Goal: Task Accomplishment & Management: Complete application form

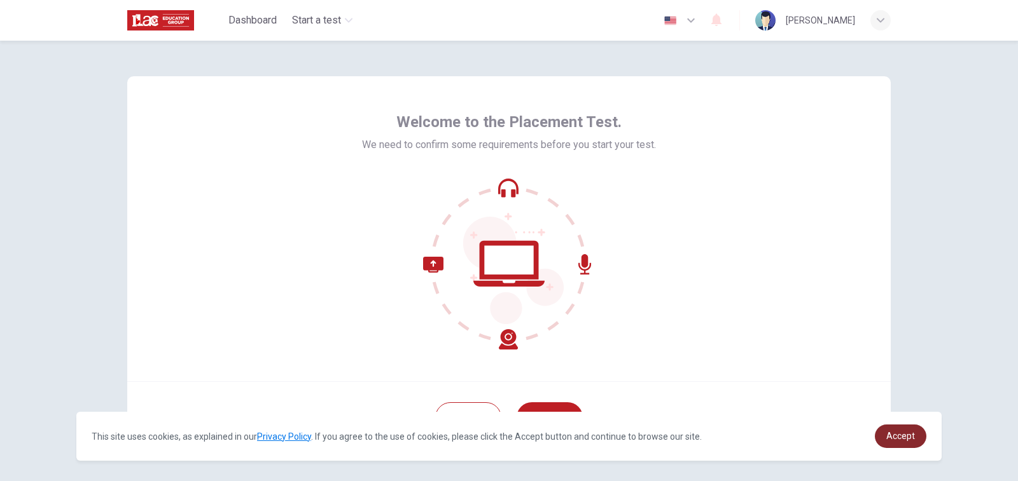
click at [908, 447] on link "Accept" at bounding box center [901, 437] width 52 height 24
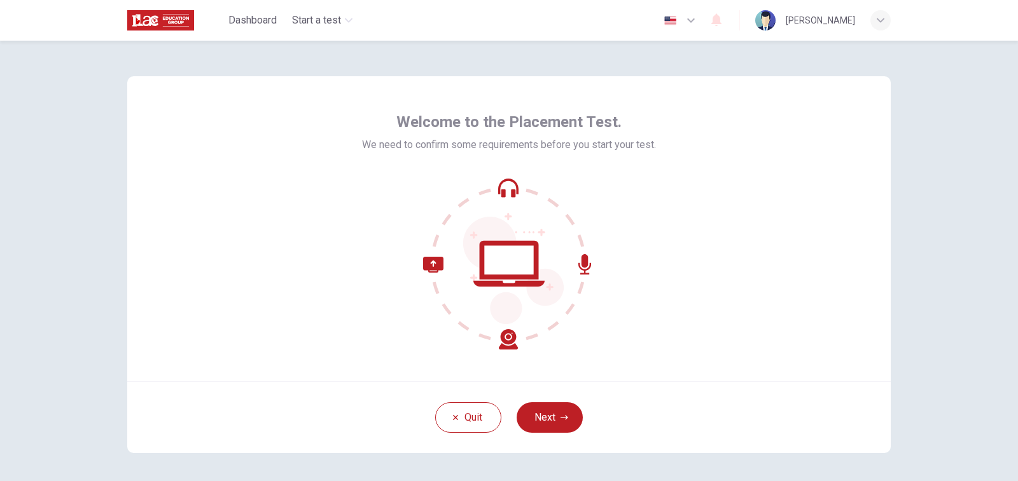
click at [899, 417] on div "Welcome to the Placement Test. We need to confirm some requirements before you …" at bounding box center [509, 265] width 804 height 448
click at [555, 413] on button "Next" at bounding box center [549, 418] width 66 height 31
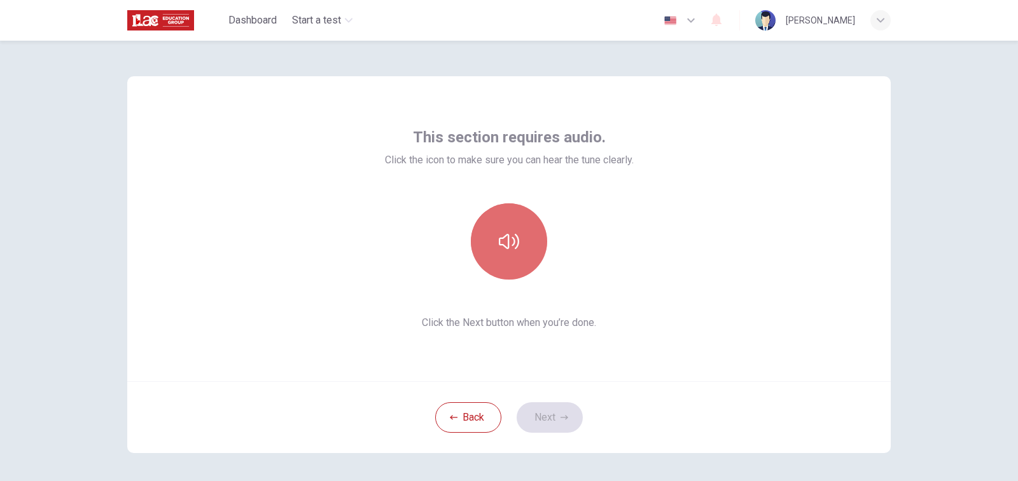
click at [512, 244] on icon "button" at bounding box center [509, 241] width 20 height 15
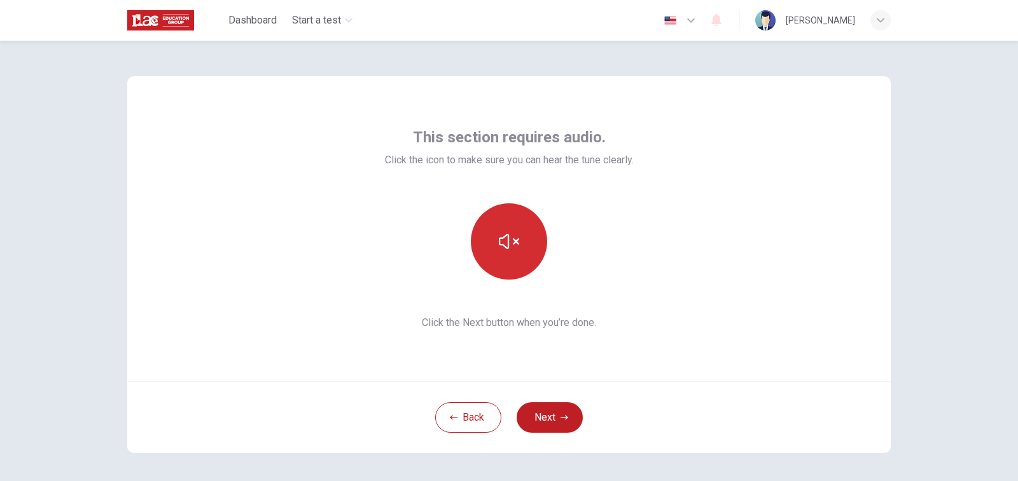
click at [512, 244] on icon "button" at bounding box center [509, 241] width 20 height 15
click at [549, 405] on button "Next" at bounding box center [549, 418] width 66 height 31
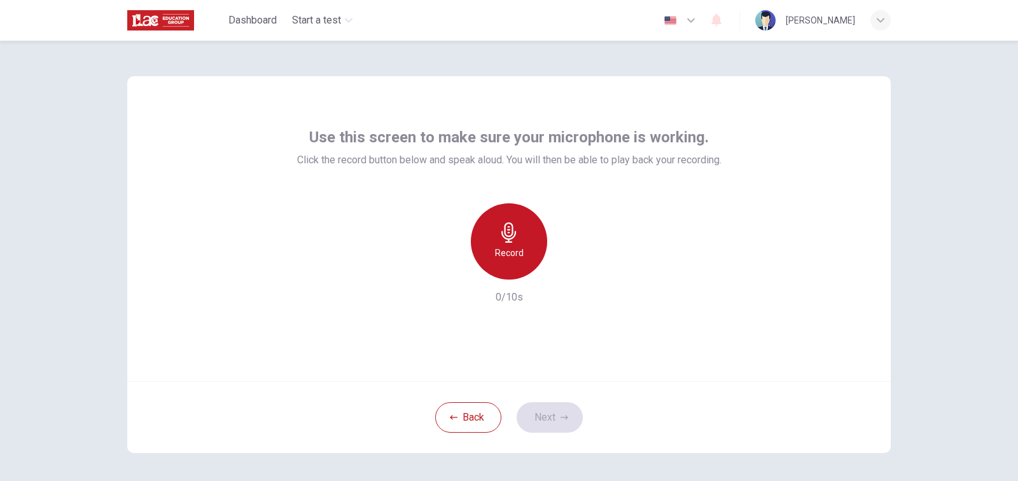
click at [504, 247] on h6 "Record" at bounding box center [509, 253] width 29 height 15
click at [520, 247] on div "Stop" at bounding box center [509, 242] width 76 height 76
click at [509, 270] on div "Record" at bounding box center [509, 242] width 76 height 76
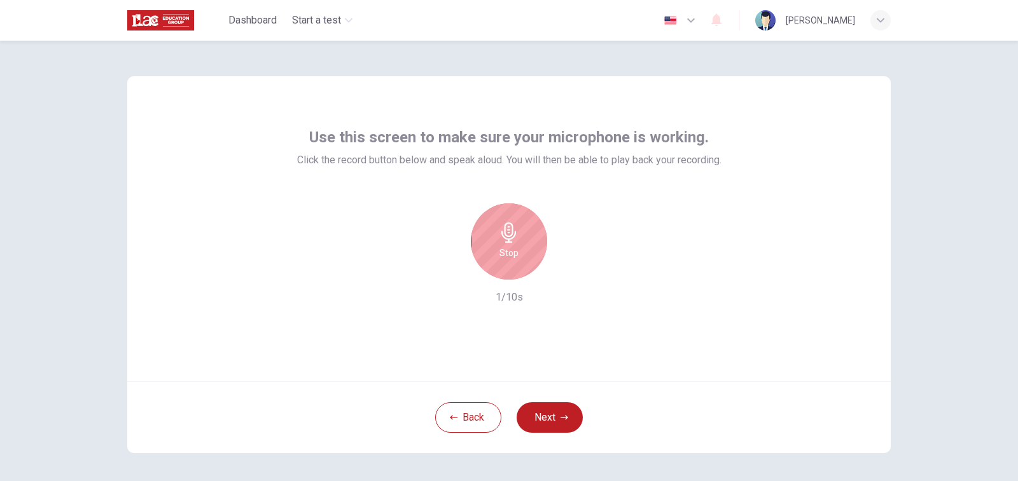
click at [509, 270] on div "Stop" at bounding box center [509, 242] width 76 height 76
click at [563, 274] on icon "button" at bounding box center [567, 269] width 13 height 13
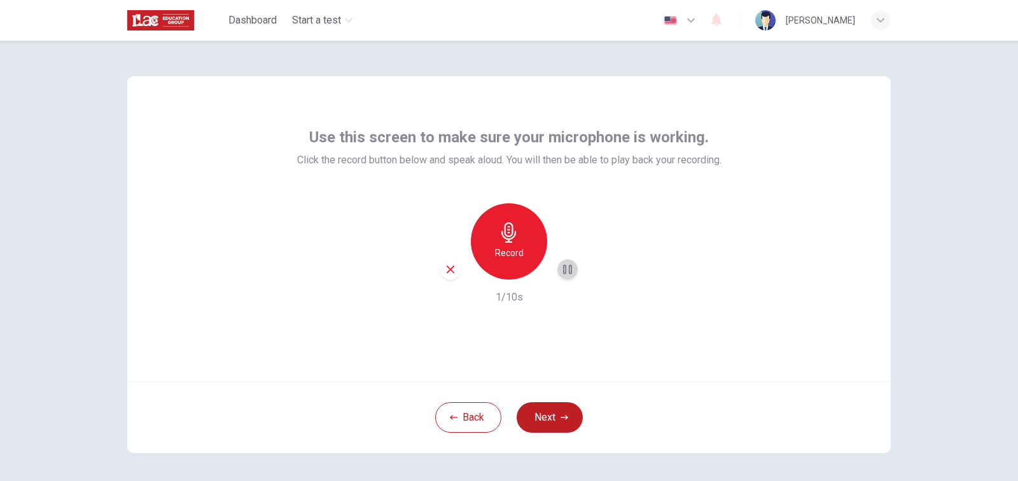
click at [563, 274] on icon "button" at bounding box center [567, 270] width 9 height 10
click at [557, 422] on button "Next" at bounding box center [549, 418] width 66 height 31
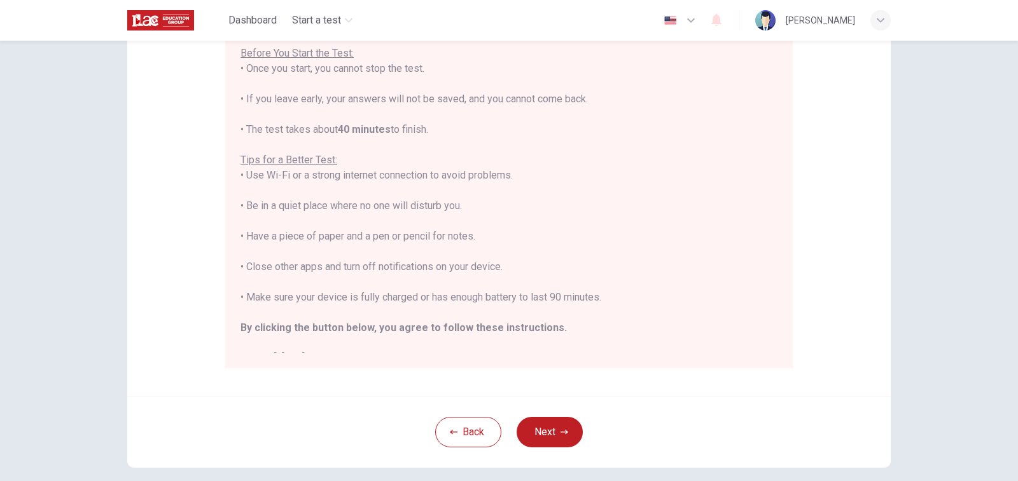
scroll to position [170, 0]
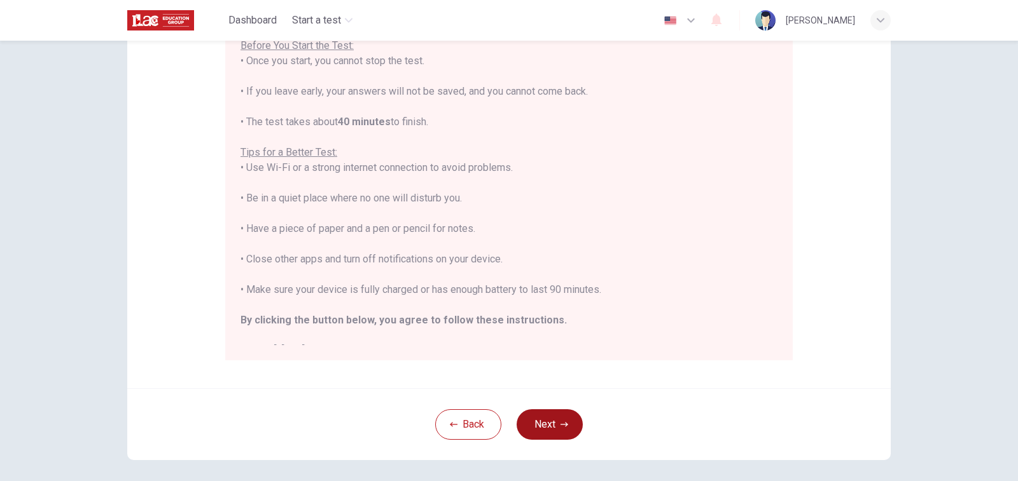
click at [559, 417] on button "Next" at bounding box center [549, 425] width 66 height 31
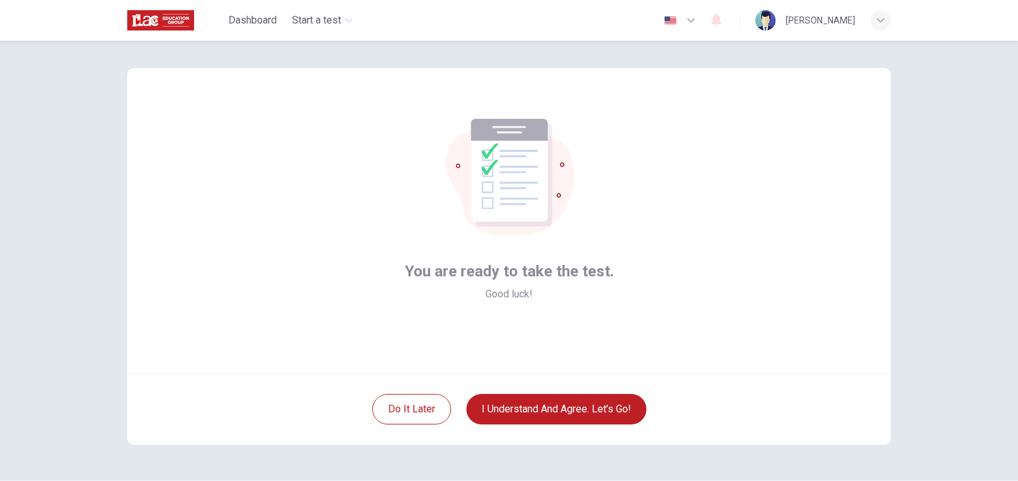
scroll to position [0, 0]
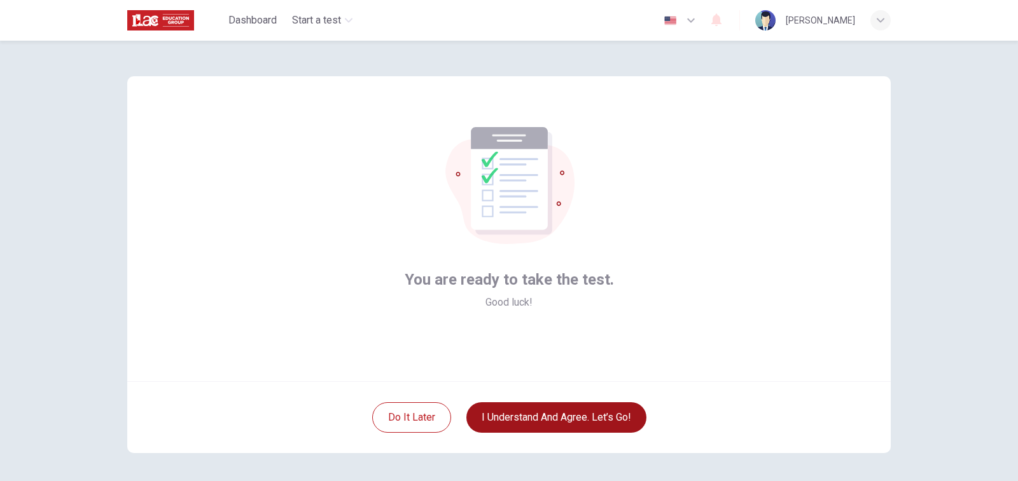
click at [609, 418] on button "I understand and agree. Let’s go!" at bounding box center [556, 418] width 180 height 31
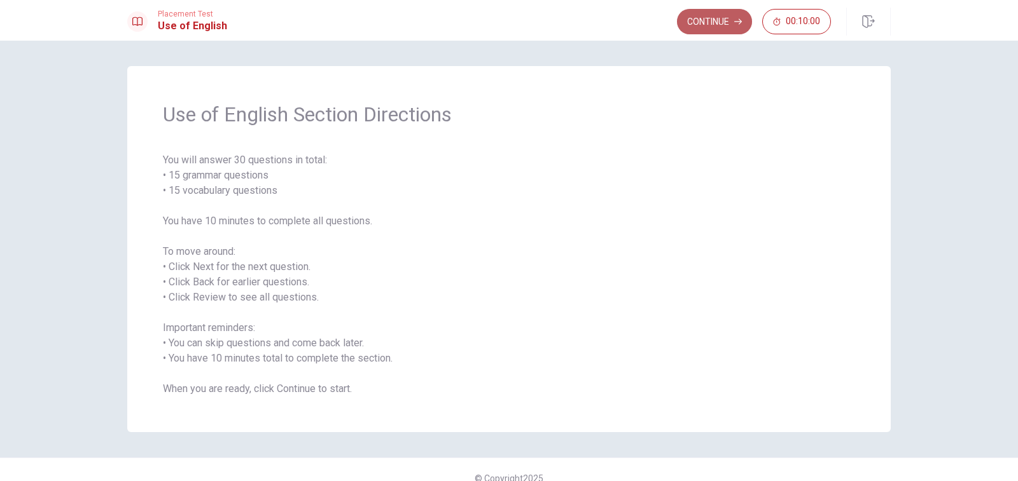
click at [732, 25] on button "Continue" at bounding box center [714, 21] width 75 height 25
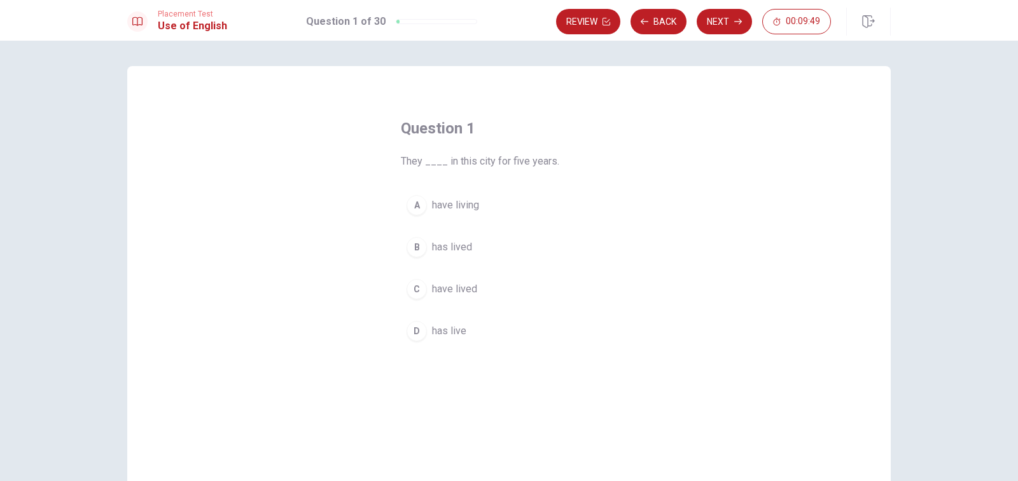
click at [415, 289] on div "C" at bounding box center [416, 289] width 20 height 20
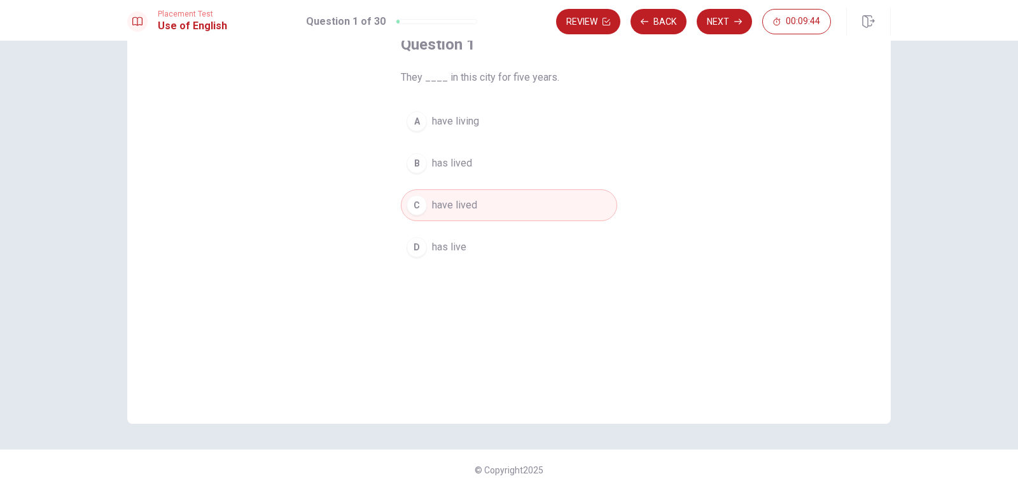
scroll to position [93, 0]
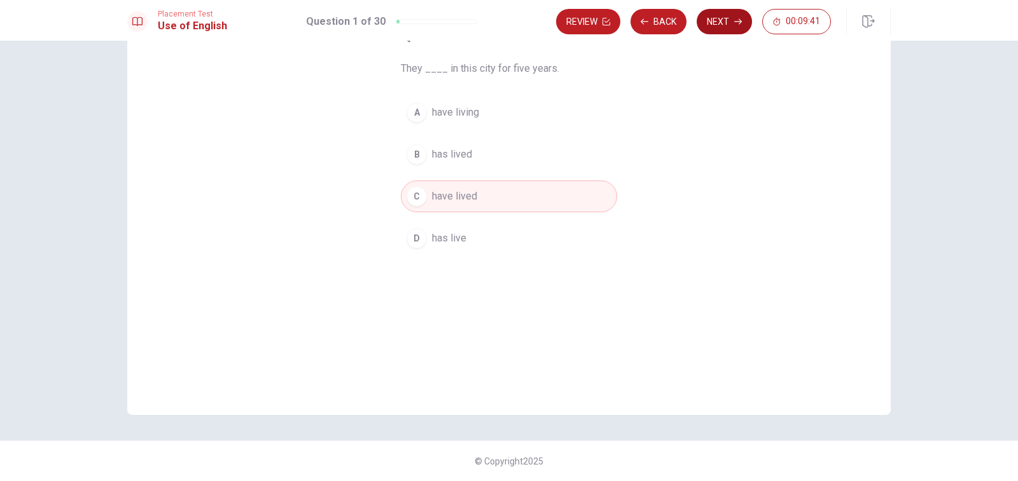
click at [731, 28] on button "Next" at bounding box center [723, 21] width 55 height 25
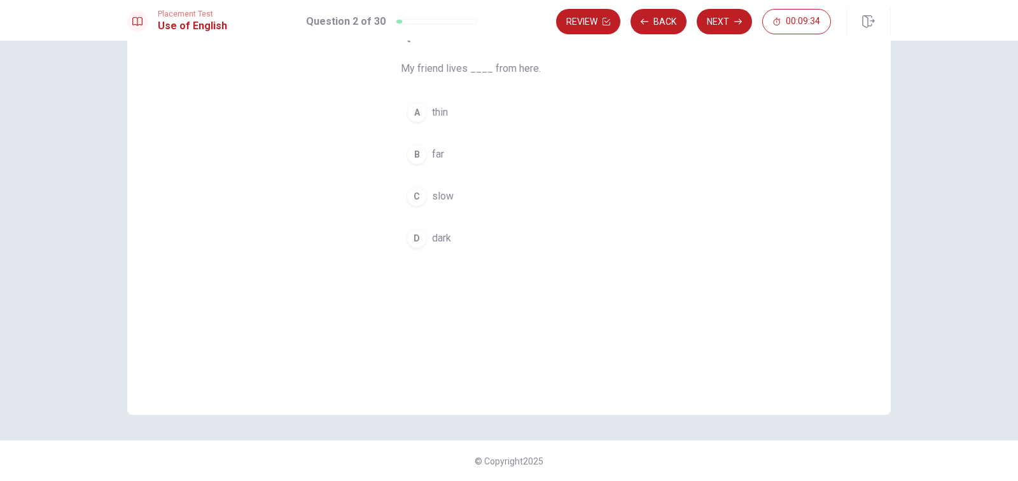
click at [417, 152] on div "B" at bounding box center [416, 154] width 20 height 20
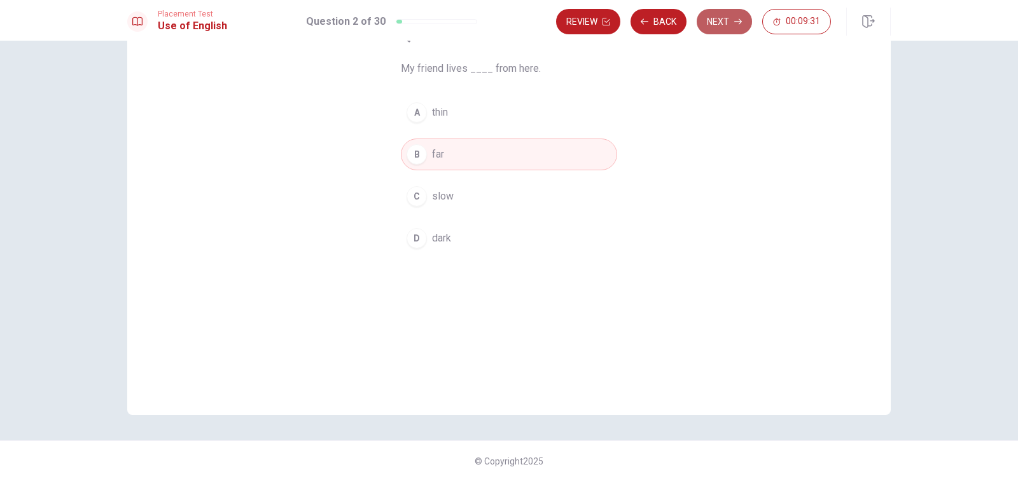
click at [721, 29] on button "Next" at bounding box center [723, 21] width 55 height 25
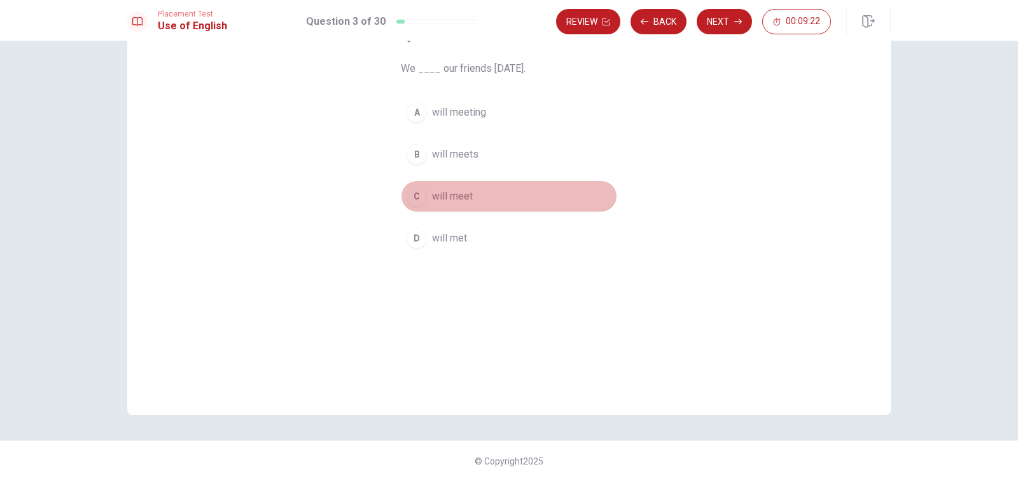
click at [418, 195] on div "C" at bounding box center [416, 196] width 20 height 20
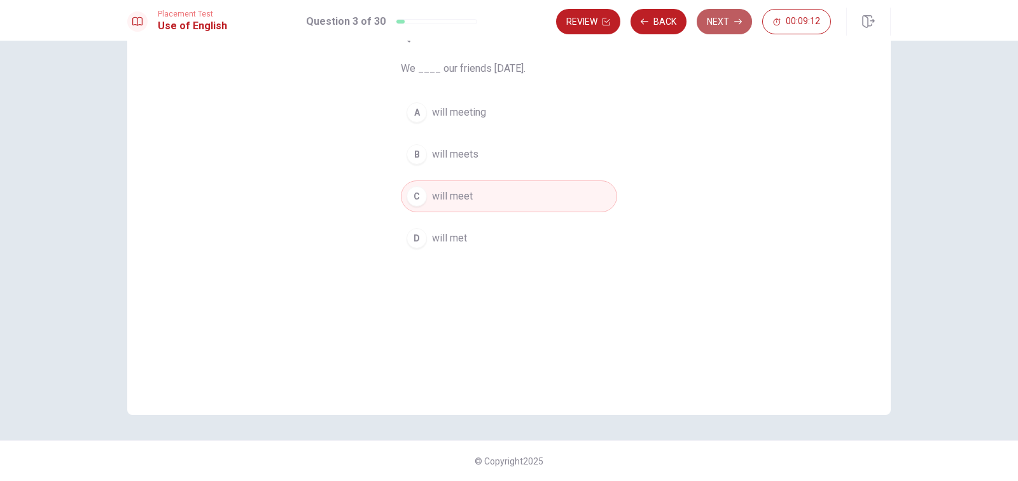
click at [721, 27] on button "Next" at bounding box center [723, 21] width 55 height 25
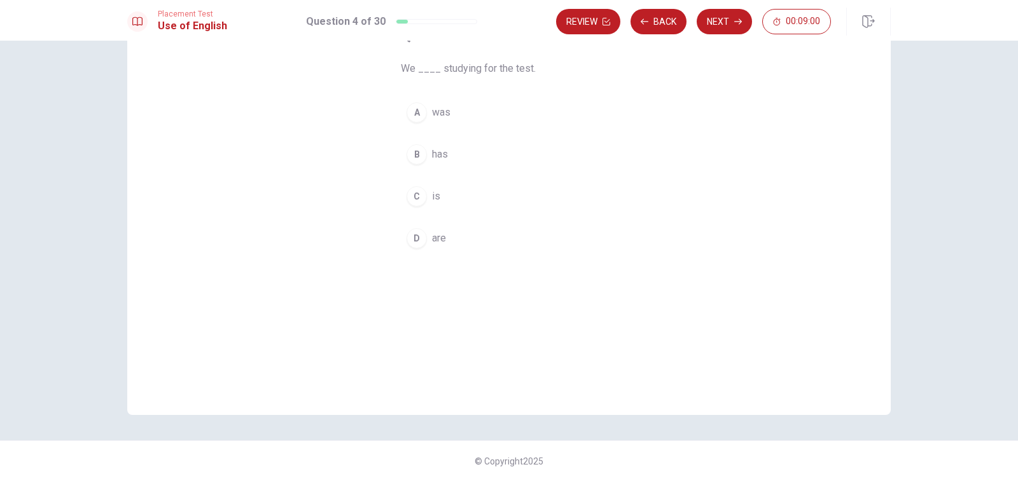
click at [414, 116] on div "A" at bounding box center [416, 112] width 20 height 20
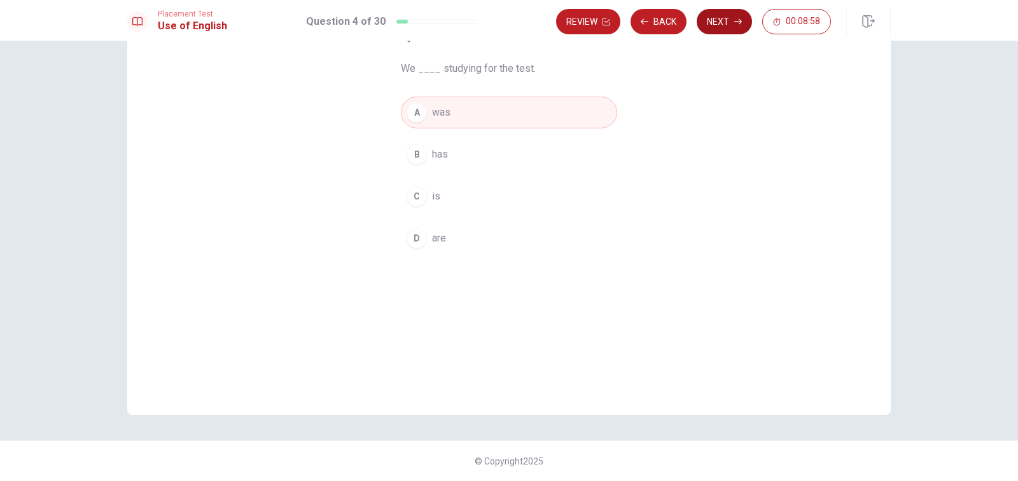
click at [713, 29] on button "Next" at bounding box center [723, 21] width 55 height 25
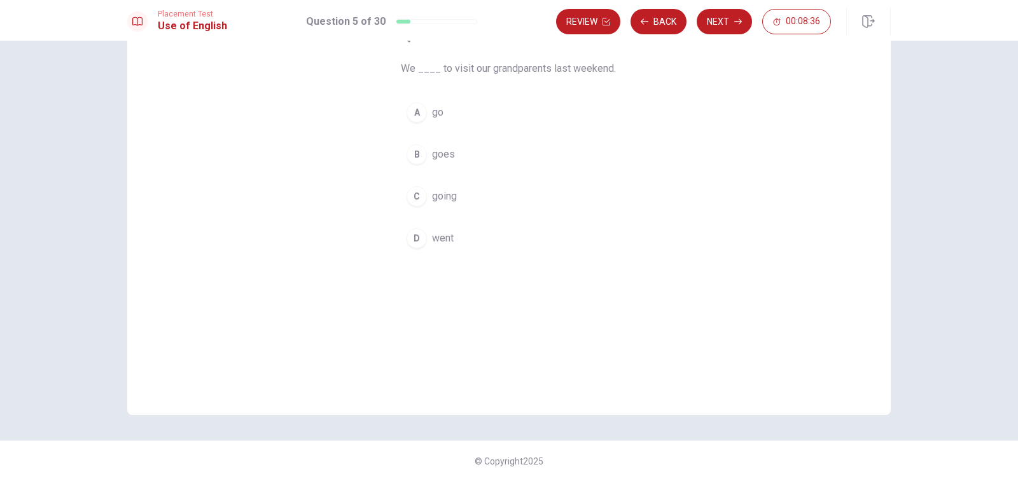
click at [413, 239] on div "D" at bounding box center [416, 238] width 20 height 20
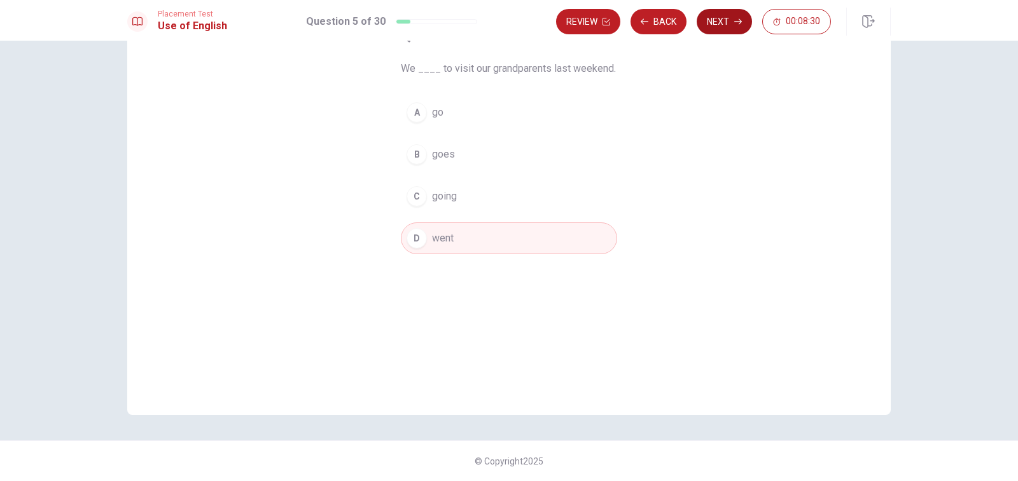
click at [710, 24] on button "Next" at bounding box center [723, 21] width 55 height 25
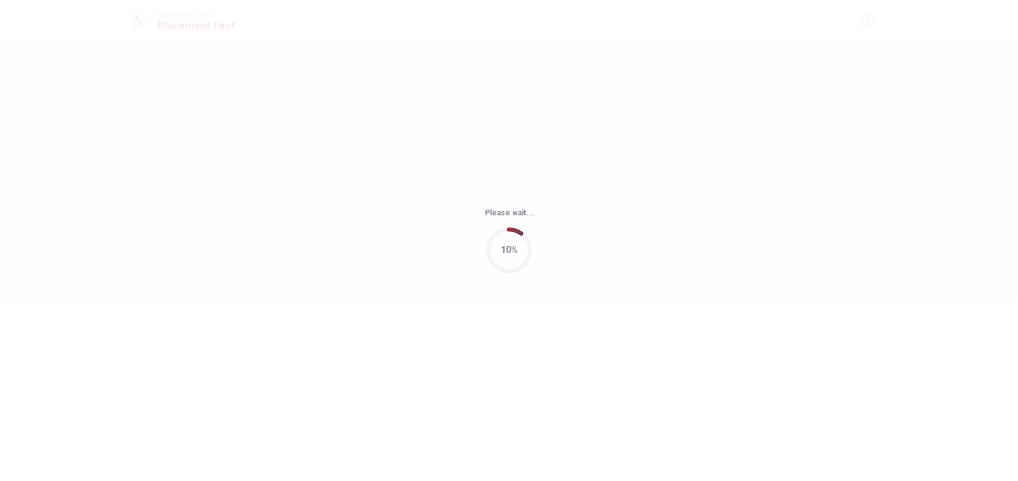
scroll to position [0, 0]
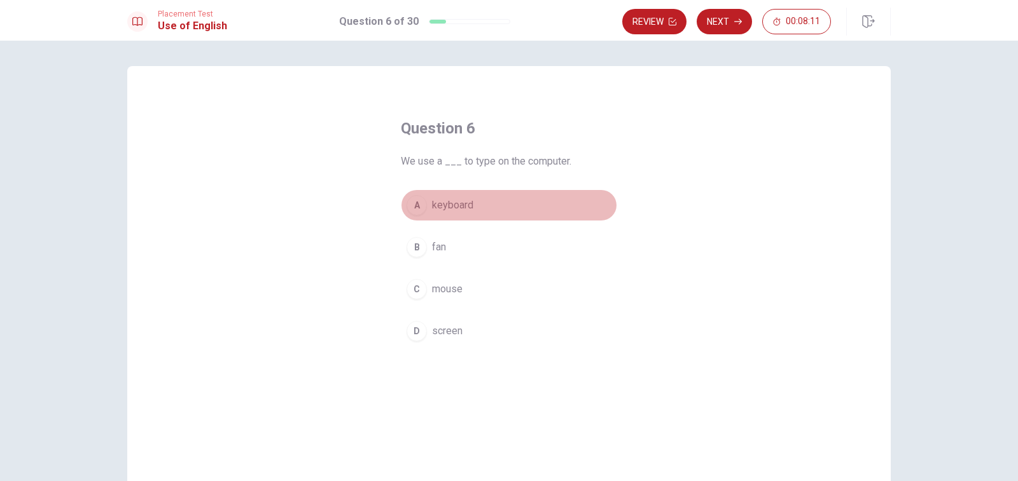
click at [419, 209] on div "A" at bounding box center [416, 205] width 20 height 20
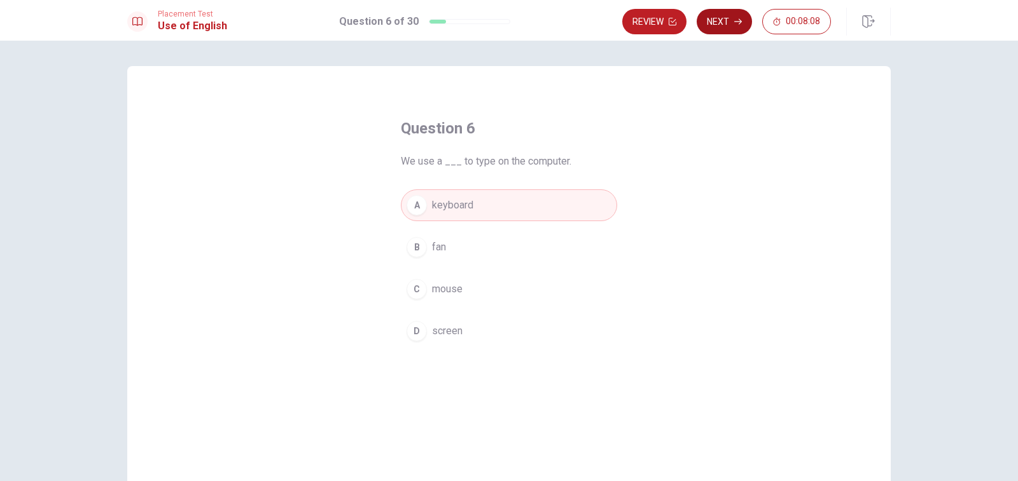
click at [711, 29] on button "Next" at bounding box center [723, 21] width 55 height 25
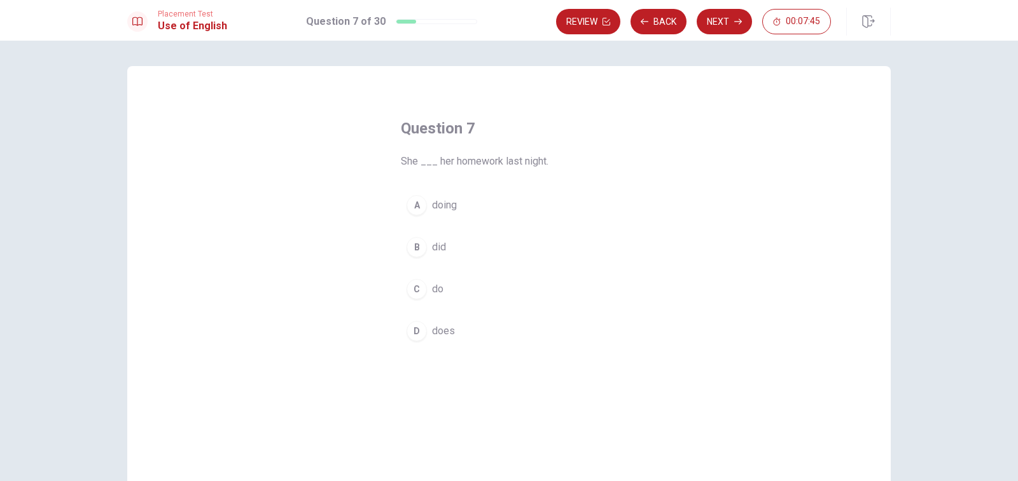
click at [415, 249] on div "B" at bounding box center [416, 247] width 20 height 20
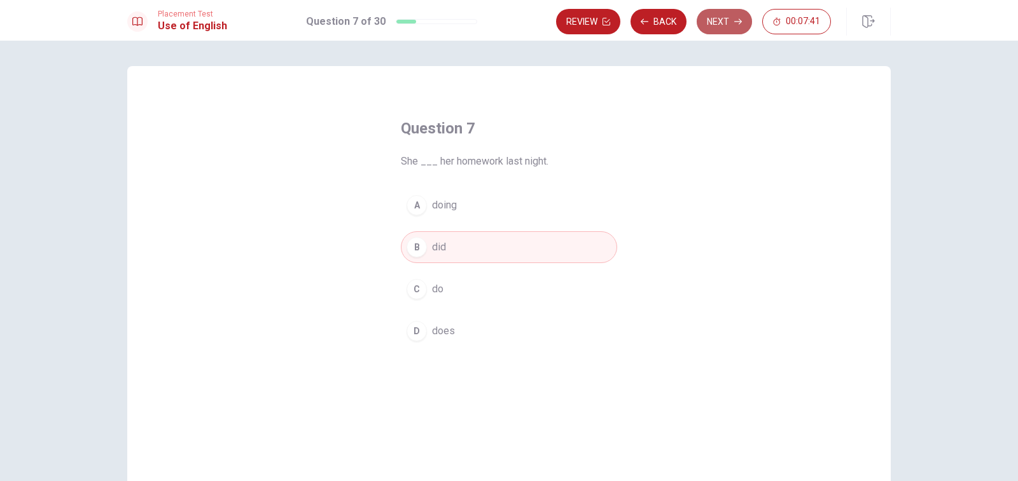
click at [720, 27] on button "Next" at bounding box center [723, 21] width 55 height 25
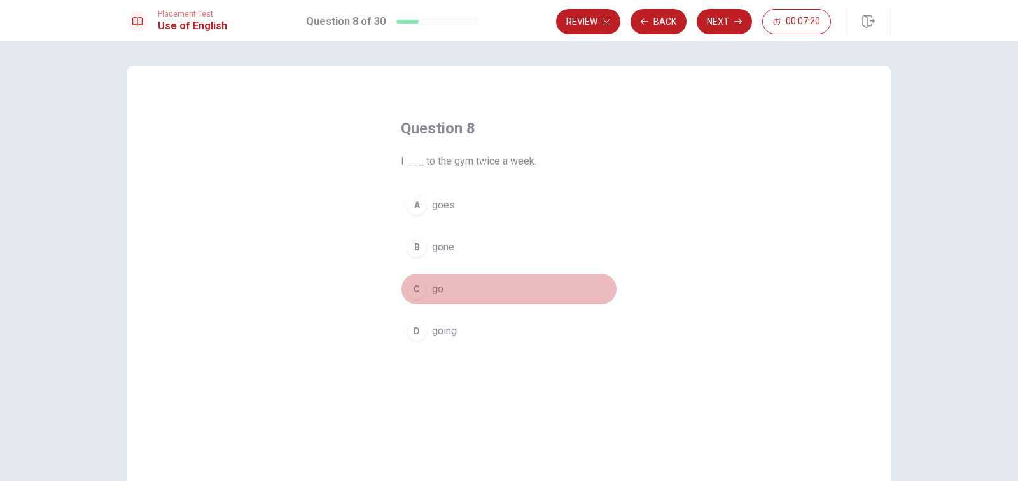
click at [413, 298] on div "C" at bounding box center [416, 289] width 20 height 20
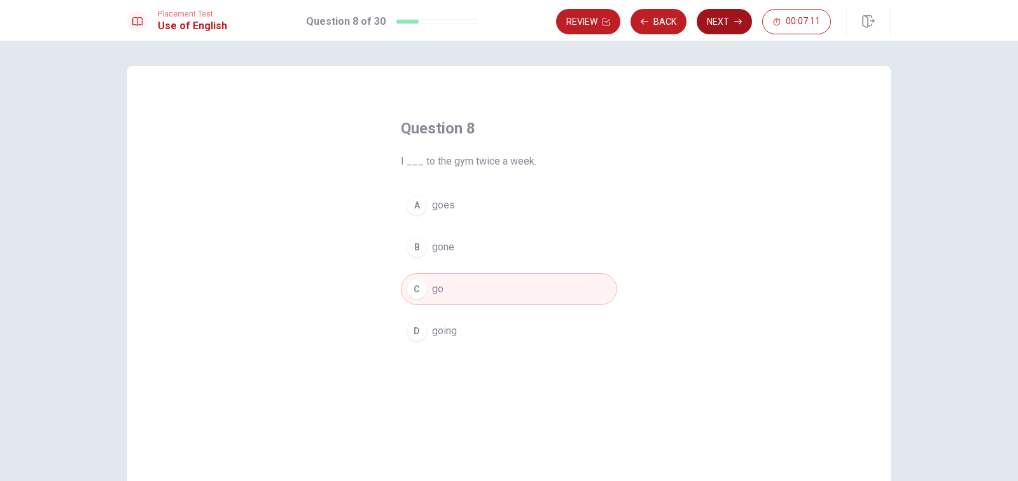
click at [733, 20] on button "Next" at bounding box center [723, 21] width 55 height 25
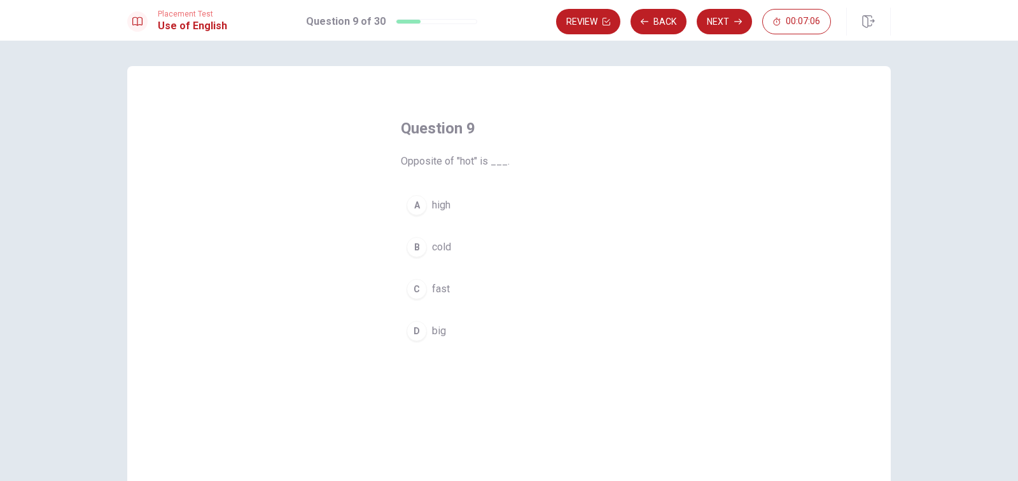
click at [415, 249] on div "B" at bounding box center [416, 247] width 20 height 20
click at [725, 18] on button "Next" at bounding box center [723, 21] width 55 height 25
click at [411, 291] on div "C" at bounding box center [416, 289] width 20 height 20
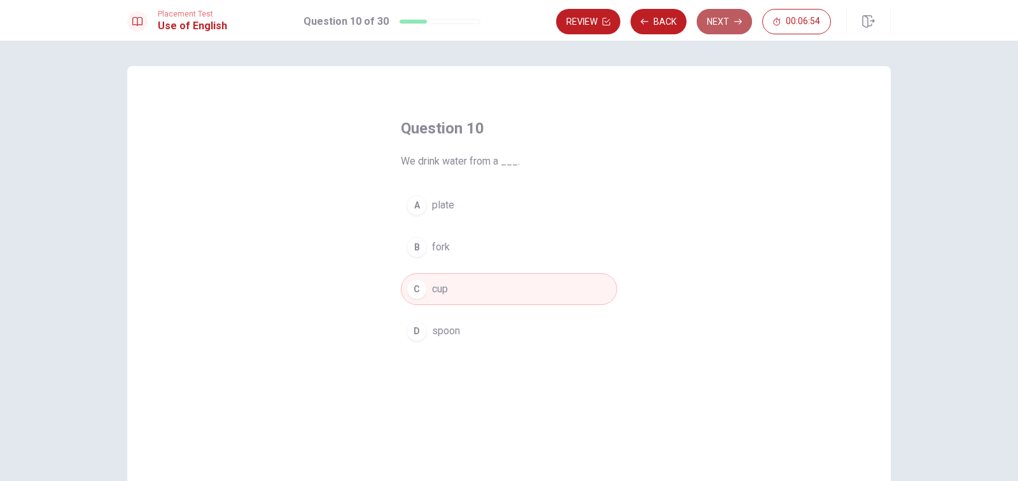
click at [723, 20] on button "Next" at bounding box center [723, 21] width 55 height 25
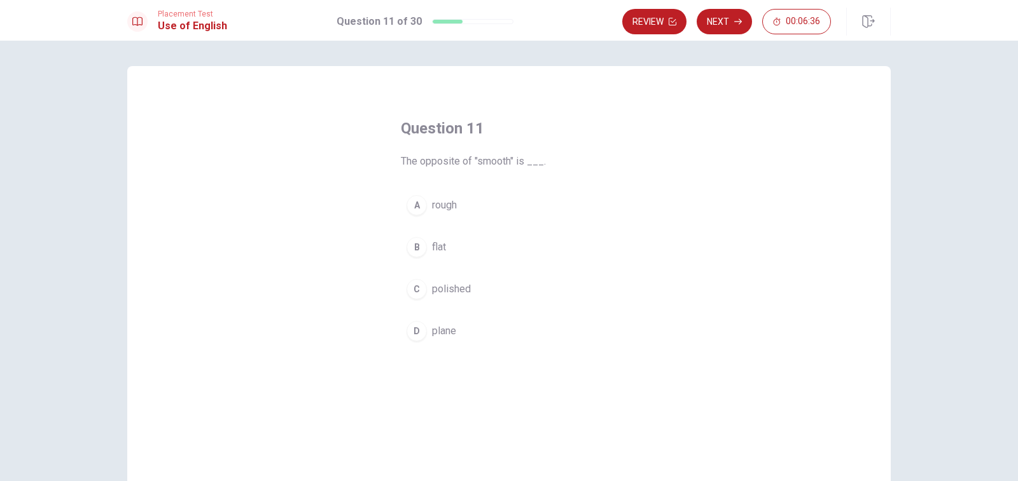
click at [412, 211] on div "A" at bounding box center [416, 205] width 20 height 20
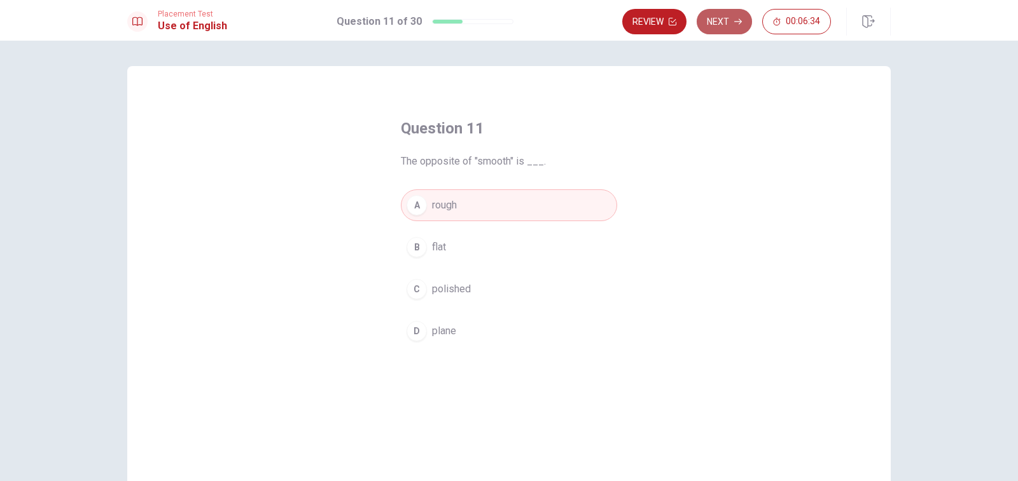
click at [734, 25] on icon "button" at bounding box center [738, 22] width 8 height 8
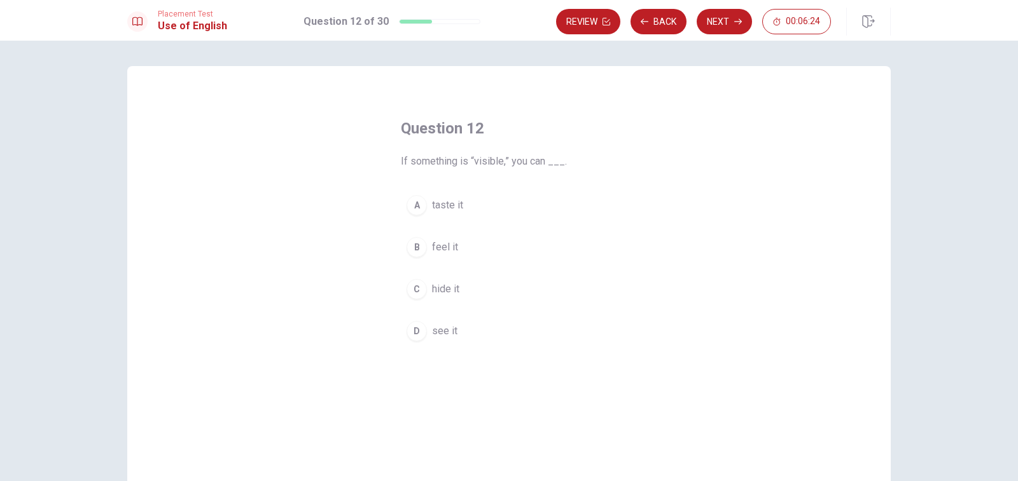
click at [417, 335] on div "D" at bounding box center [416, 331] width 20 height 20
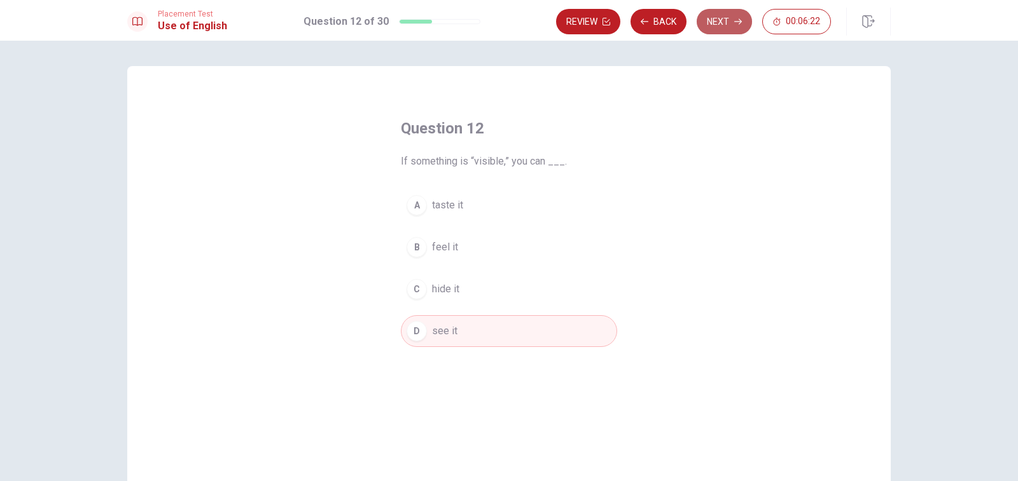
click at [722, 20] on button "Next" at bounding box center [723, 21] width 55 height 25
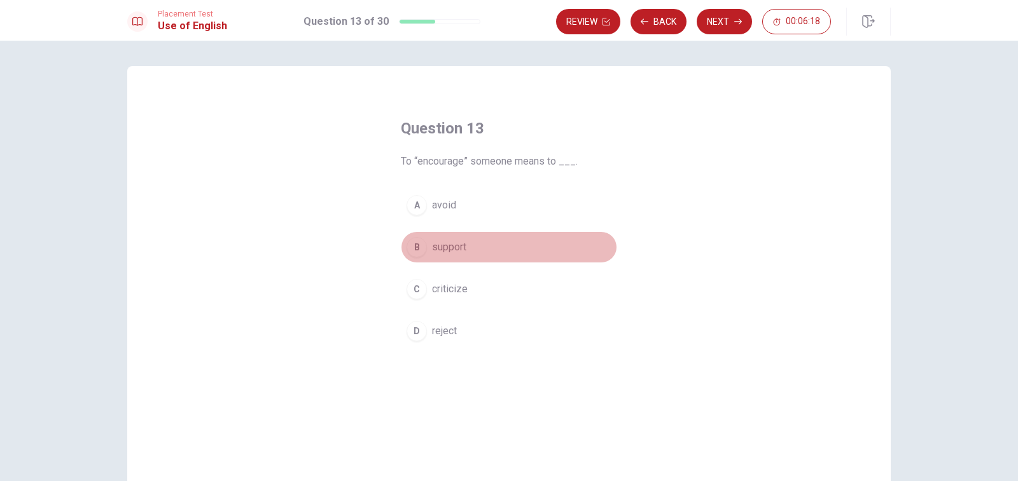
click at [413, 247] on div "B" at bounding box center [416, 247] width 20 height 20
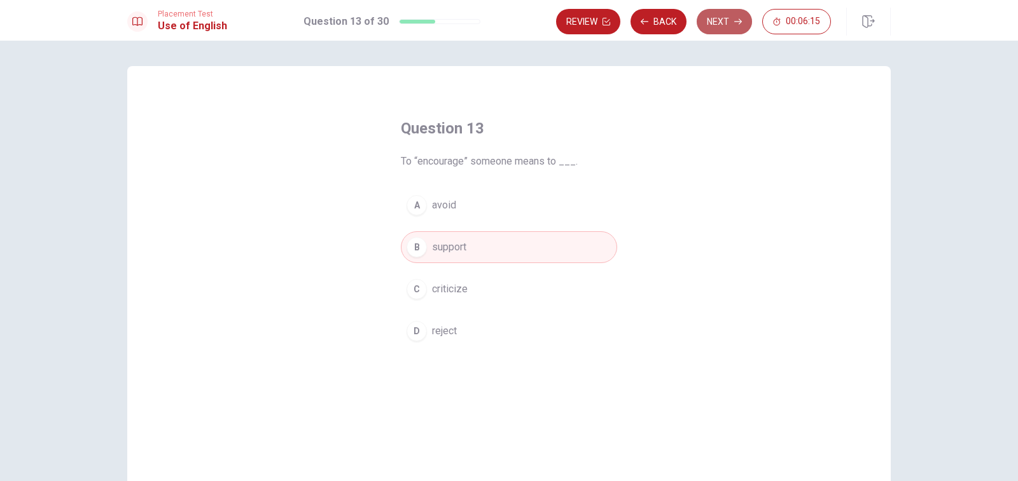
click at [723, 24] on button "Next" at bounding box center [723, 21] width 55 height 25
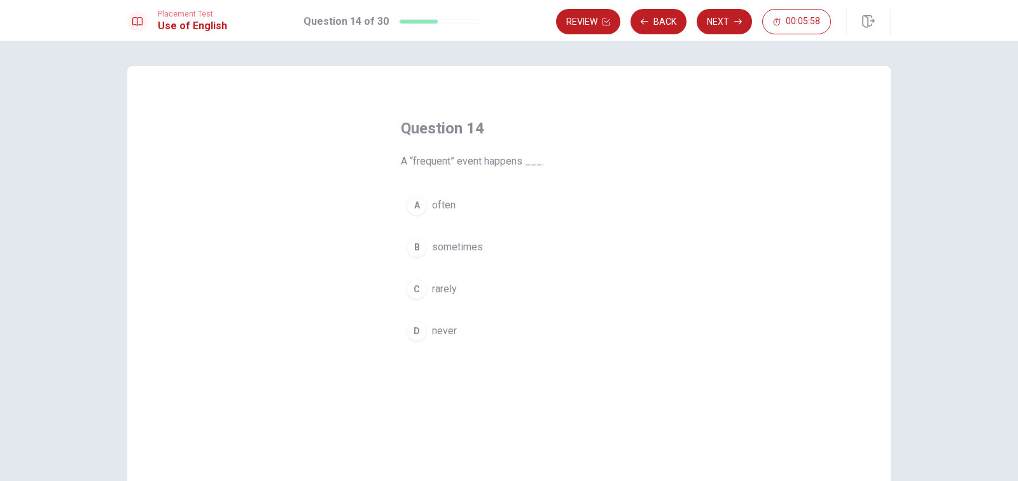
click at [418, 206] on div "A" at bounding box center [416, 205] width 20 height 20
click at [719, 29] on button "Next" at bounding box center [723, 21] width 55 height 25
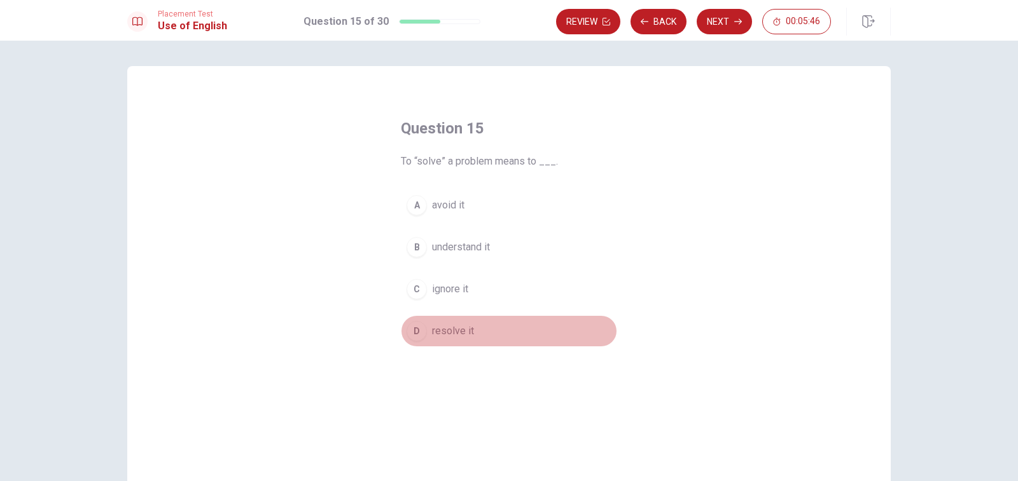
click at [412, 335] on div "D" at bounding box center [416, 331] width 20 height 20
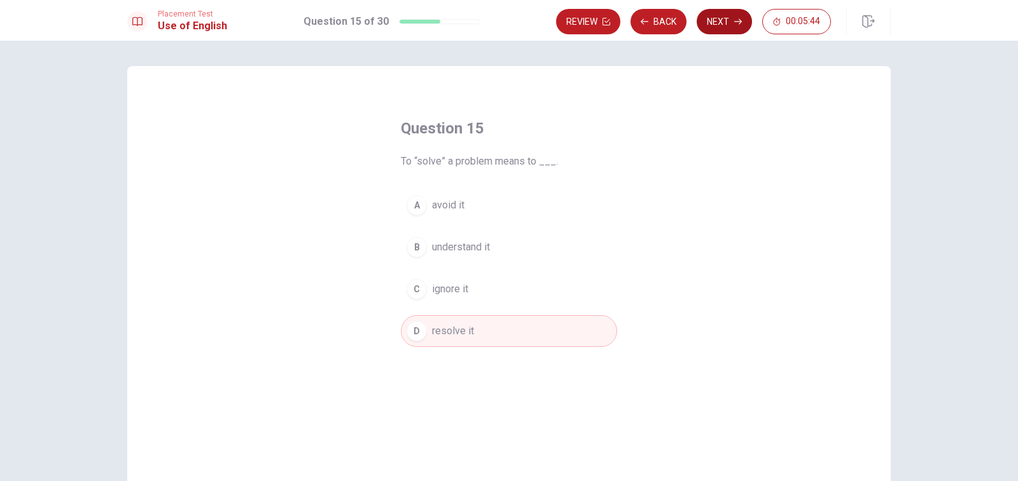
click at [722, 27] on button "Next" at bounding box center [723, 21] width 55 height 25
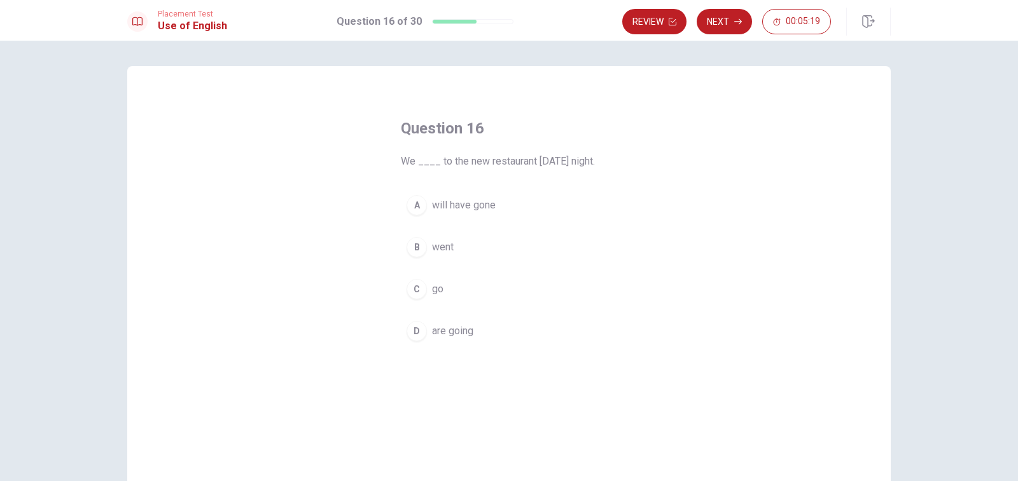
click at [416, 206] on div "A" at bounding box center [416, 205] width 20 height 20
click at [734, 24] on icon "button" at bounding box center [738, 22] width 8 height 8
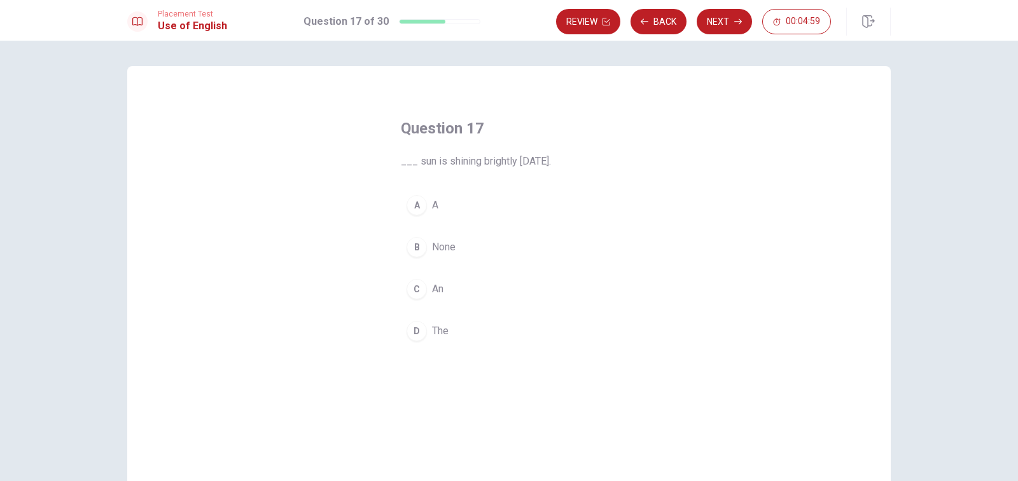
click at [408, 327] on div "D" at bounding box center [416, 331] width 20 height 20
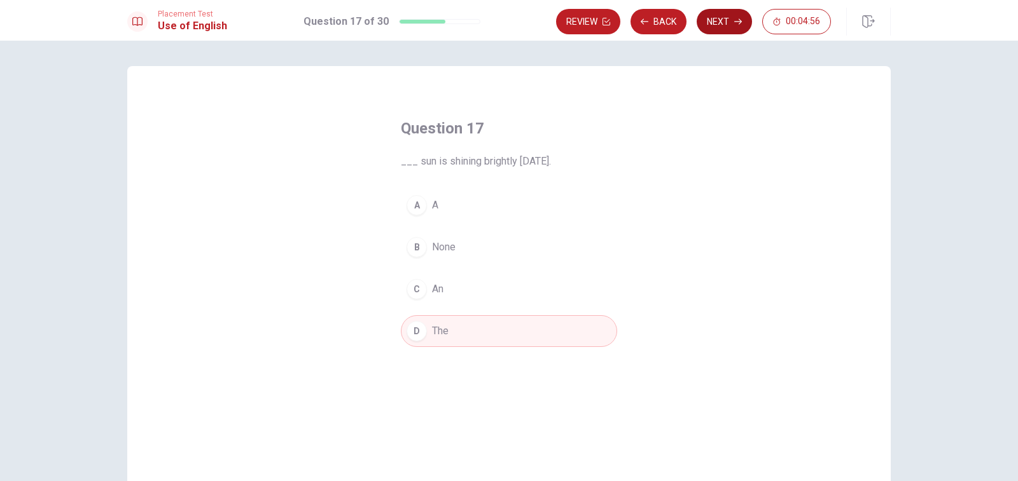
click at [717, 29] on button "Next" at bounding box center [723, 21] width 55 height 25
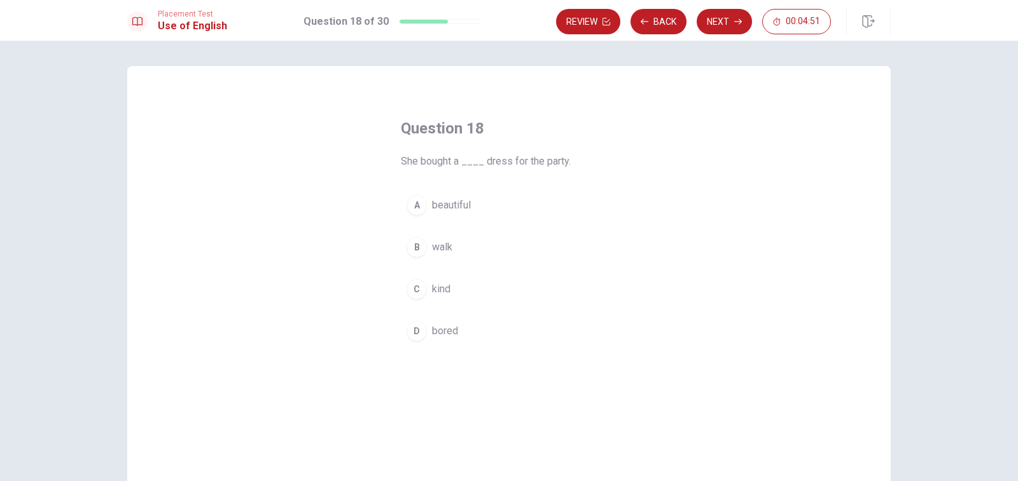
click at [415, 212] on div "A" at bounding box center [416, 205] width 20 height 20
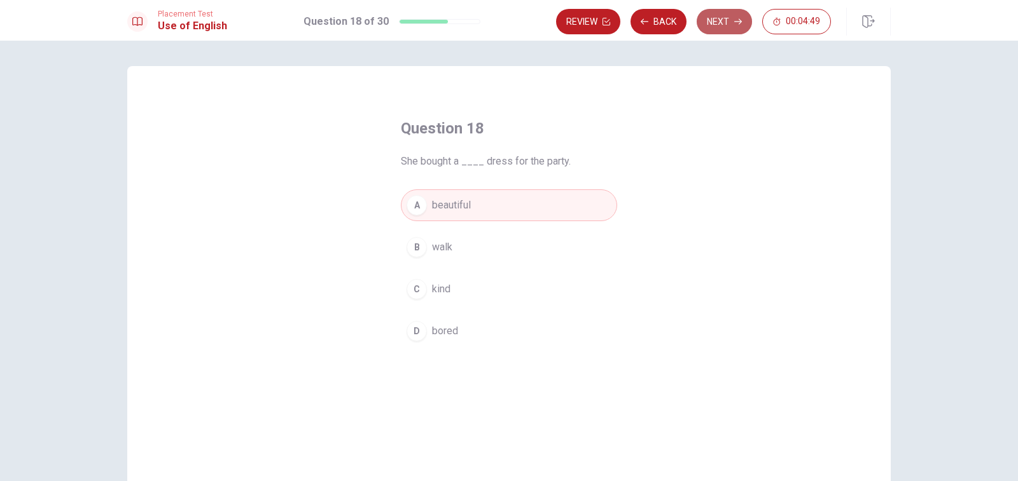
click at [730, 28] on button "Next" at bounding box center [723, 21] width 55 height 25
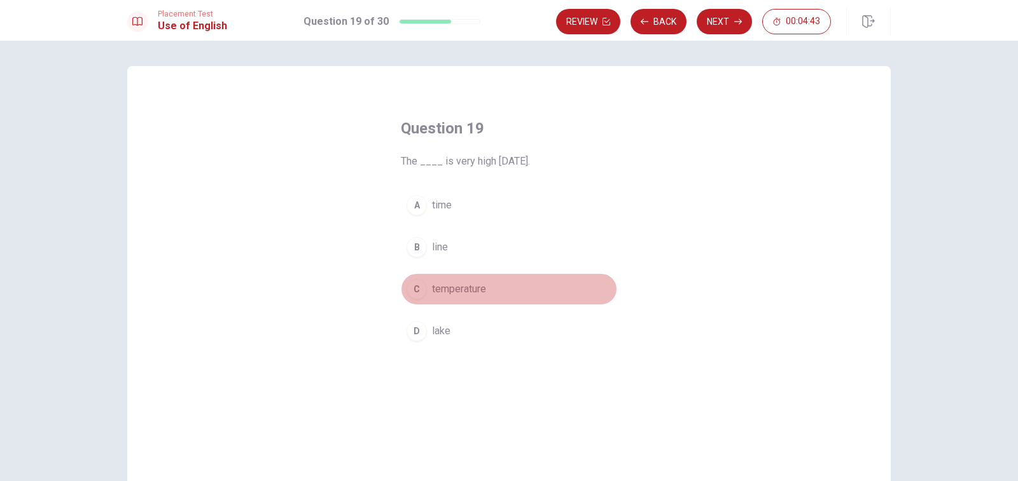
click at [409, 291] on div "C" at bounding box center [416, 289] width 20 height 20
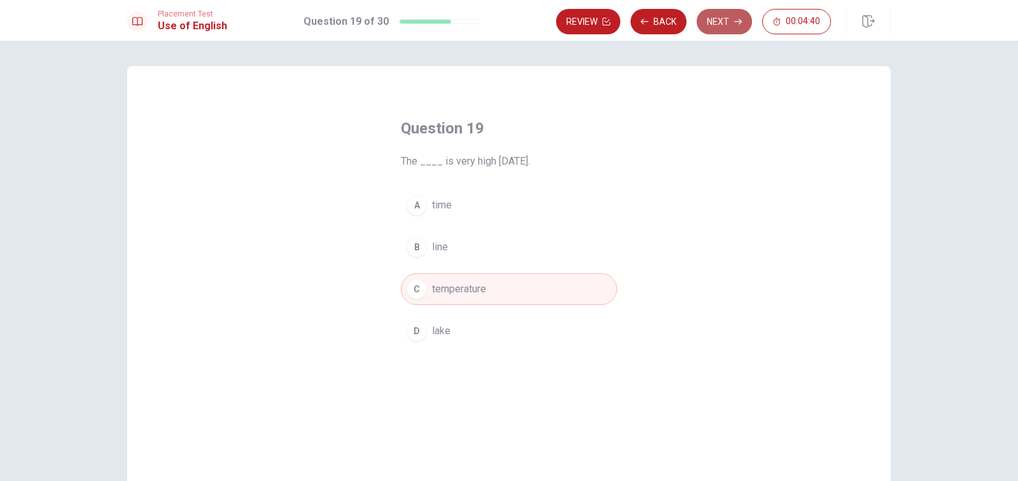
click at [726, 23] on button "Next" at bounding box center [723, 21] width 55 height 25
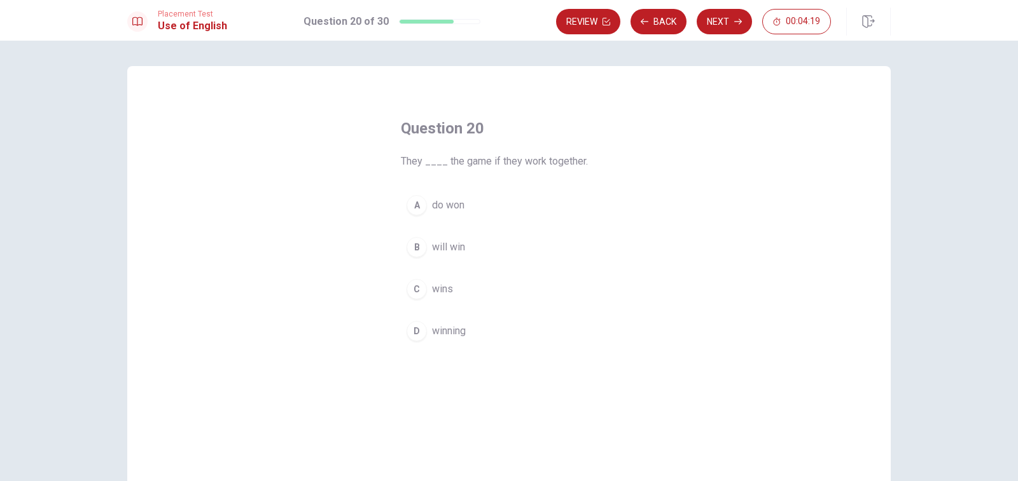
click at [417, 252] on div "B" at bounding box center [416, 247] width 20 height 20
click at [420, 328] on div "D" at bounding box center [416, 331] width 20 height 20
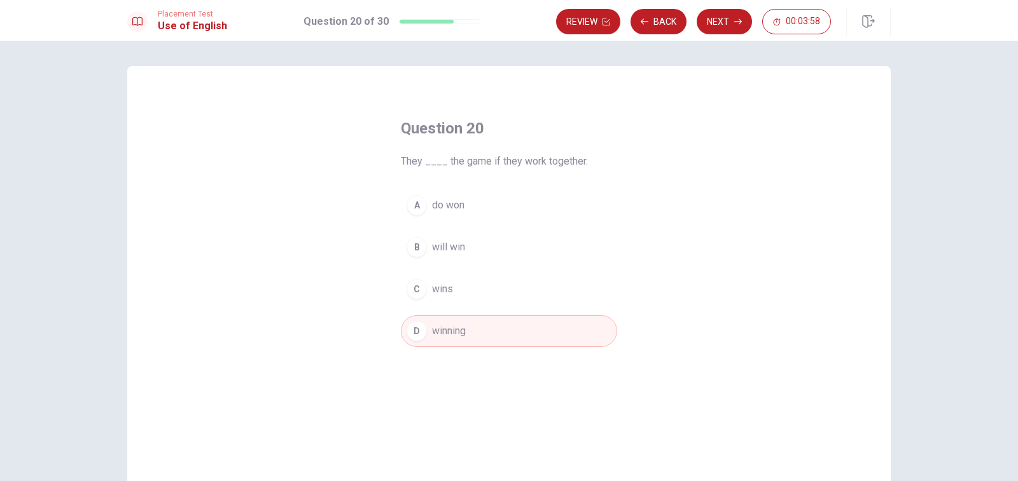
click at [415, 201] on div "A" at bounding box center [416, 205] width 20 height 20
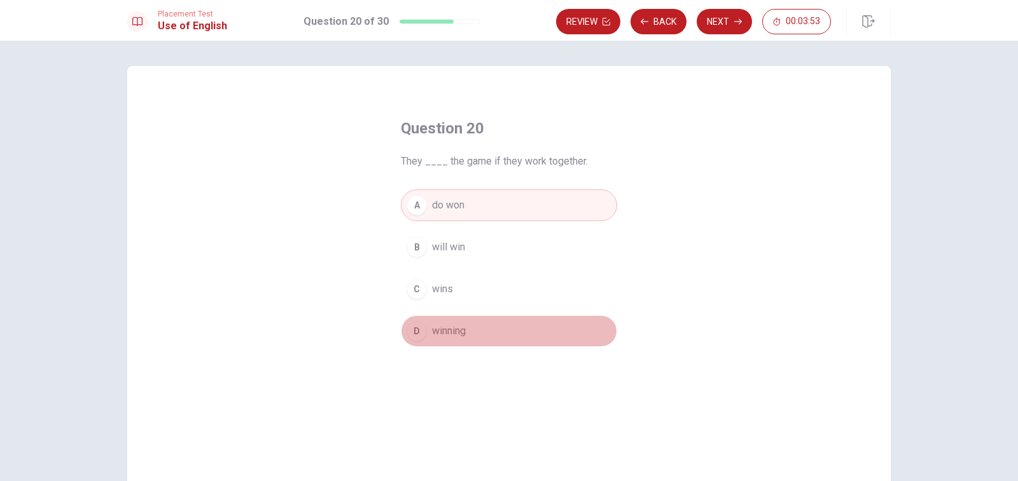
click at [410, 329] on div "D" at bounding box center [416, 331] width 20 height 20
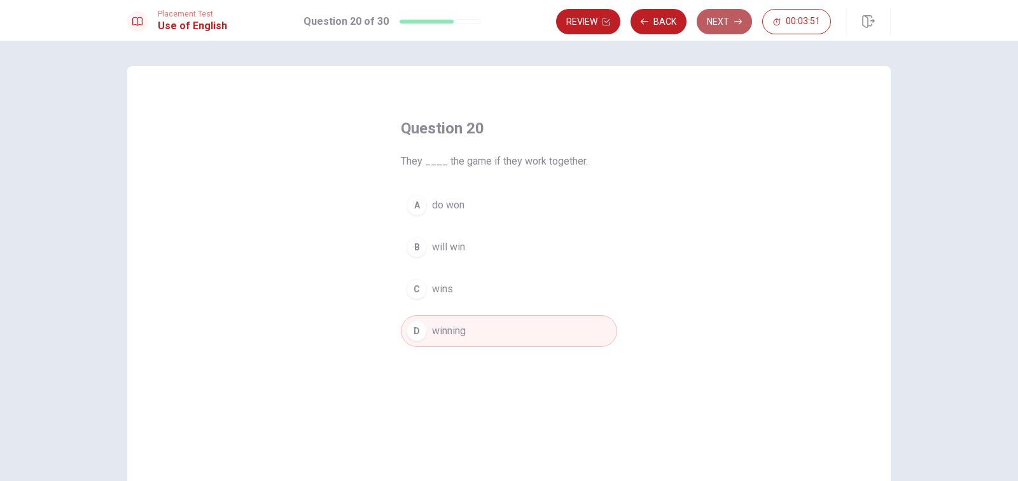
click at [719, 31] on button "Next" at bounding box center [723, 21] width 55 height 25
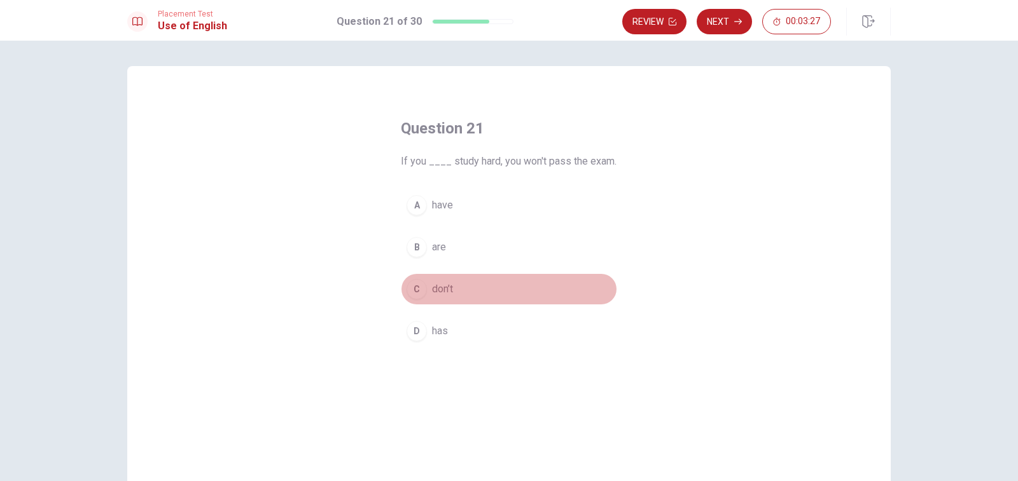
click at [412, 284] on div "C" at bounding box center [416, 289] width 20 height 20
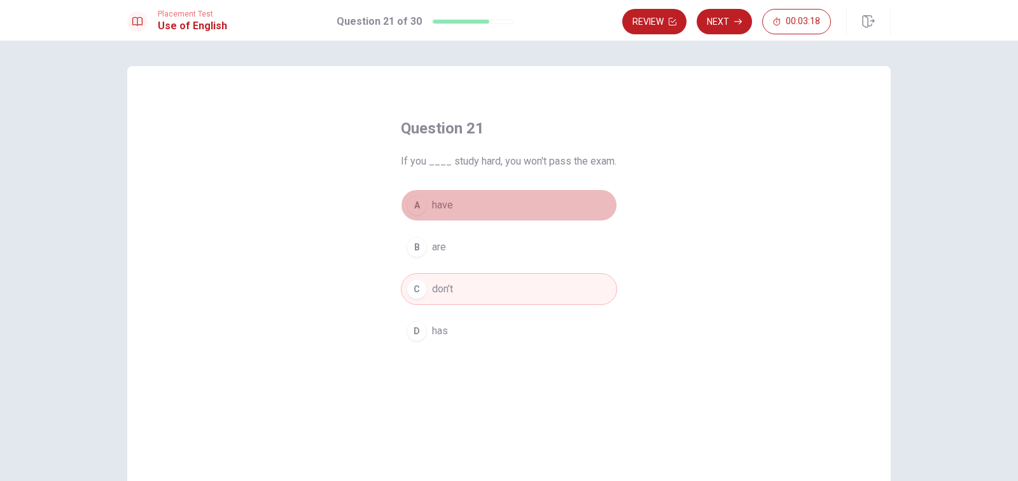
click at [419, 210] on div "A" at bounding box center [416, 205] width 20 height 20
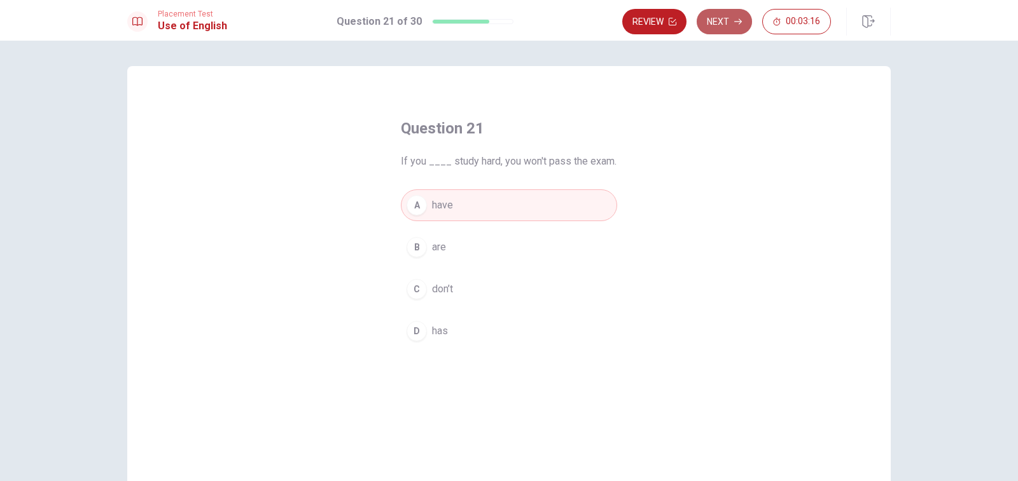
click at [715, 20] on button "Next" at bounding box center [723, 21] width 55 height 25
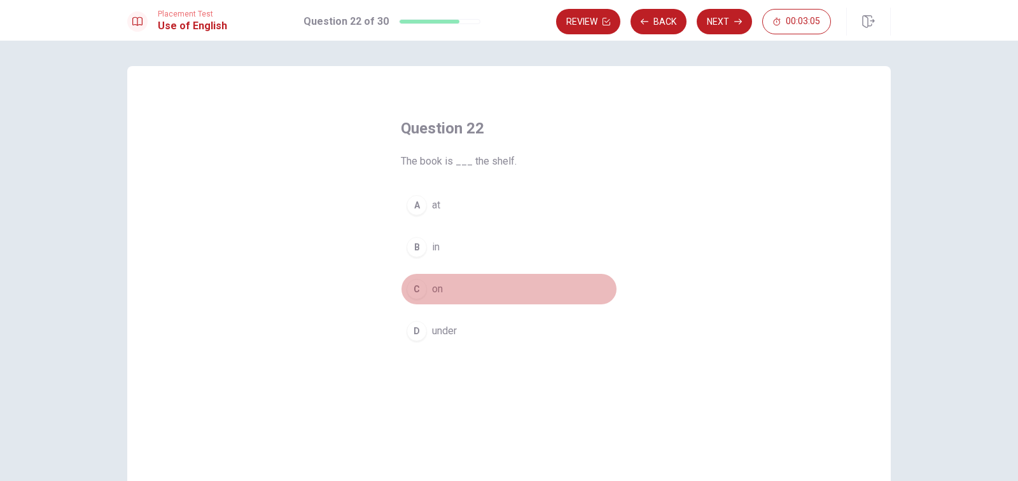
click at [413, 296] on div "C" at bounding box center [416, 289] width 20 height 20
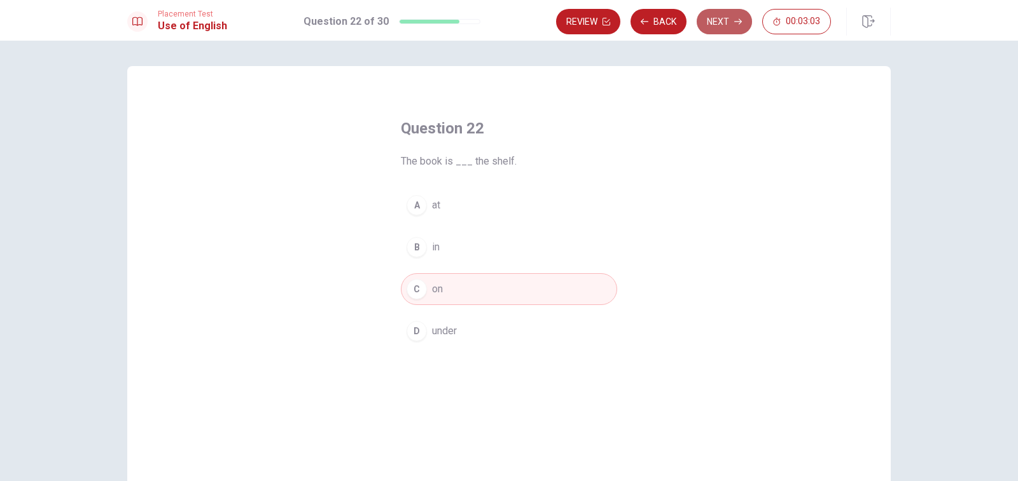
click at [722, 25] on button "Next" at bounding box center [723, 21] width 55 height 25
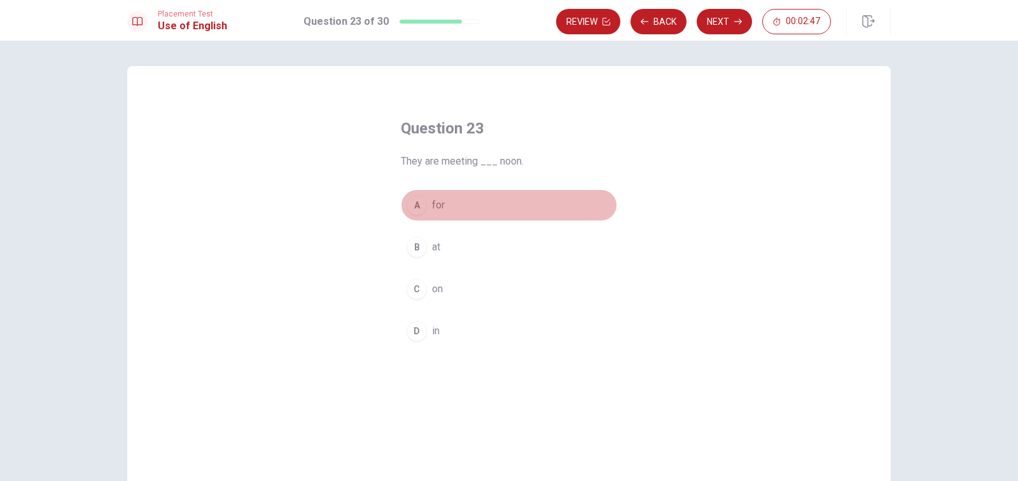
click at [419, 209] on div "A" at bounding box center [416, 205] width 20 height 20
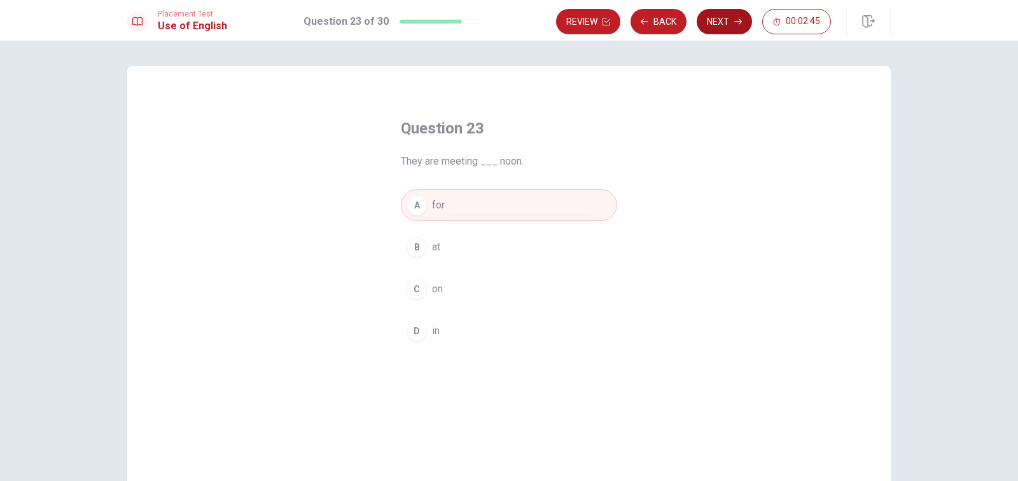
click at [730, 17] on button "Next" at bounding box center [723, 21] width 55 height 25
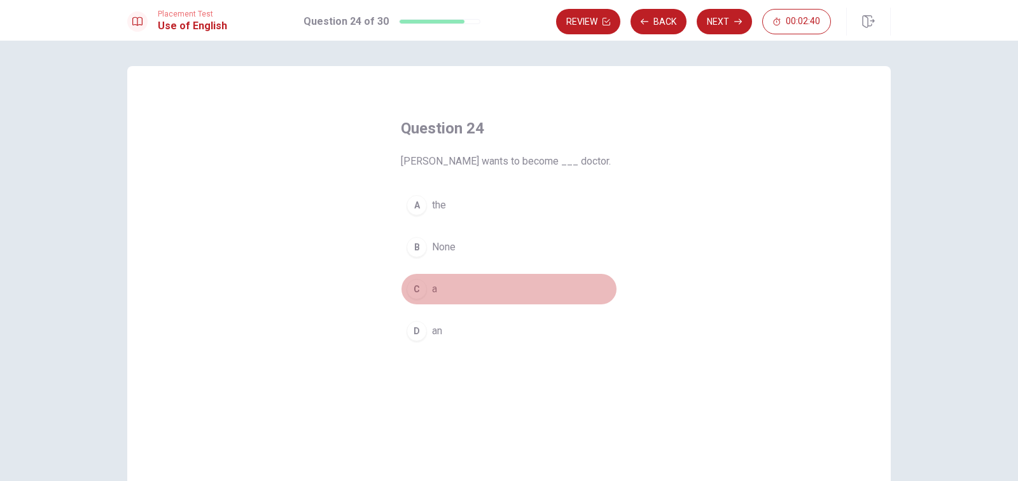
click at [415, 282] on div "C" at bounding box center [416, 289] width 20 height 20
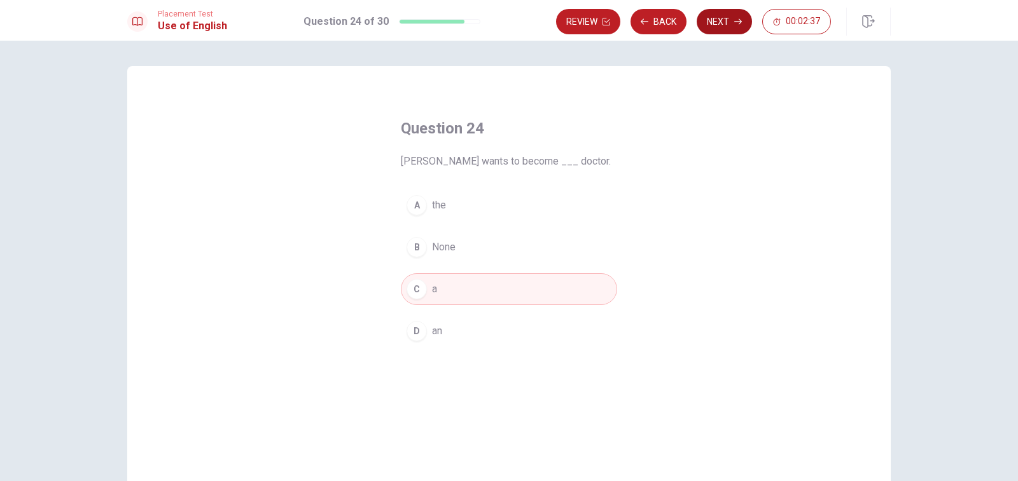
click at [716, 20] on button "Next" at bounding box center [723, 21] width 55 height 25
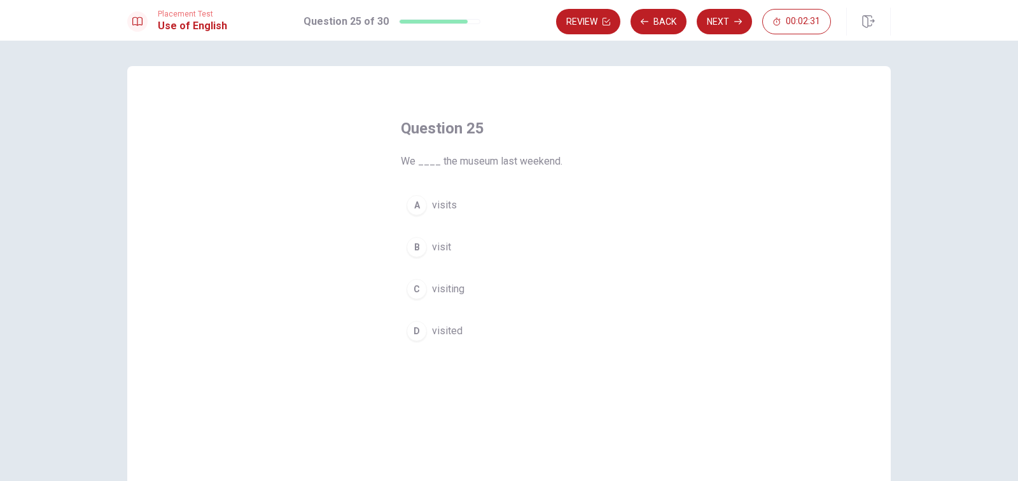
click at [416, 328] on div "D" at bounding box center [416, 331] width 20 height 20
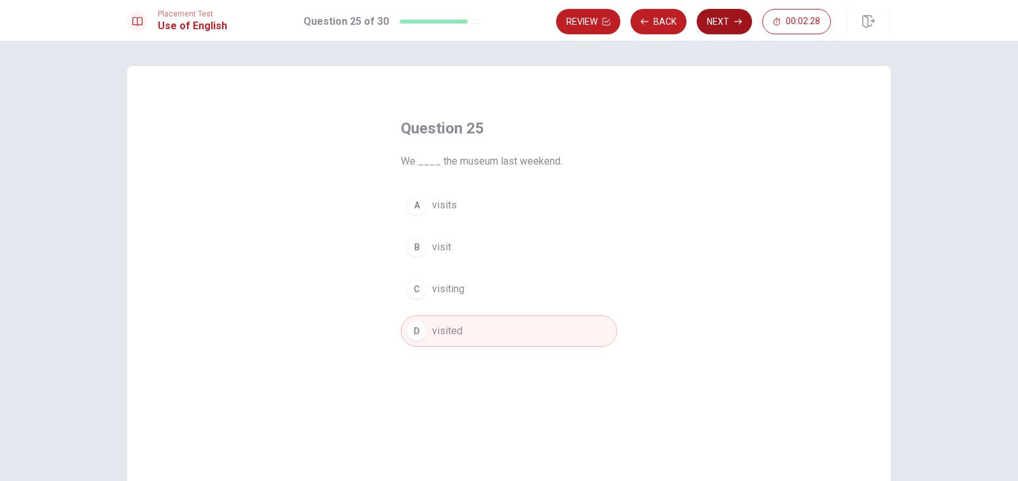
click at [724, 27] on button "Next" at bounding box center [723, 21] width 55 height 25
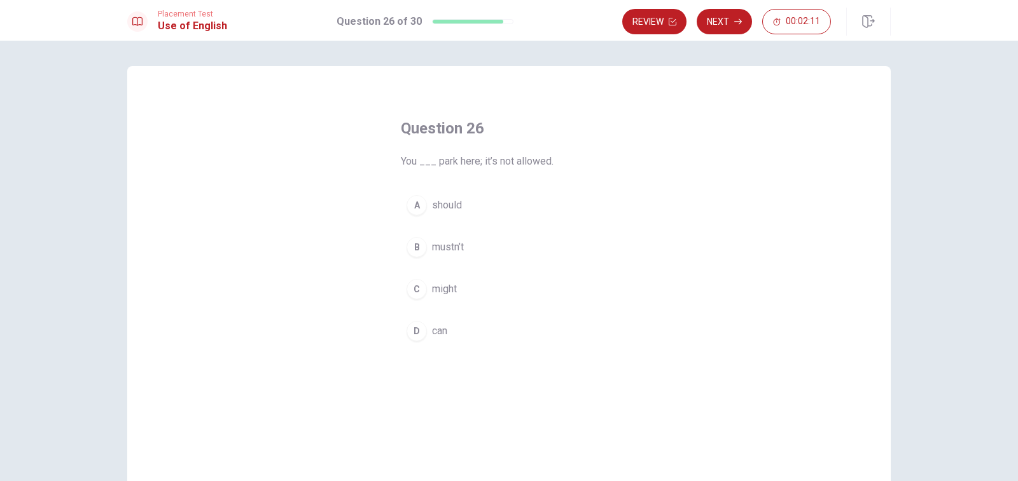
click at [415, 328] on div "D" at bounding box center [416, 331] width 20 height 20
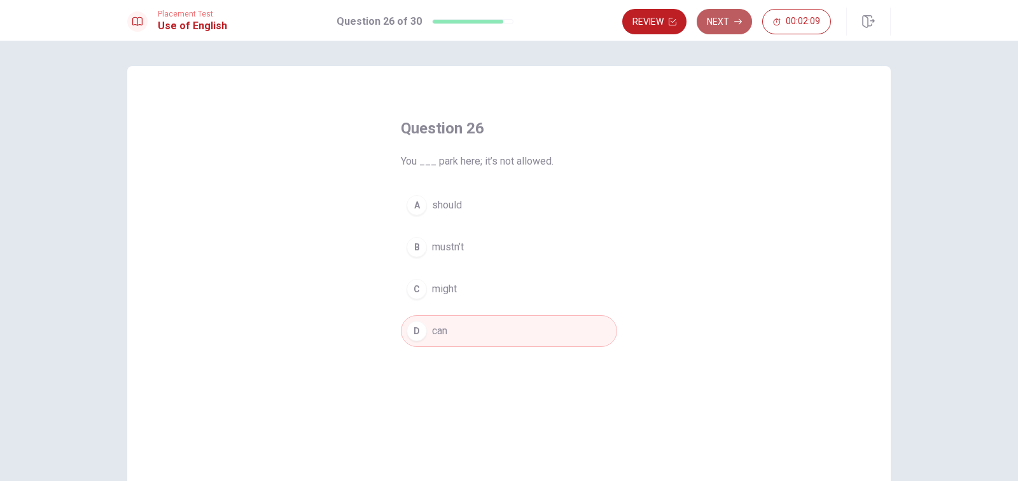
click at [723, 25] on button "Next" at bounding box center [723, 21] width 55 height 25
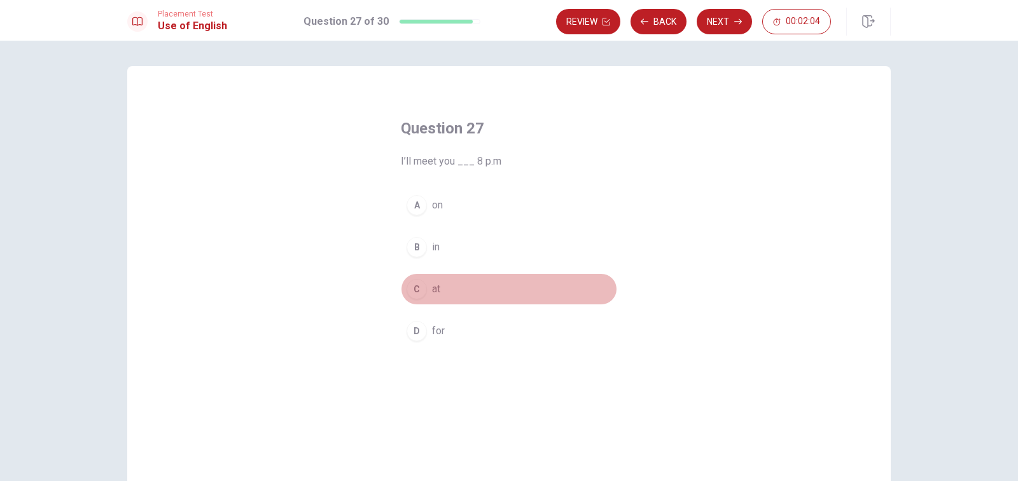
click at [415, 291] on div "C" at bounding box center [416, 289] width 20 height 20
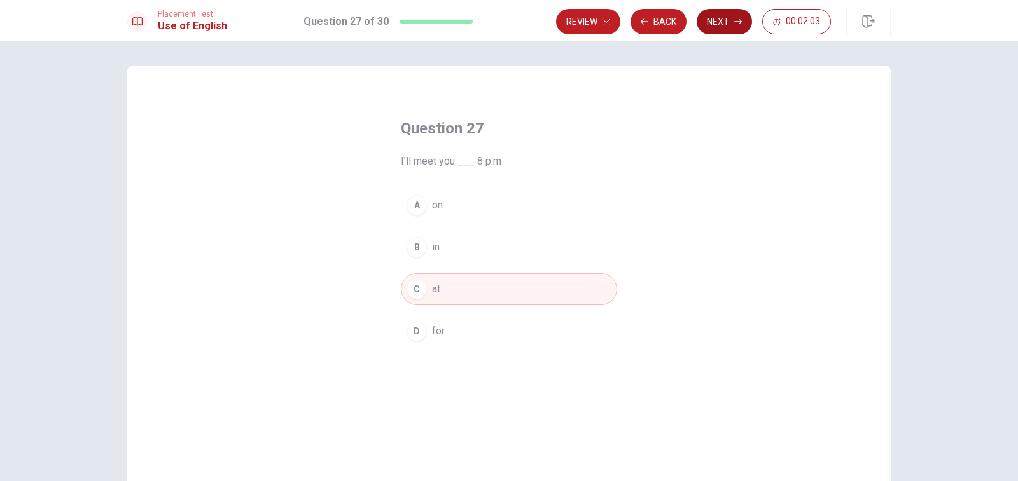
click at [716, 24] on button "Next" at bounding box center [723, 21] width 55 height 25
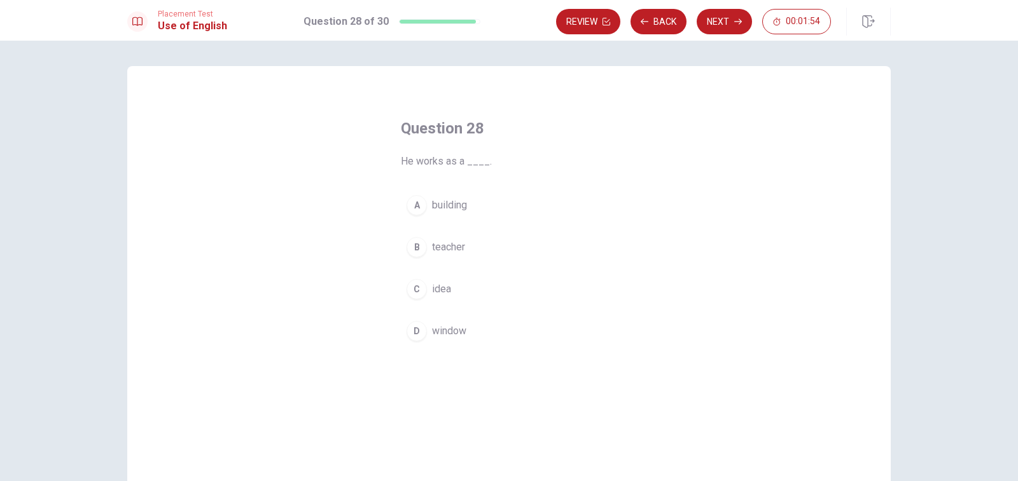
click at [419, 248] on div "B" at bounding box center [416, 247] width 20 height 20
click at [716, 22] on button "Next" at bounding box center [723, 21] width 55 height 25
click at [415, 289] on div "C" at bounding box center [416, 289] width 20 height 20
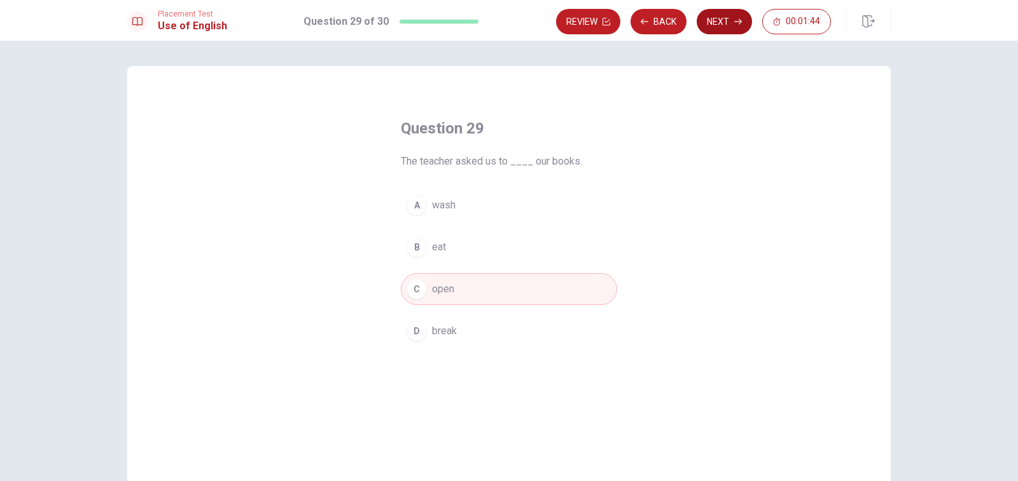
click at [713, 29] on button "Next" at bounding box center [723, 21] width 55 height 25
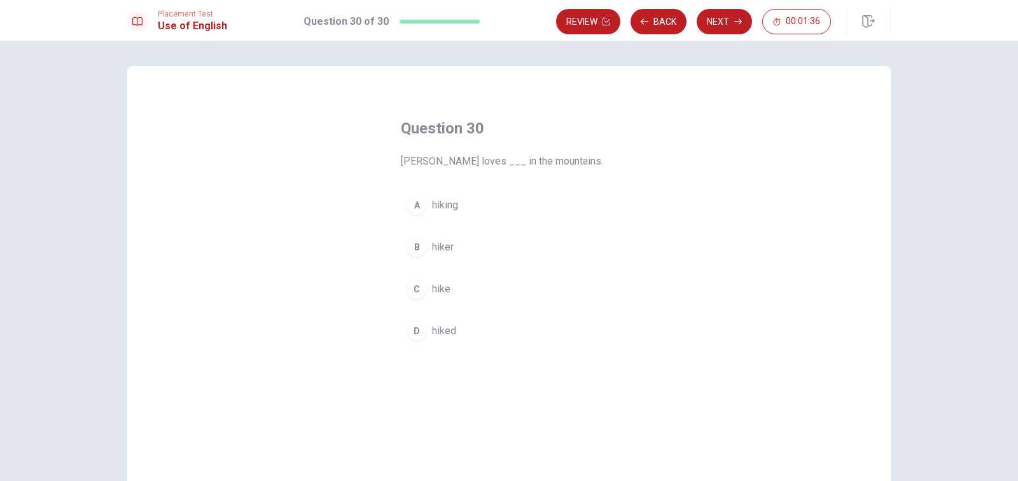
click at [420, 209] on div "A" at bounding box center [416, 205] width 20 height 20
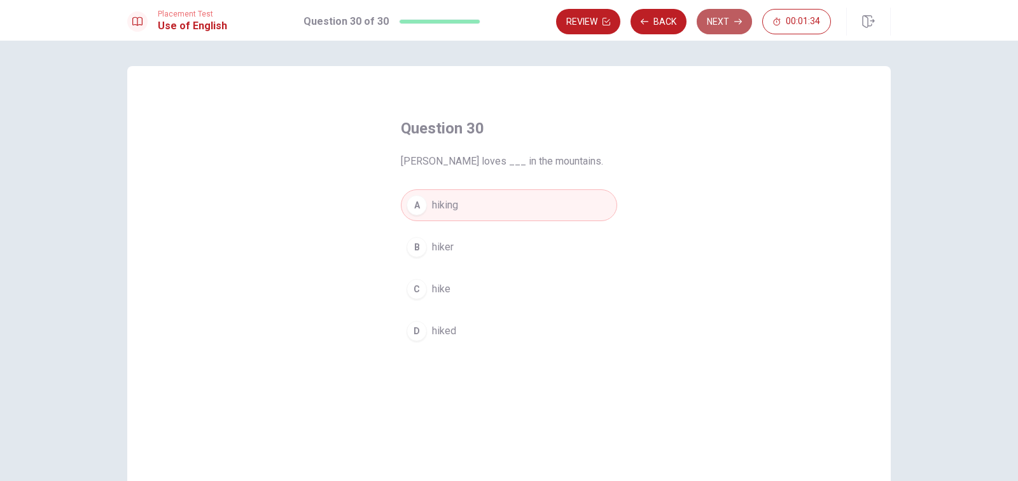
click at [725, 25] on button "Next" at bounding box center [723, 21] width 55 height 25
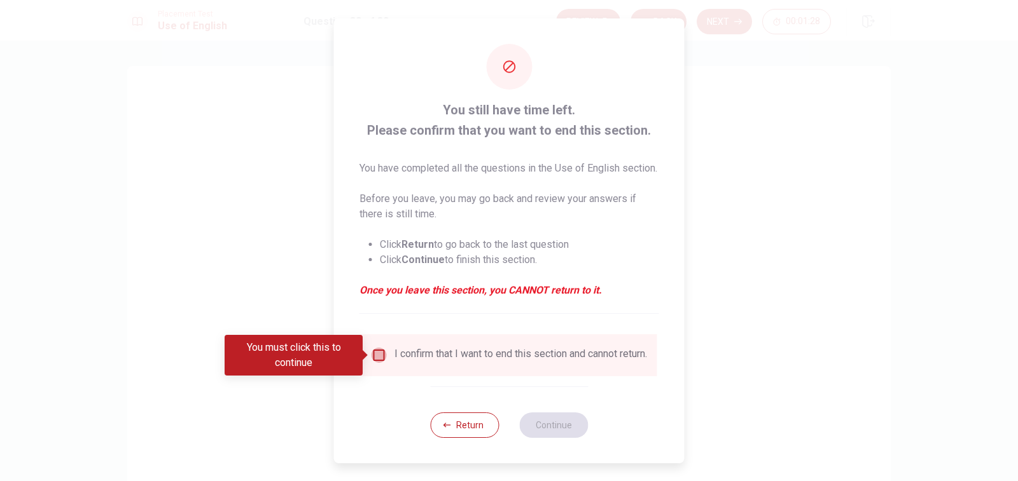
click at [378, 352] on input "You must click this to continue" at bounding box center [378, 355] width 15 height 15
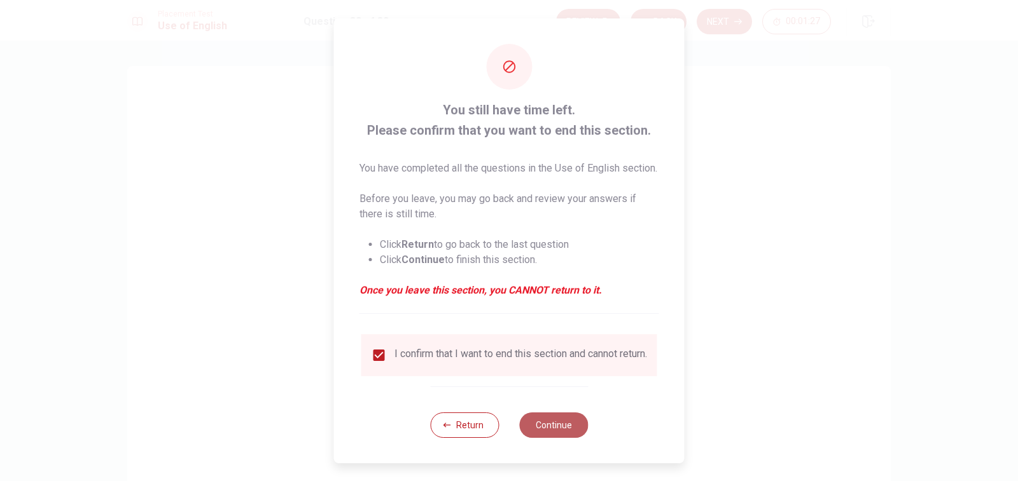
click at [537, 427] on button "Continue" at bounding box center [553, 425] width 69 height 25
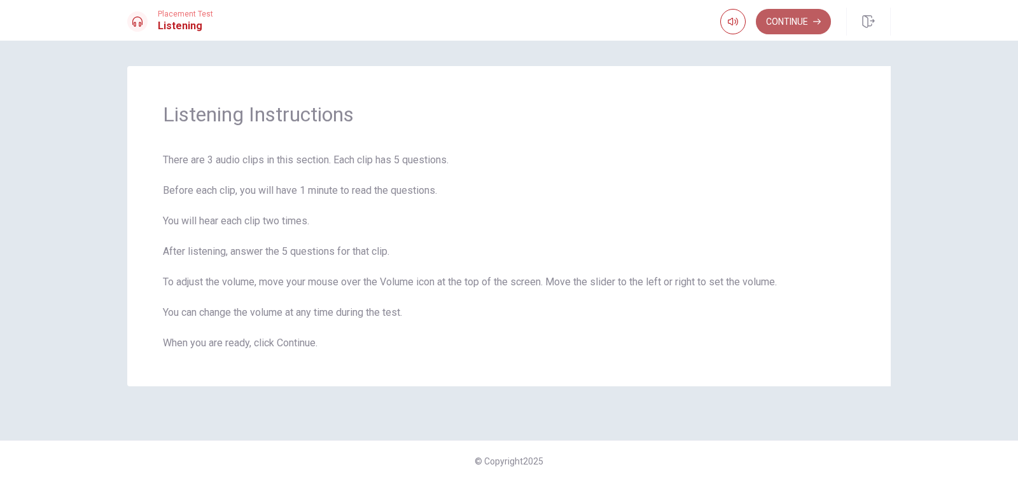
click at [785, 16] on button "Continue" at bounding box center [793, 21] width 75 height 25
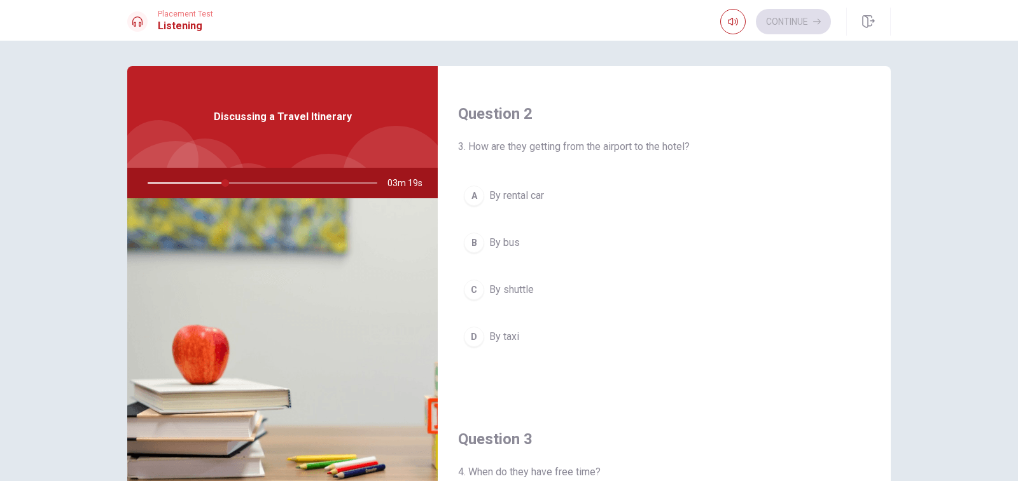
scroll to position [305, 0]
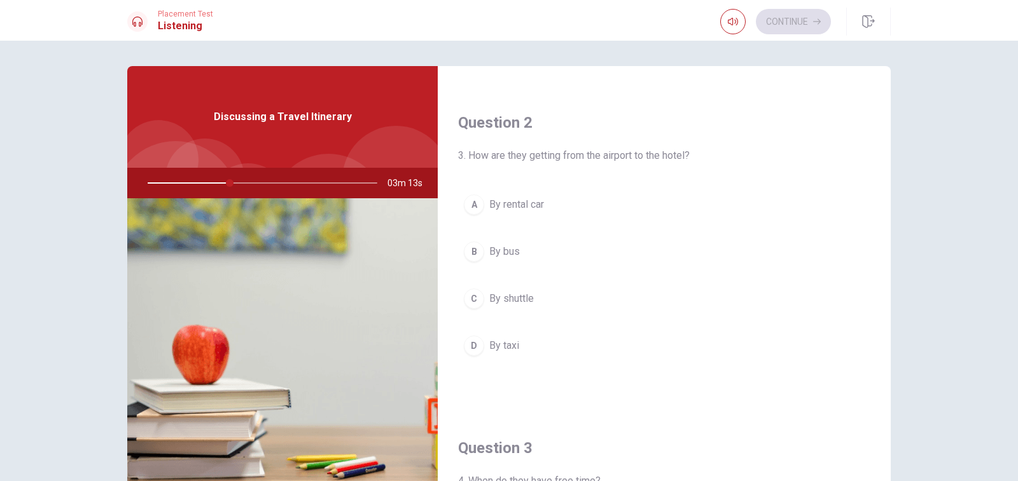
drag, startPoint x: 885, startPoint y: 242, endPoint x: 889, endPoint y: 284, distance: 42.2
click at [889, 284] on div "Question 1 When do they plan to arrive at the airport? A At 7 AM B At 6 AM C At…" at bounding box center [509, 287] width 804 height 442
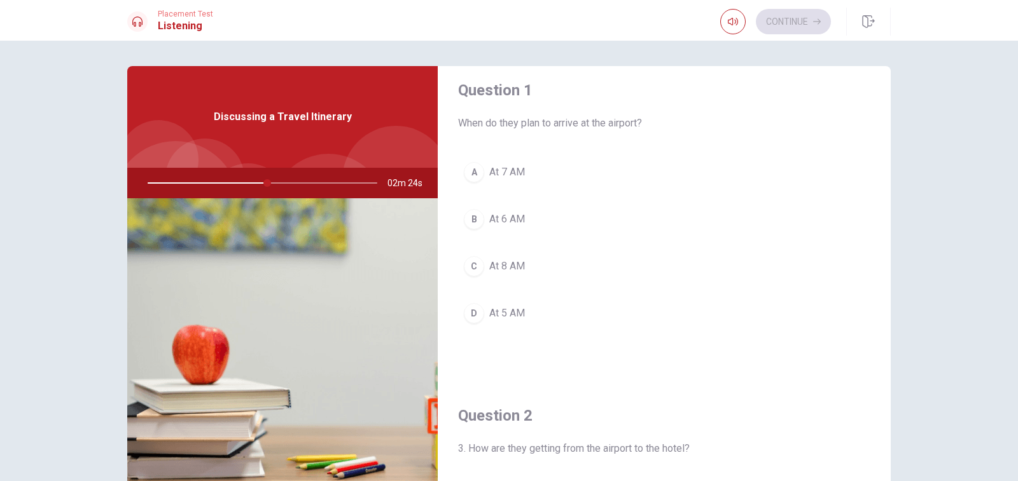
scroll to position [0, 0]
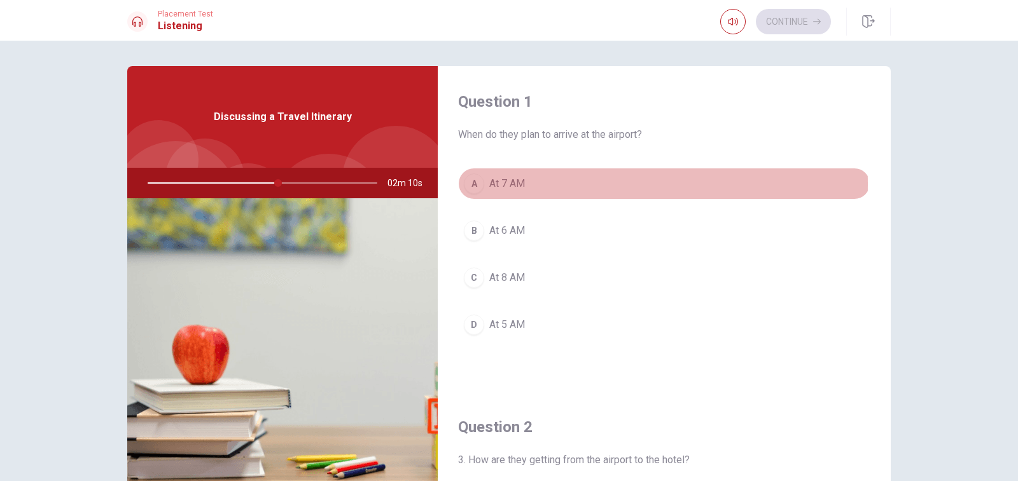
click at [471, 184] on div "A" at bounding box center [474, 184] width 20 height 20
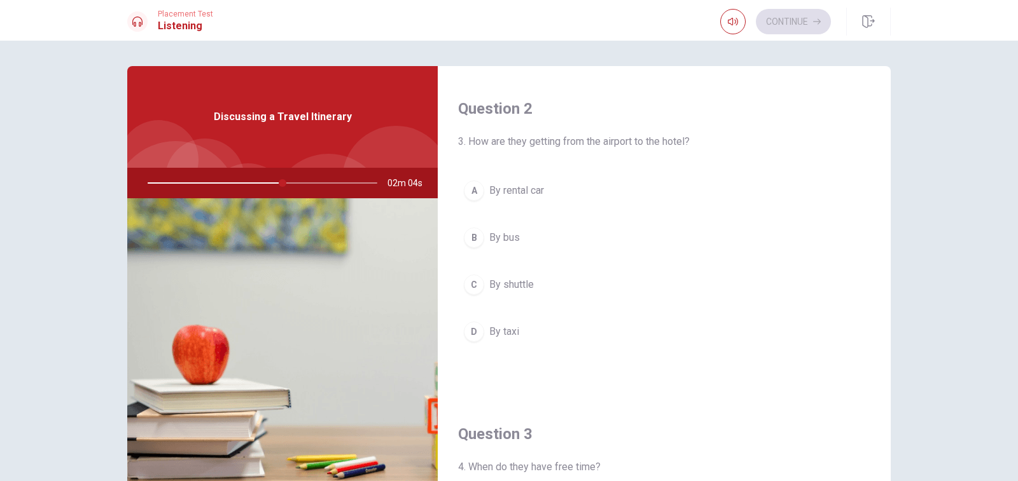
scroll to position [335, 0]
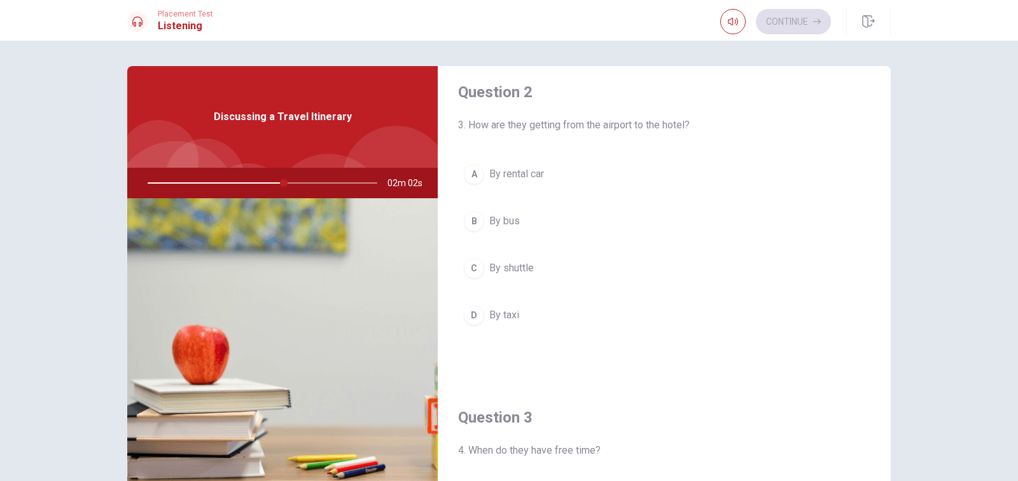
click at [469, 272] on div "C" at bounding box center [474, 268] width 20 height 20
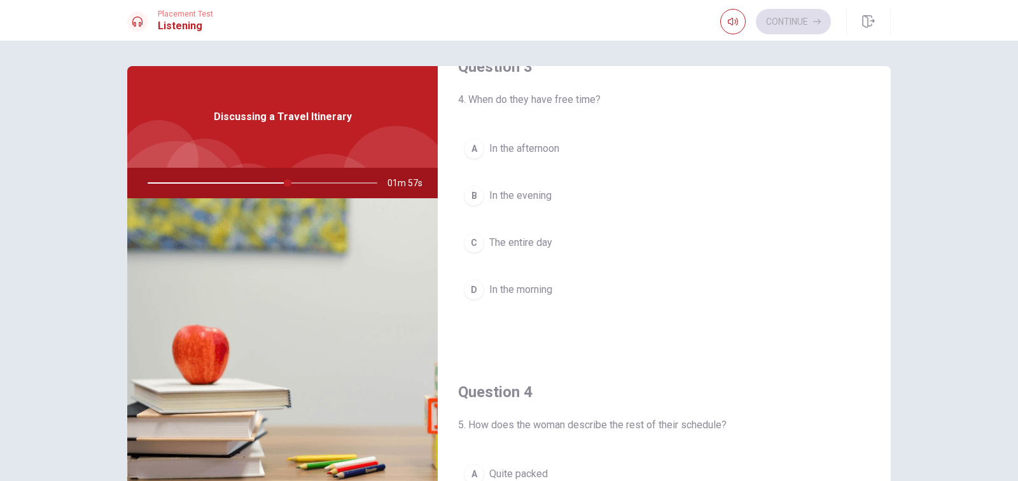
scroll to position [684, 0]
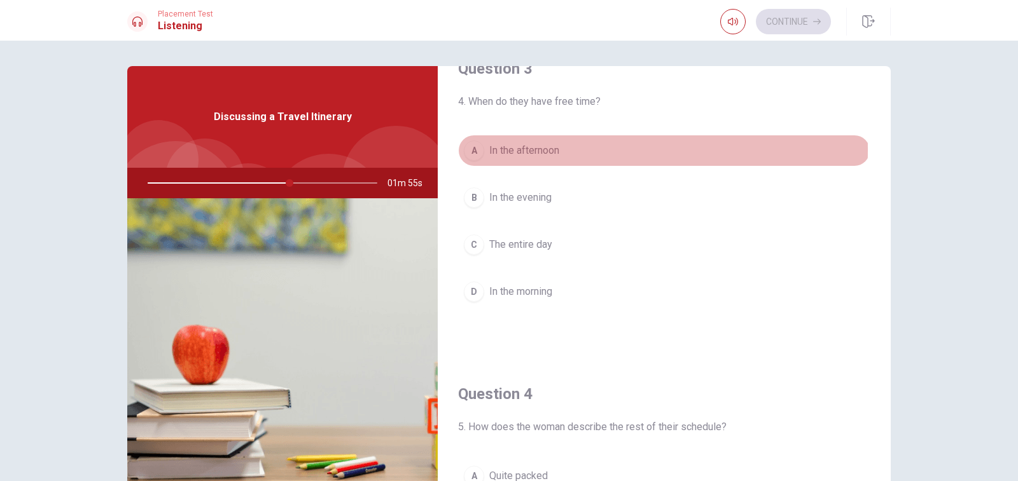
click at [472, 149] on div "A" at bounding box center [474, 151] width 20 height 20
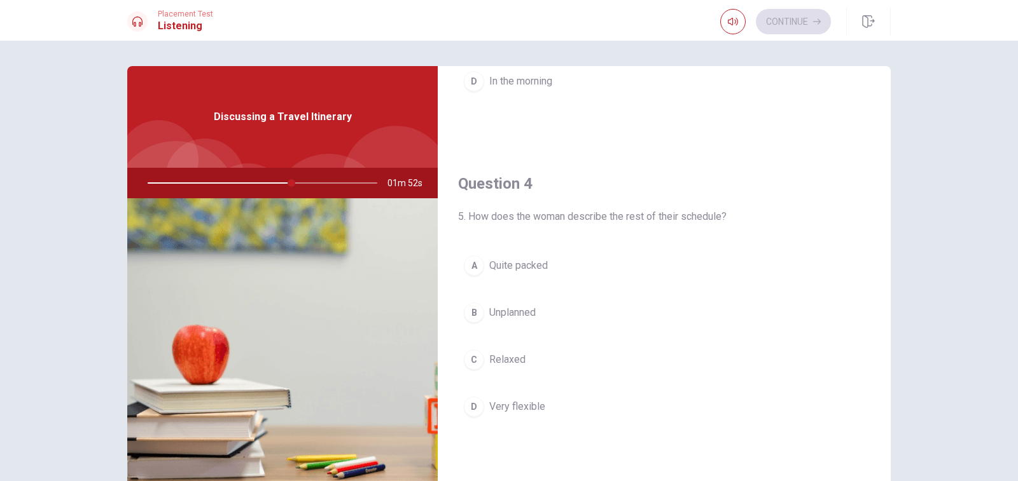
scroll to position [928, 0]
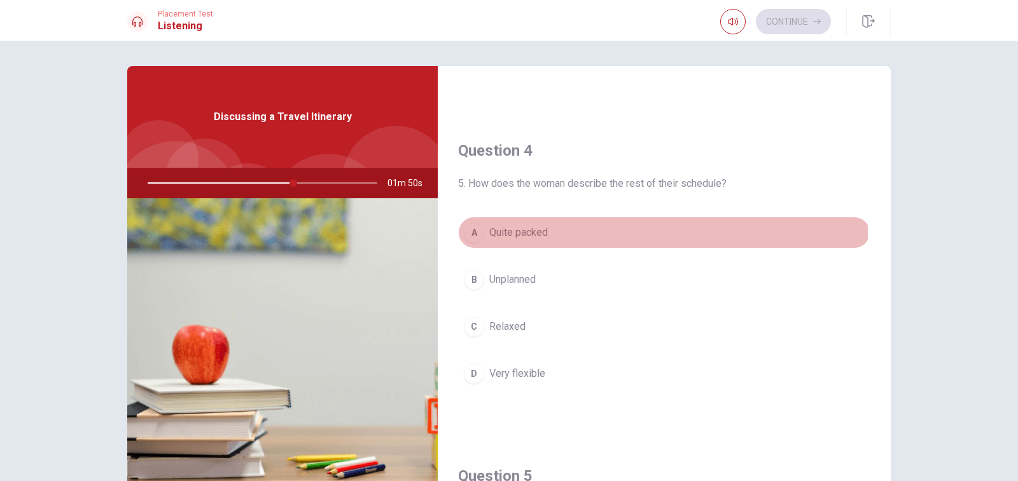
click at [471, 233] on div "A" at bounding box center [474, 233] width 20 height 20
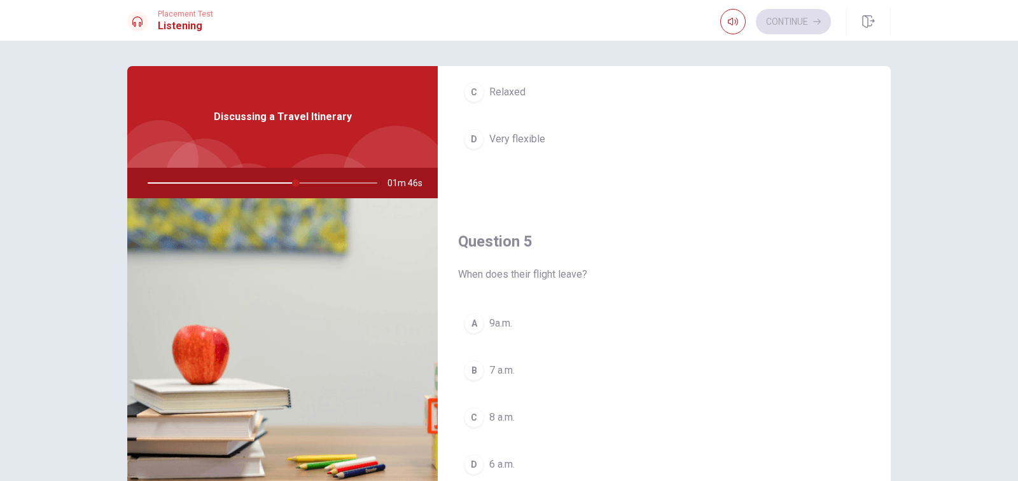
scroll to position [1177, 0]
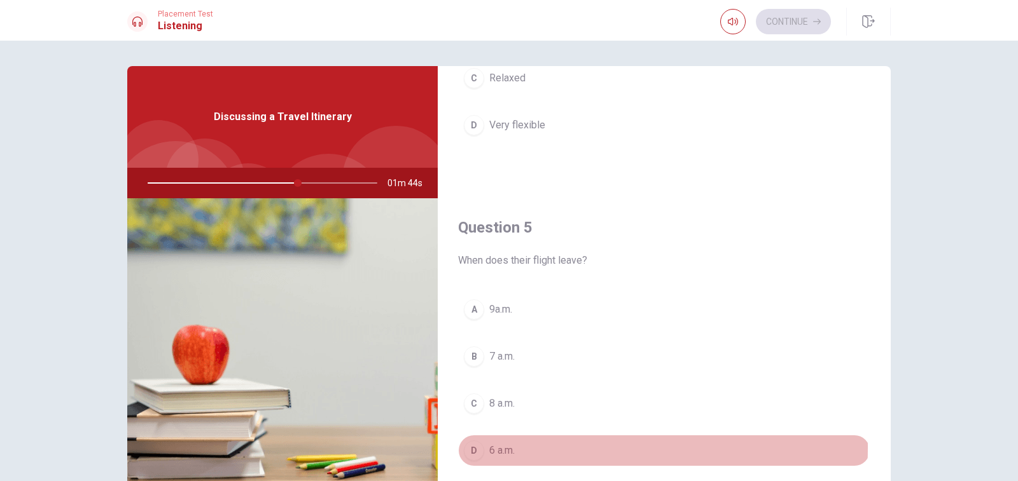
click at [498, 448] on span "6 a.m." at bounding box center [501, 450] width 25 height 15
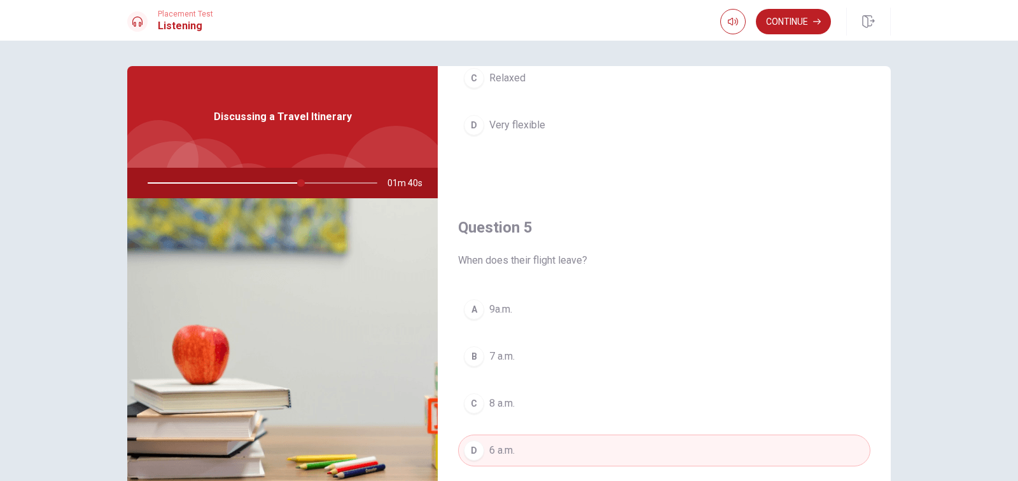
scroll to position [1186, 0]
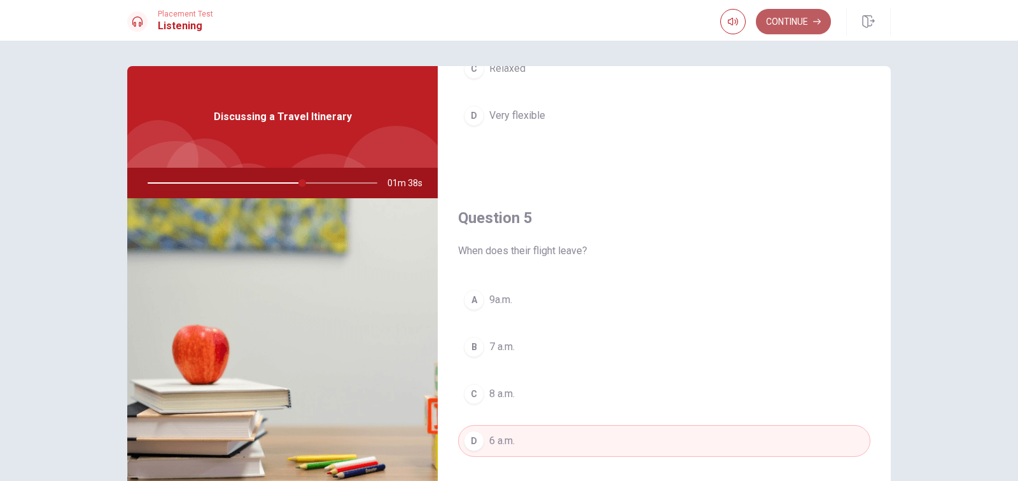
click at [806, 25] on button "Continue" at bounding box center [793, 21] width 75 height 25
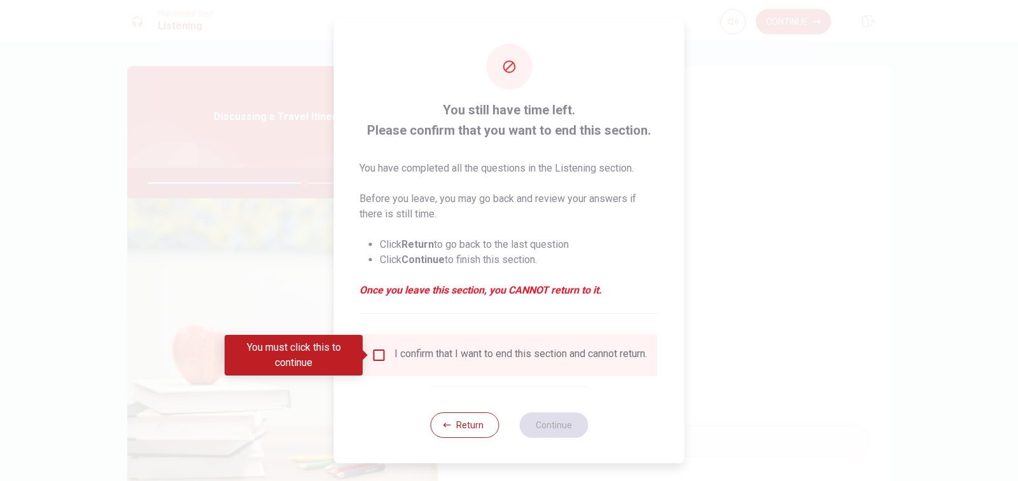
click at [379, 361] on input "You must click this to continue" at bounding box center [378, 355] width 15 height 15
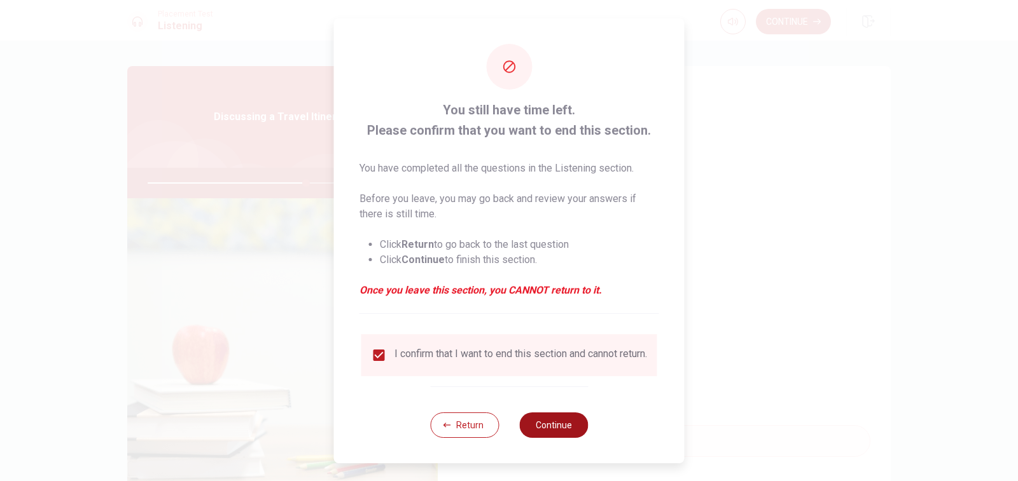
click at [545, 429] on button "Continue" at bounding box center [553, 425] width 69 height 25
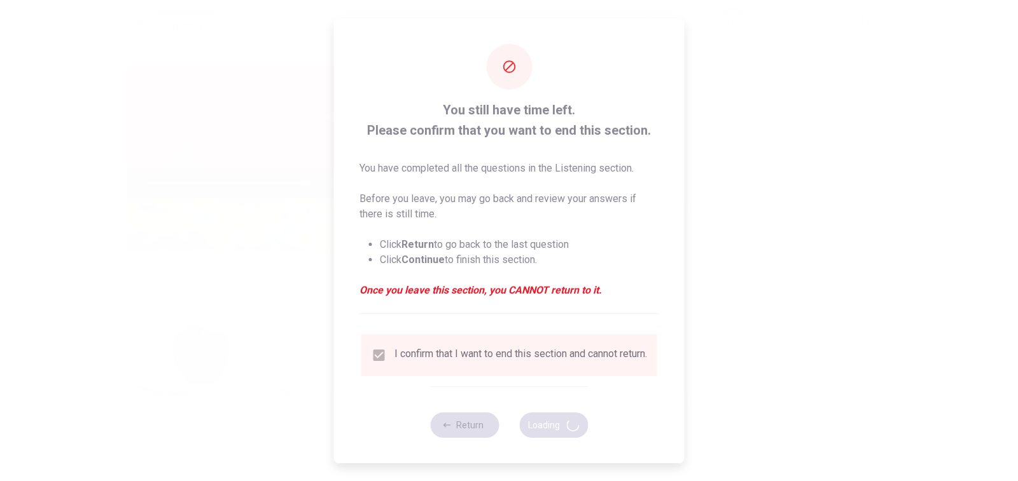
type input "70"
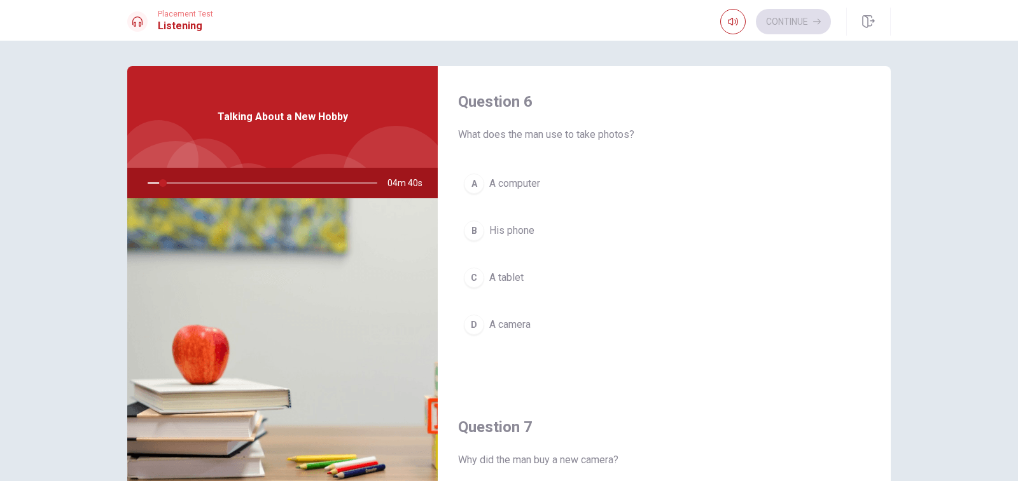
drag, startPoint x: 885, startPoint y: 176, endPoint x: 883, endPoint y: 204, distance: 28.7
click at [883, 204] on div "Question 6 What does the man use to take photos? A A computer B His phone C A t…" at bounding box center [664, 229] width 453 height 326
drag, startPoint x: 889, startPoint y: 181, endPoint x: 888, endPoint y: 214, distance: 33.7
click at [888, 214] on div "Question 6 What does the man use to take photos? A A computer B His phone C A t…" at bounding box center [664, 287] width 453 height 442
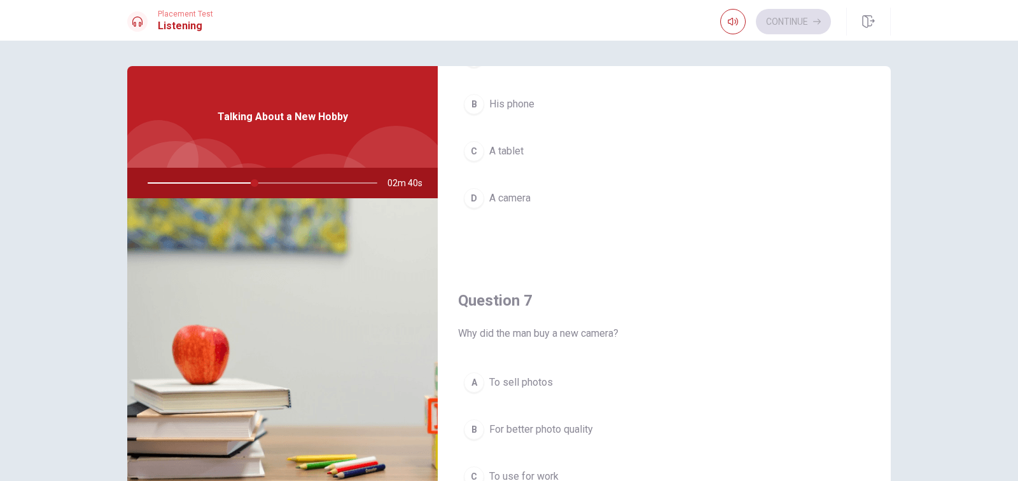
scroll to position [0, 0]
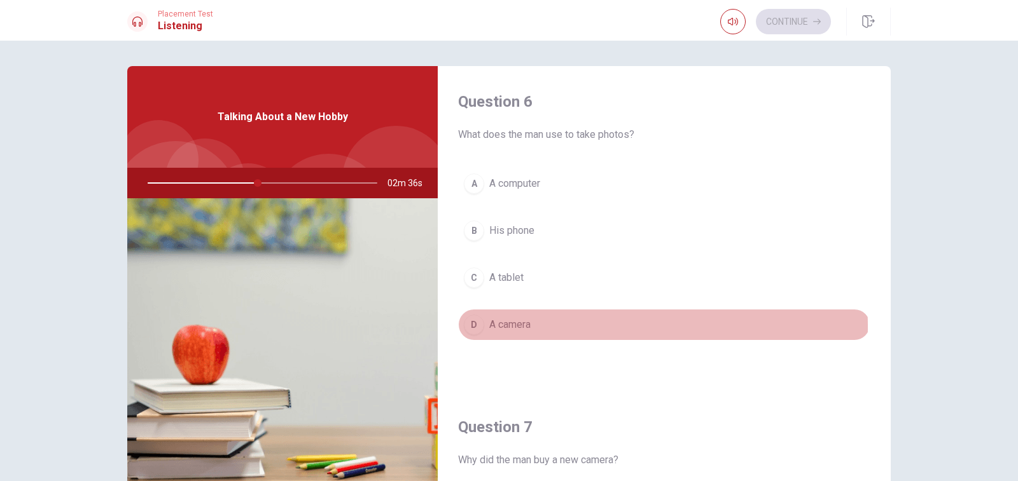
click at [468, 328] on div "D" at bounding box center [474, 325] width 20 height 20
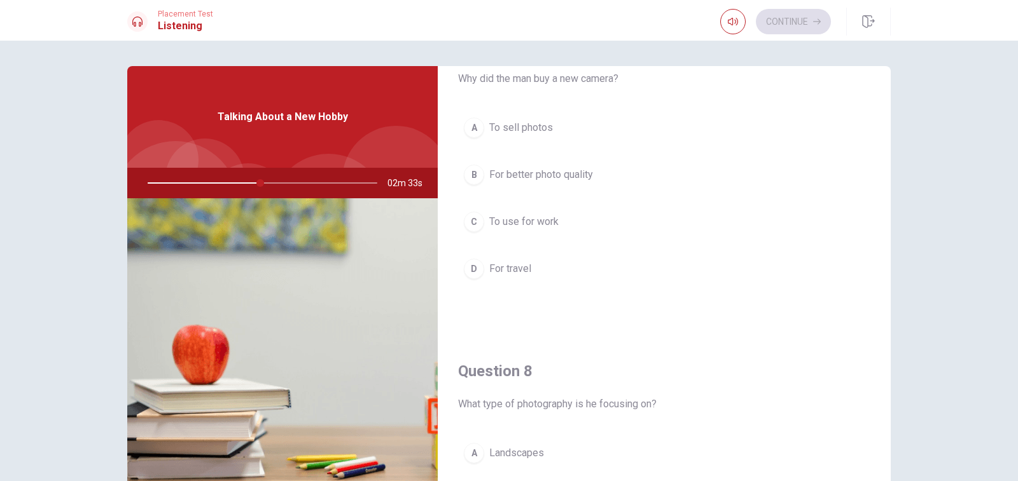
scroll to position [389, 0]
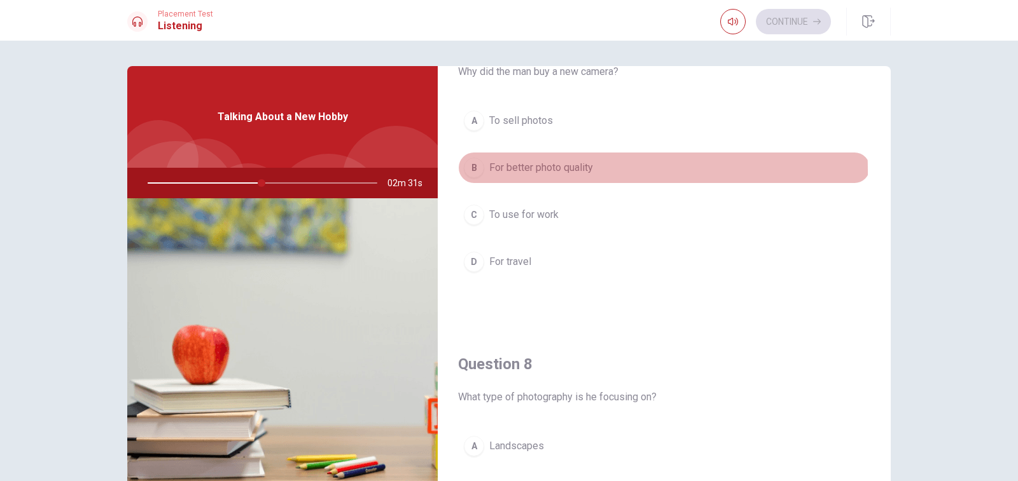
click at [469, 172] on div "B" at bounding box center [474, 168] width 20 height 20
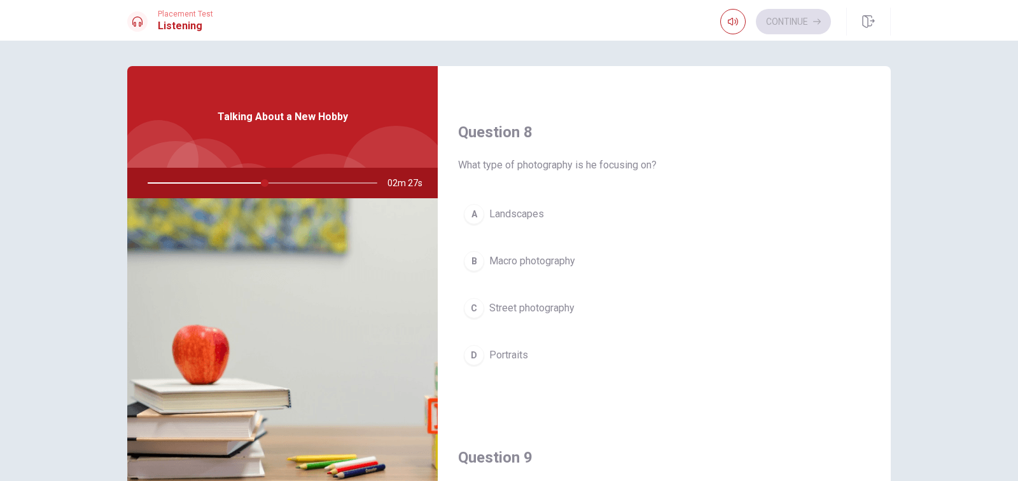
scroll to position [623, 0]
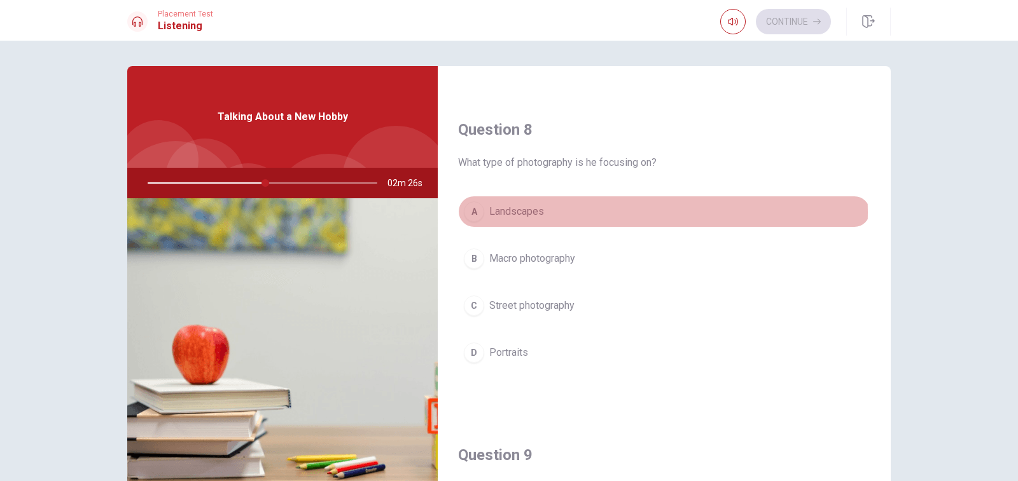
click at [607, 212] on button "A Landscapes" at bounding box center [664, 212] width 412 height 32
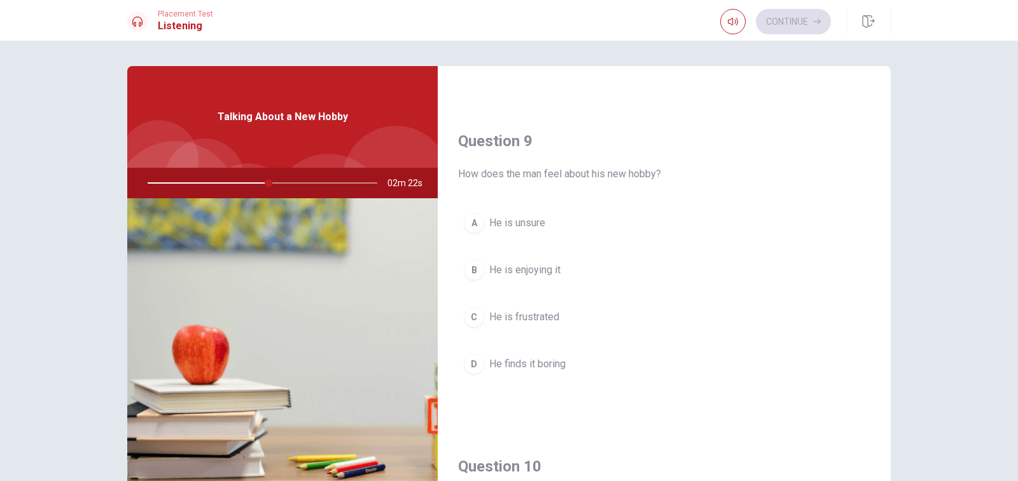
scroll to position [942, 0]
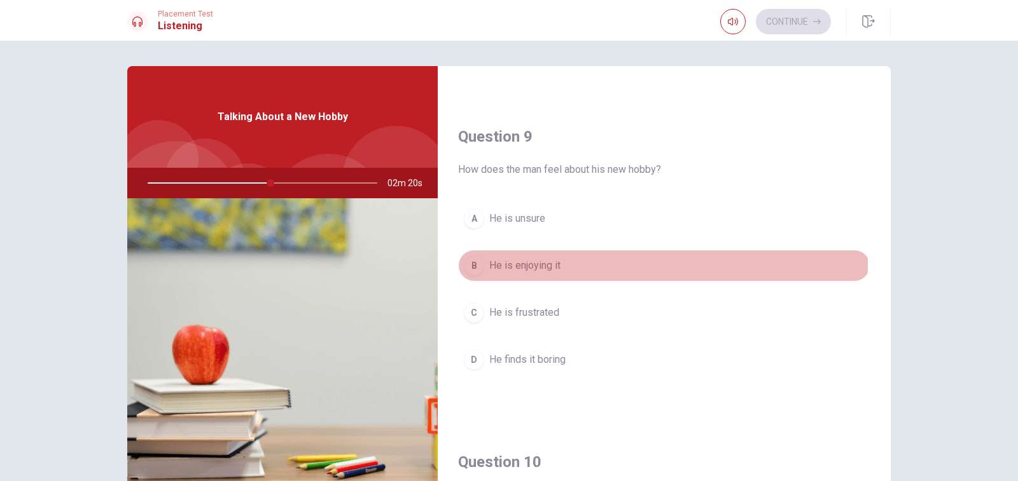
click at [543, 264] on span "He is enjoying it" at bounding box center [524, 265] width 71 height 15
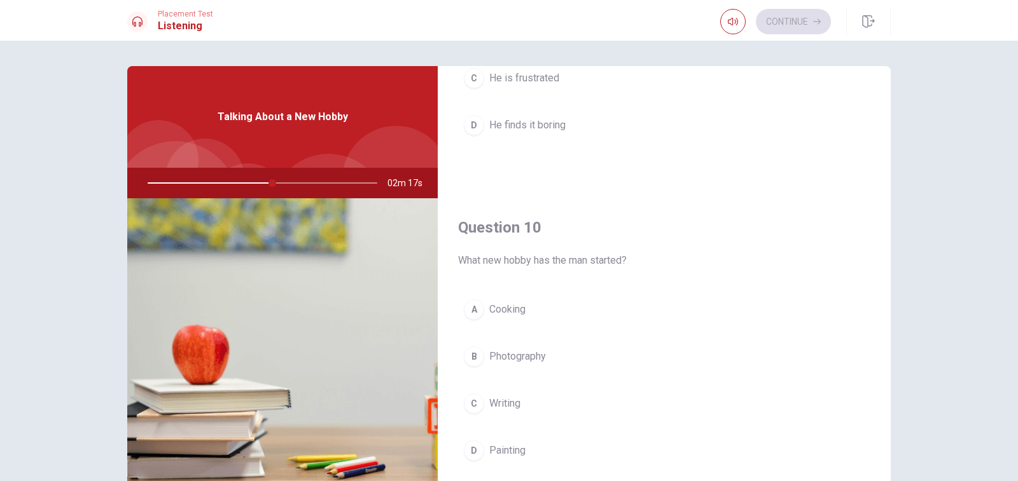
scroll to position [1186, 0]
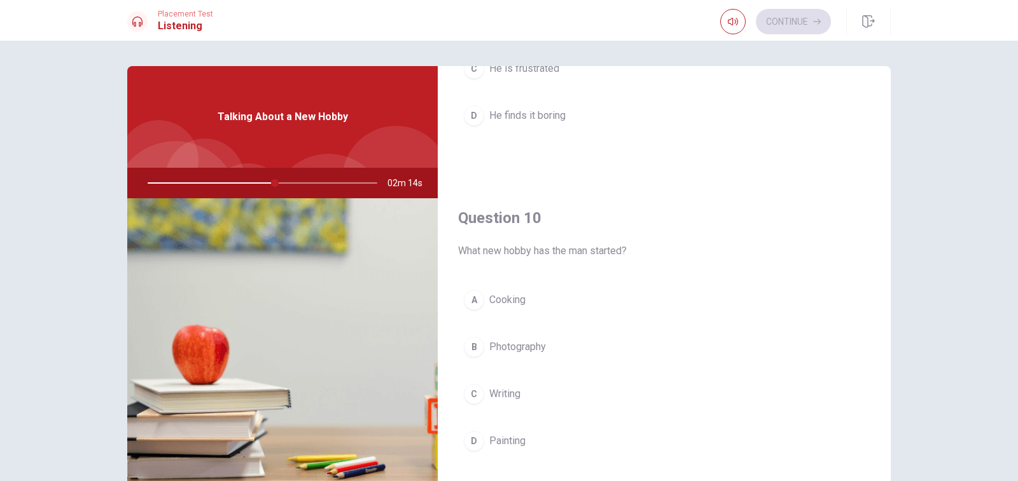
click at [561, 348] on button "B Photography" at bounding box center [664, 347] width 412 height 32
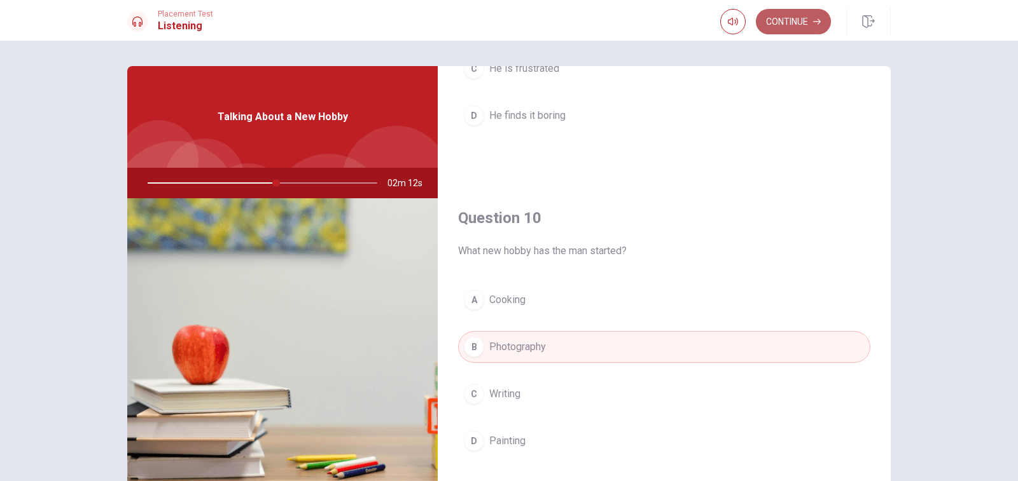
click at [792, 24] on button "Continue" at bounding box center [793, 21] width 75 height 25
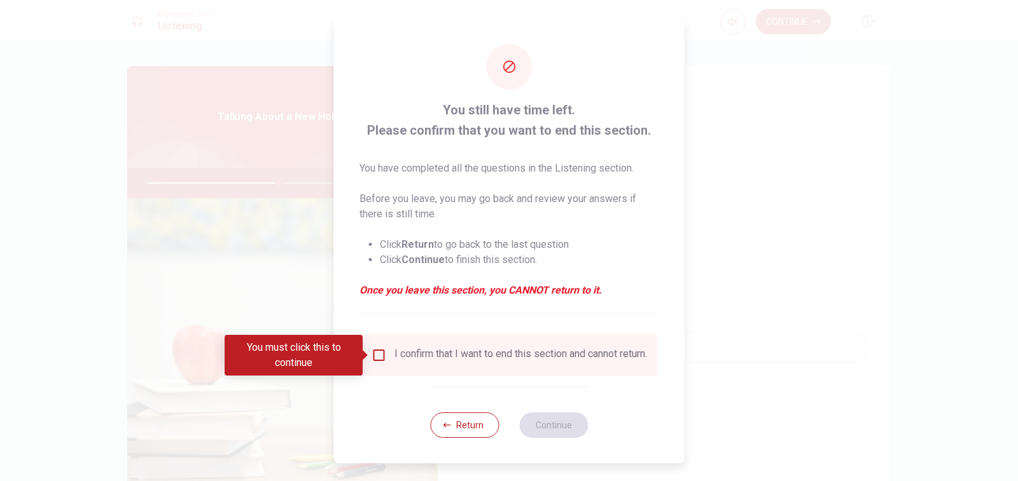
click at [380, 352] on input "You must click this to continue" at bounding box center [378, 355] width 15 height 15
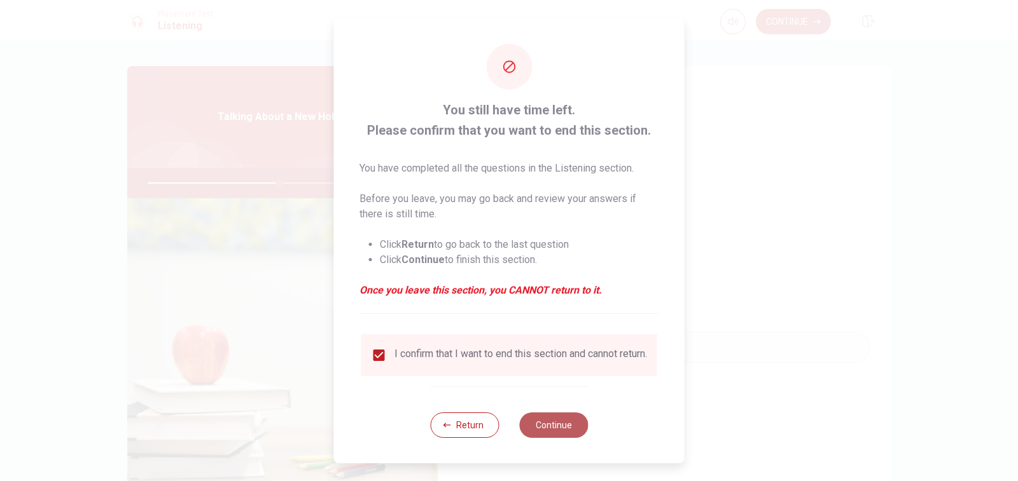
click at [539, 429] on button "Continue" at bounding box center [553, 425] width 69 height 25
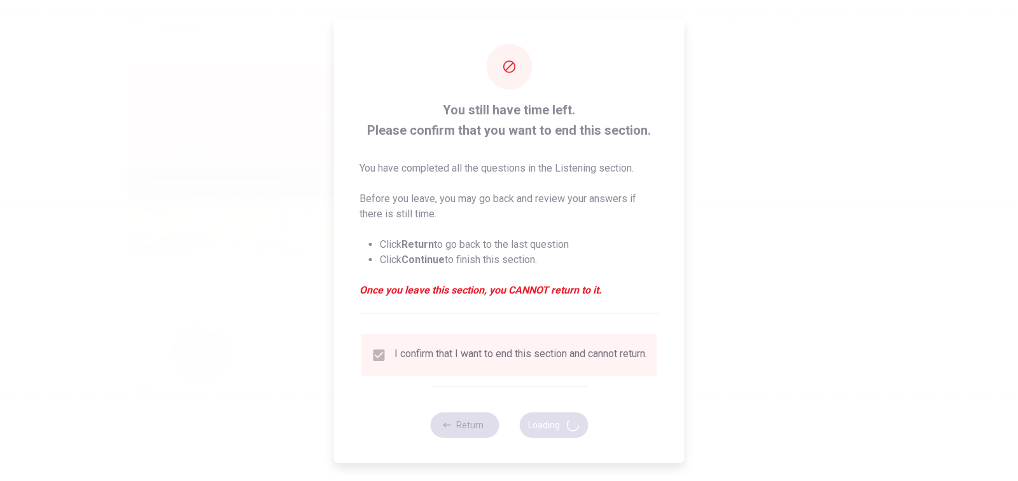
type input "58"
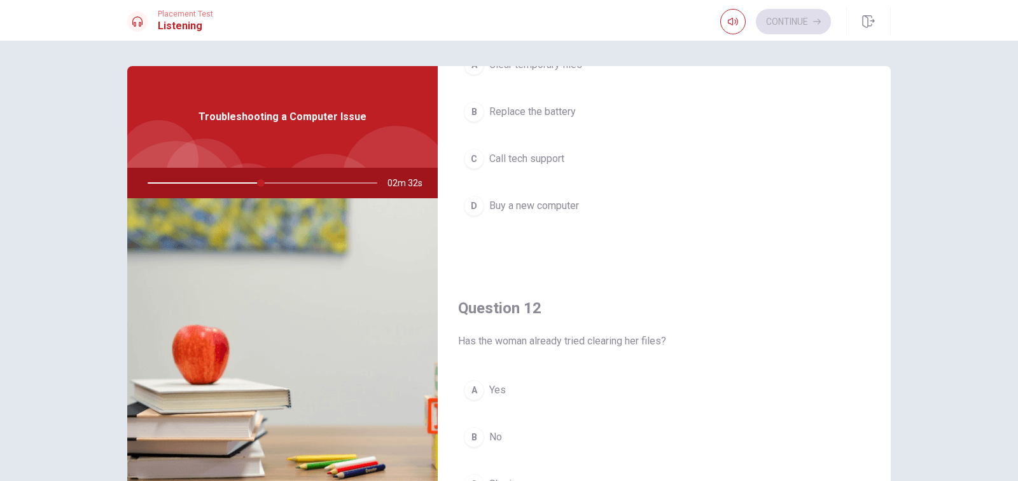
scroll to position [0, 0]
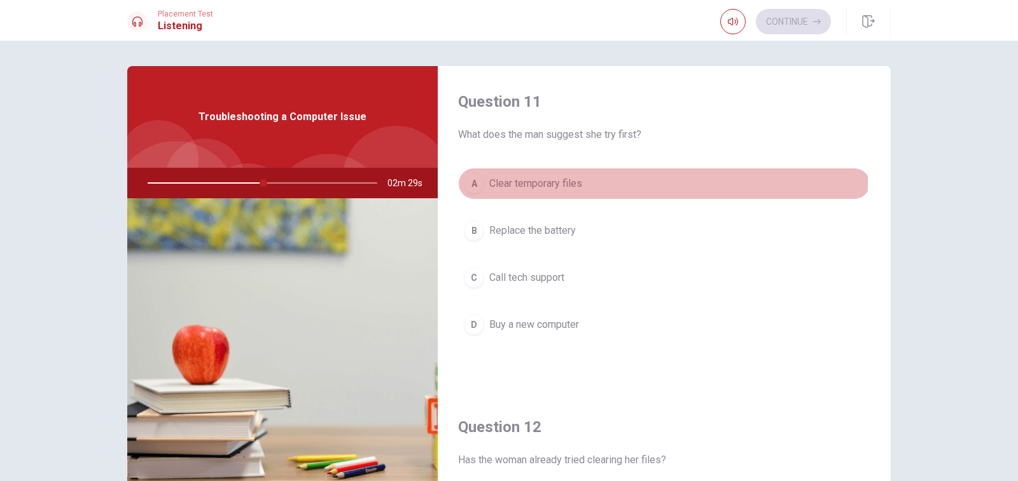
click at [467, 181] on div "A" at bounding box center [474, 184] width 20 height 20
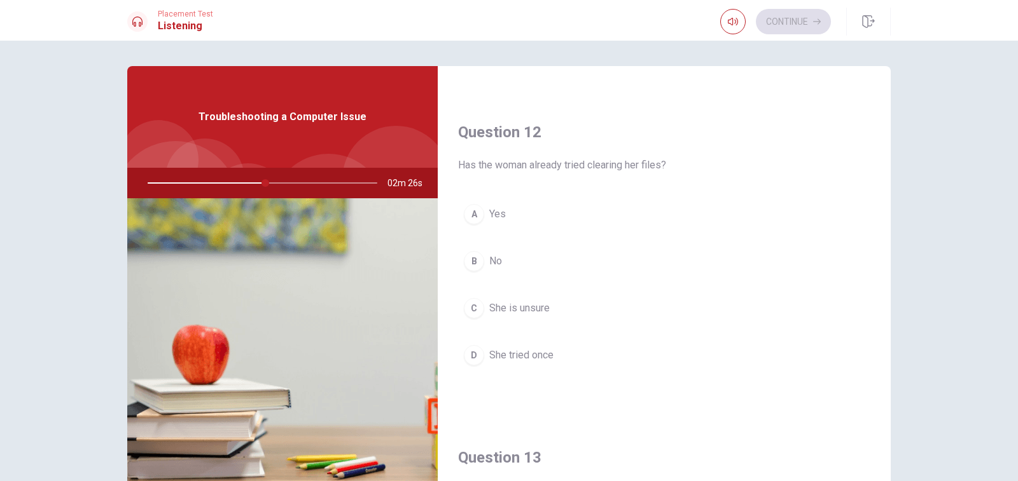
scroll to position [293, 0]
click at [593, 308] on button "C She is unsure" at bounding box center [664, 311] width 412 height 32
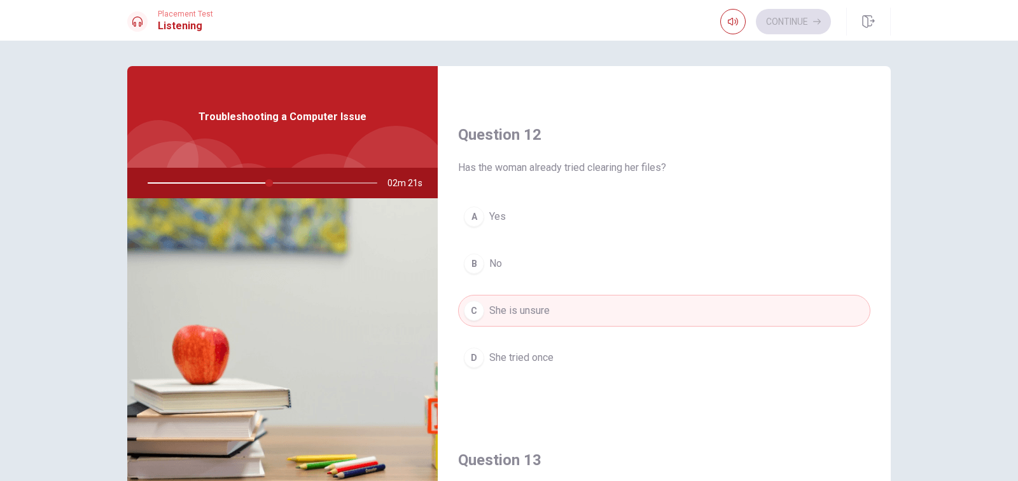
drag, startPoint x: 885, startPoint y: 243, endPoint x: 878, endPoint y: 298, distance: 55.8
click at [878, 298] on div "Question 12 Has the woman already tried clearing her files? A Yes B No C She is…" at bounding box center [664, 262] width 453 height 326
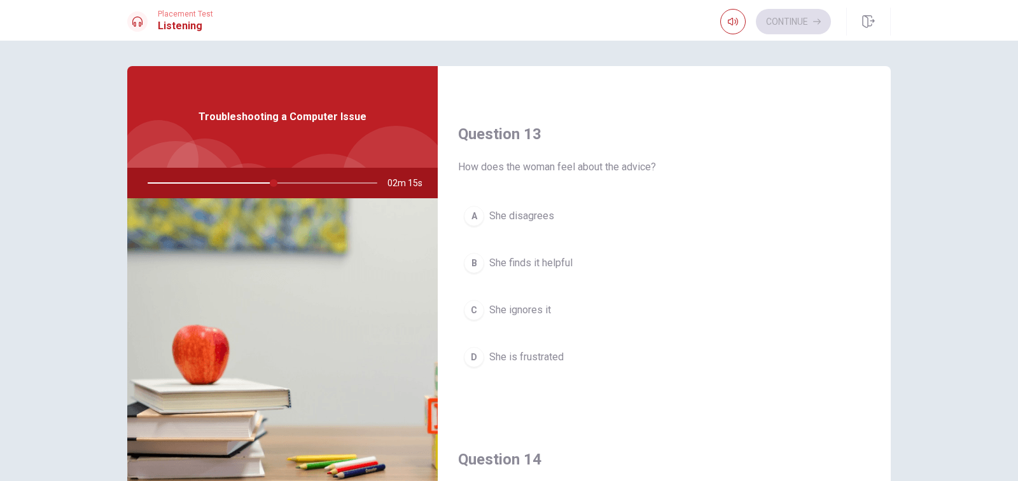
scroll to position [616, 0]
click at [646, 267] on button "B She finds it helpful" at bounding box center [664, 266] width 412 height 32
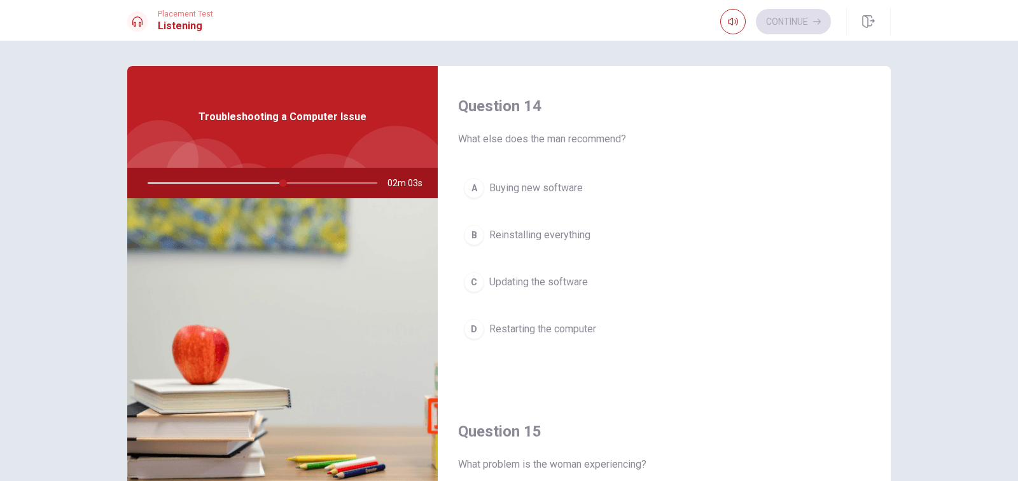
scroll to position [921, 0]
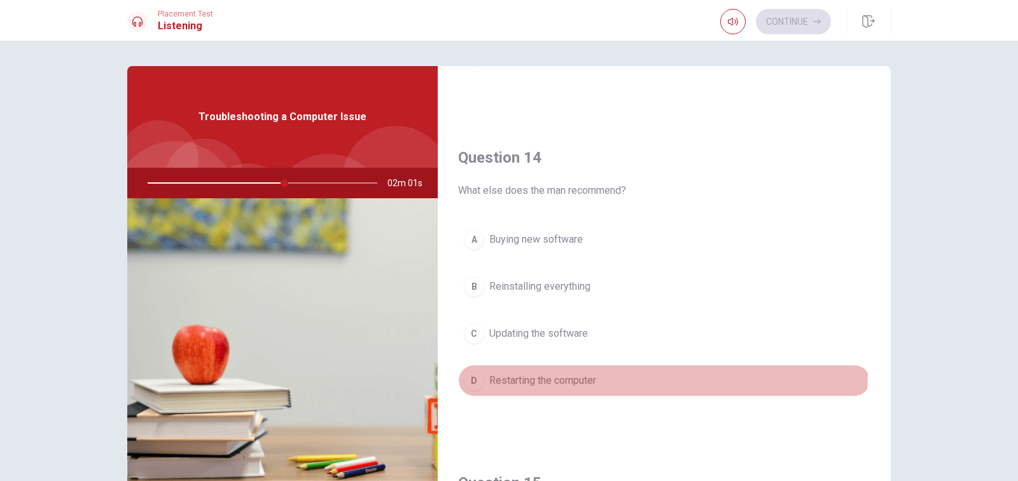
click at [591, 374] on span "Restarting the computer" at bounding box center [542, 380] width 107 height 15
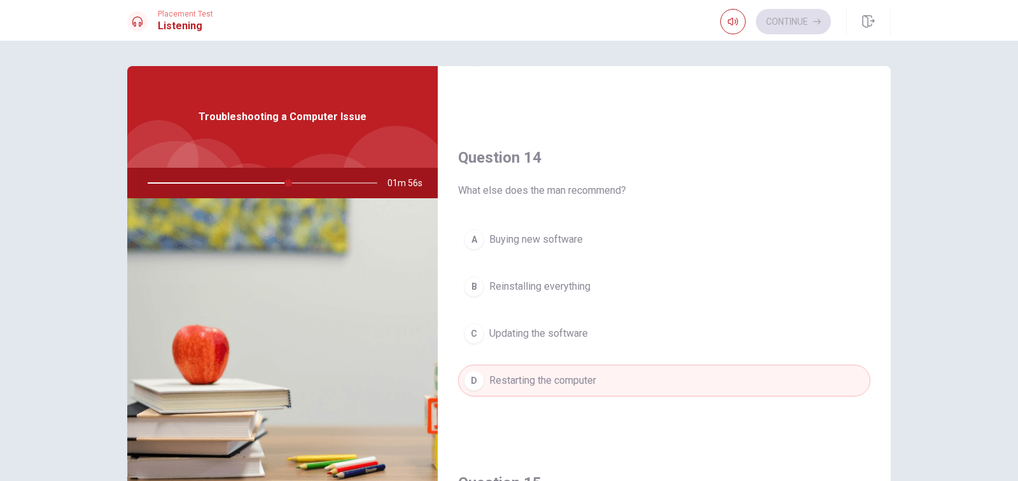
drag, startPoint x: 889, startPoint y: 345, endPoint x: 885, endPoint y: 380, distance: 35.9
click at [885, 380] on div "Question 11 What does the man suggest she try first? A Clear temporary files B …" at bounding box center [509, 287] width 804 height 442
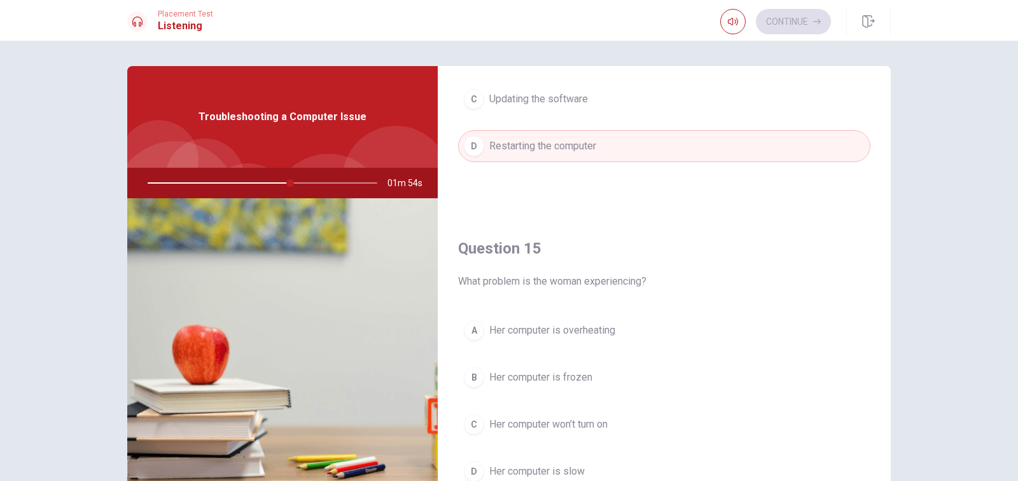
scroll to position [1186, 0]
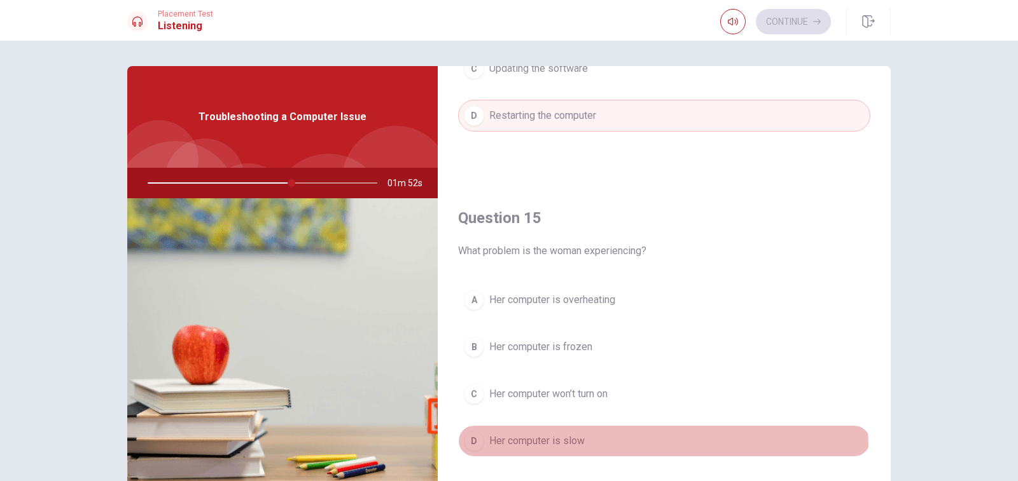
click at [616, 449] on button "D Her computer is slow" at bounding box center [664, 442] width 412 height 32
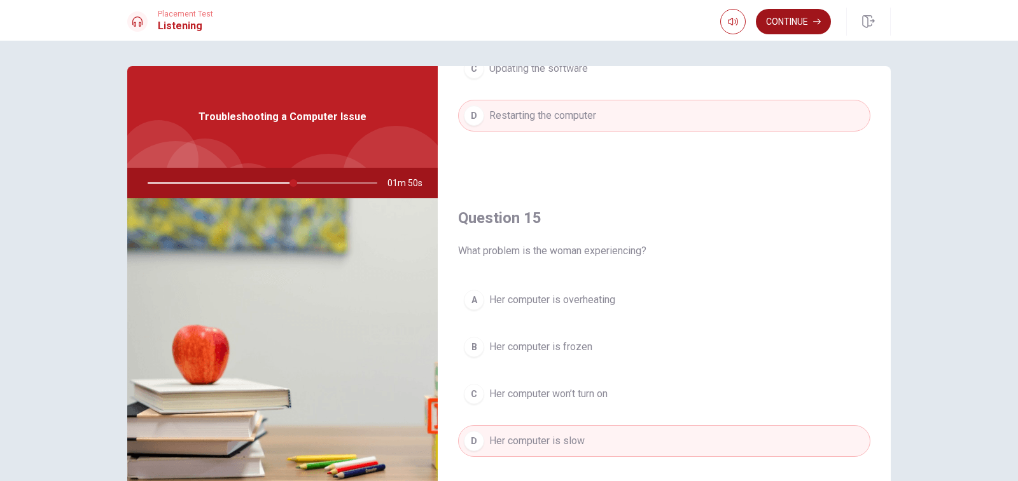
click at [800, 25] on button "Continue" at bounding box center [793, 21] width 75 height 25
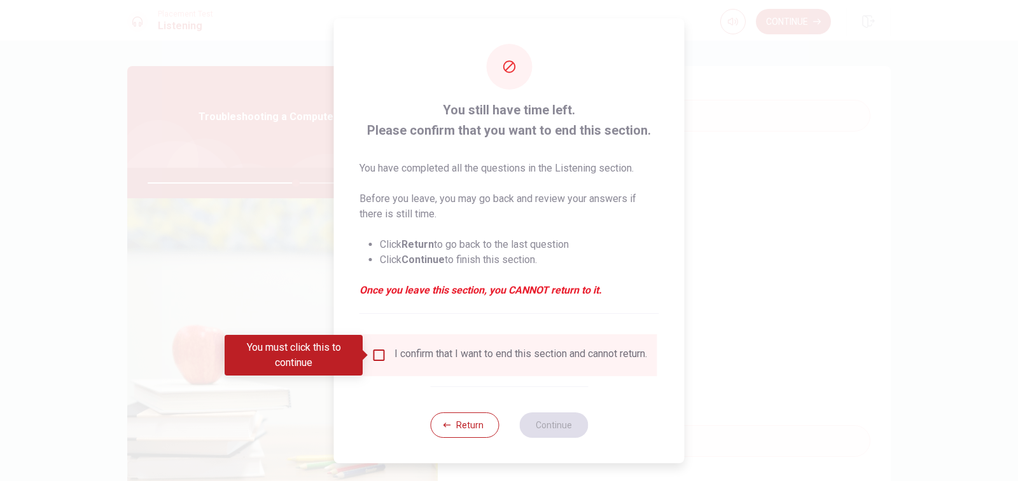
click at [382, 356] on input "You must click this to continue" at bounding box center [378, 355] width 15 height 15
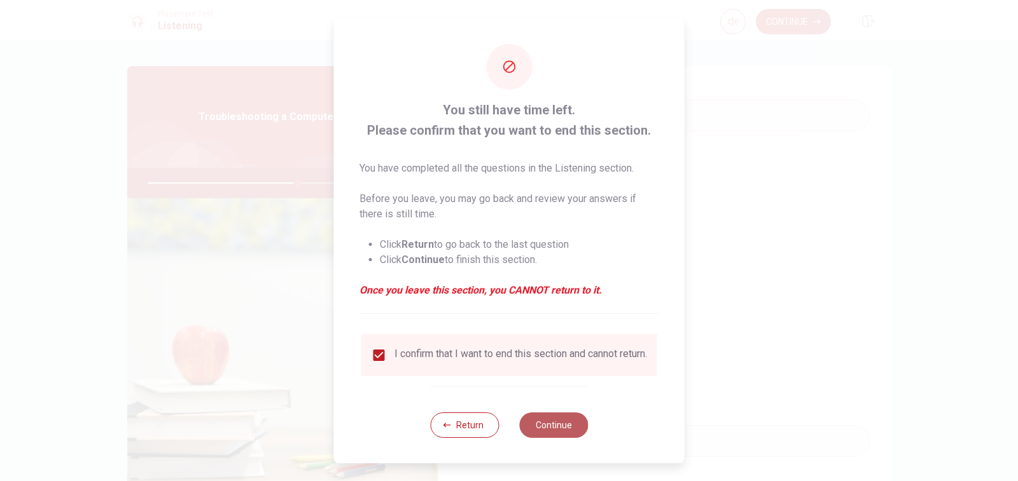
click at [534, 427] on button "Continue" at bounding box center [553, 425] width 69 height 25
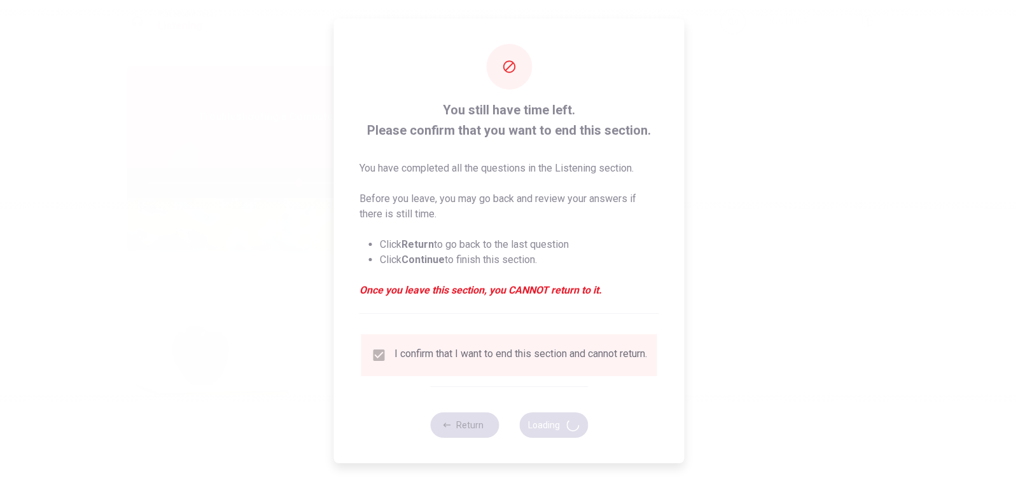
type input "66"
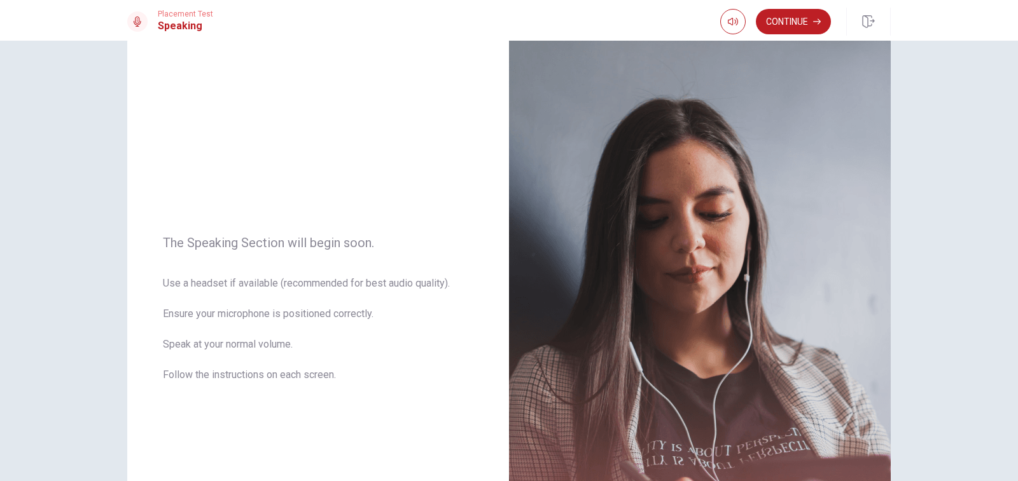
scroll to position [0, 0]
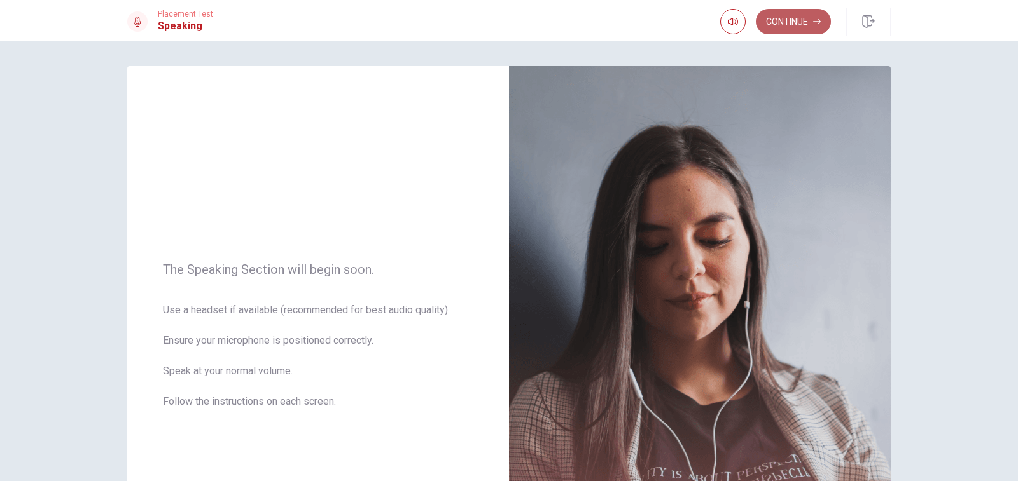
click at [810, 24] on button "Continue" at bounding box center [793, 21] width 75 height 25
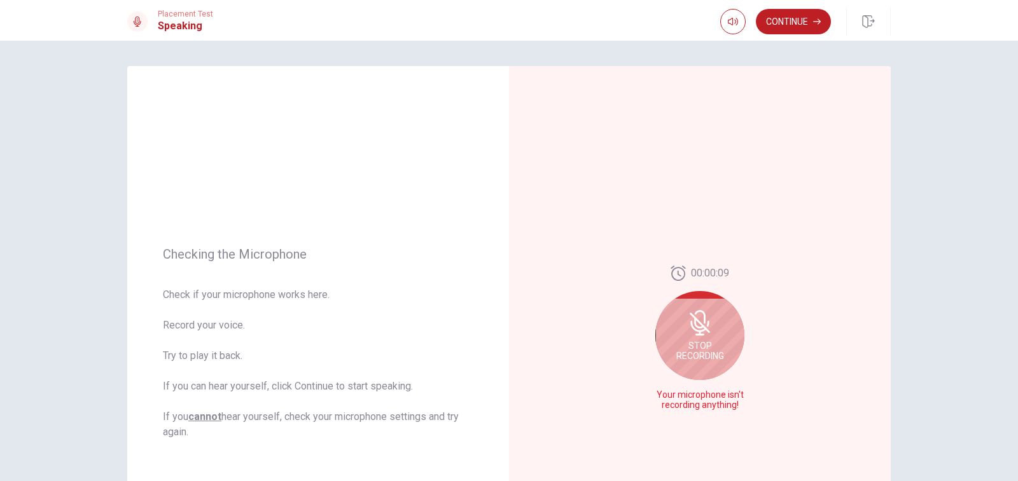
click at [699, 336] on icon at bounding box center [699, 335] width 9 height 2
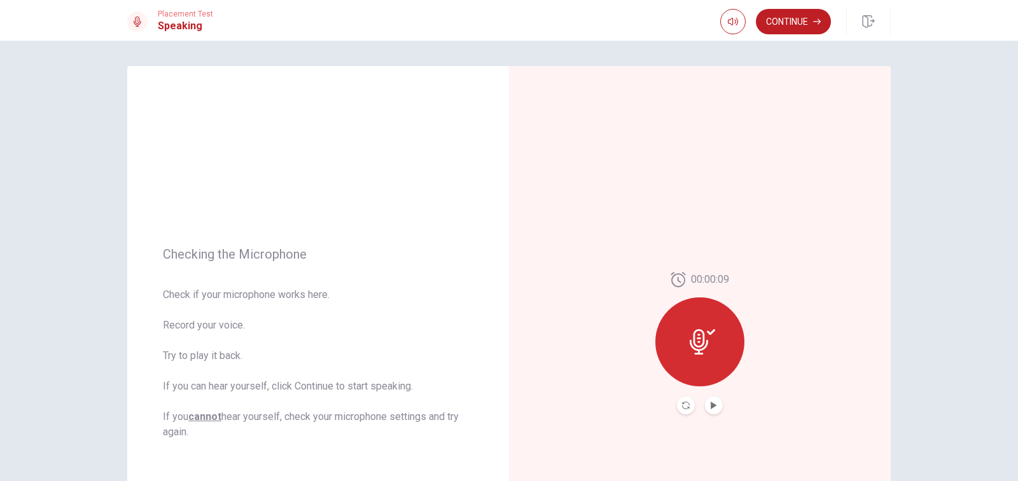
click at [699, 336] on icon at bounding box center [701, 341] width 25 height 25
click at [710, 405] on icon "Play Audio" at bounding box center [713, 406] width 6 height 8
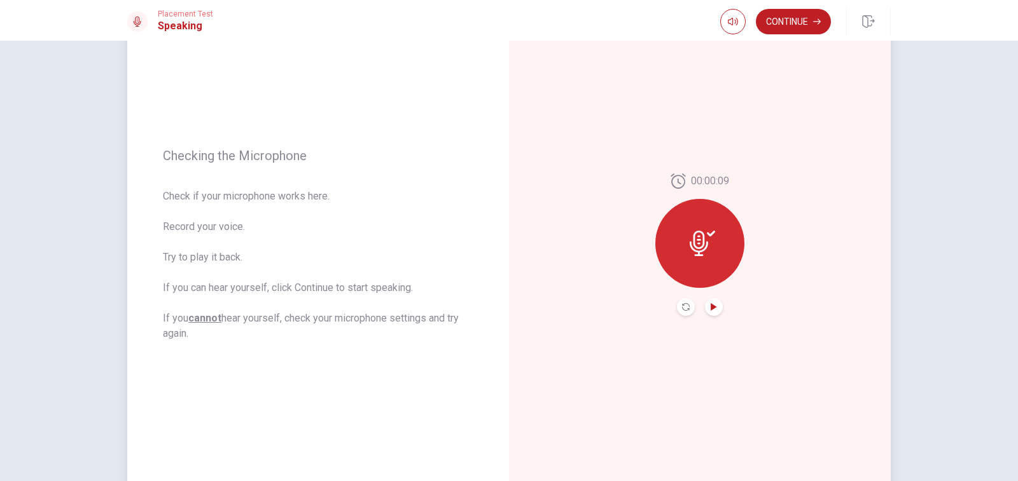
scroll to position [105, 0]
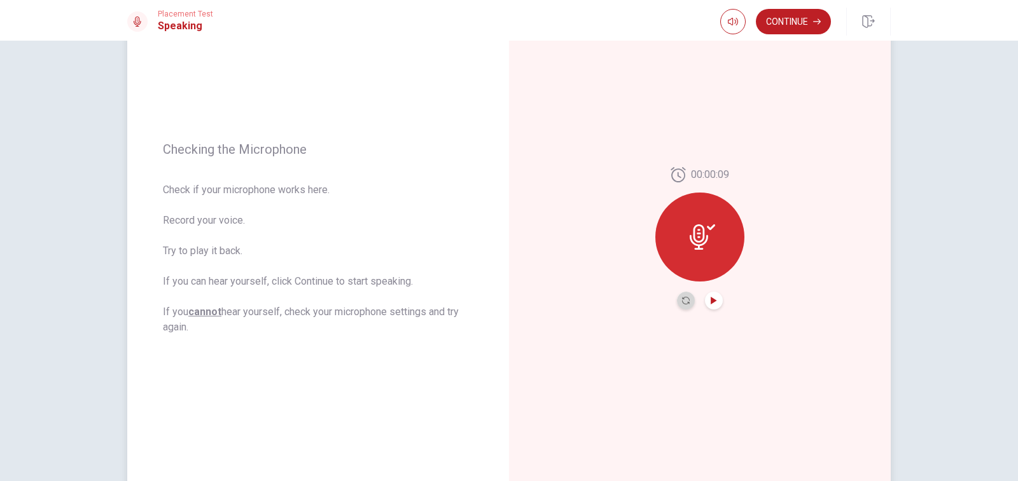
click at [684, 296] on button "Record Again" at bounding box center [686, 301] width 18 height 18
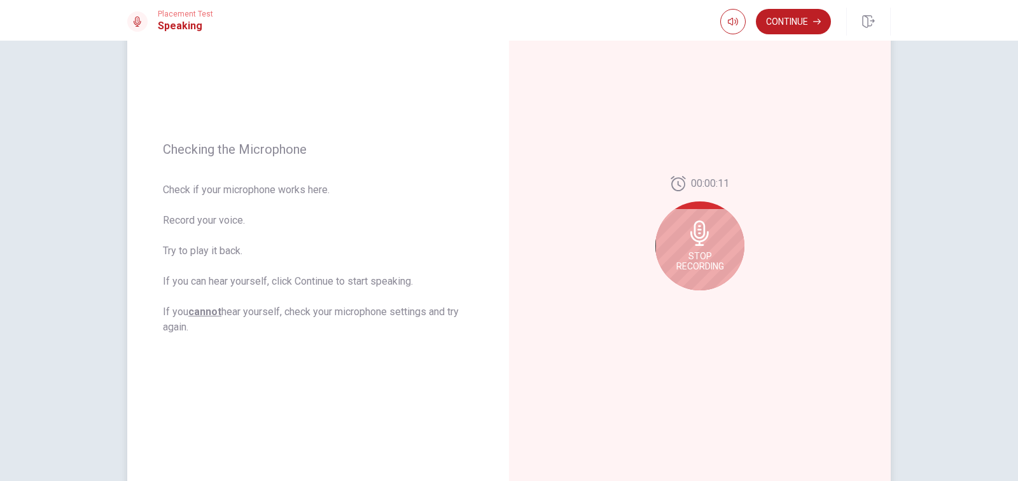
click at [702, 243] on icon at bounding box center [699, 233] width 25 height 25
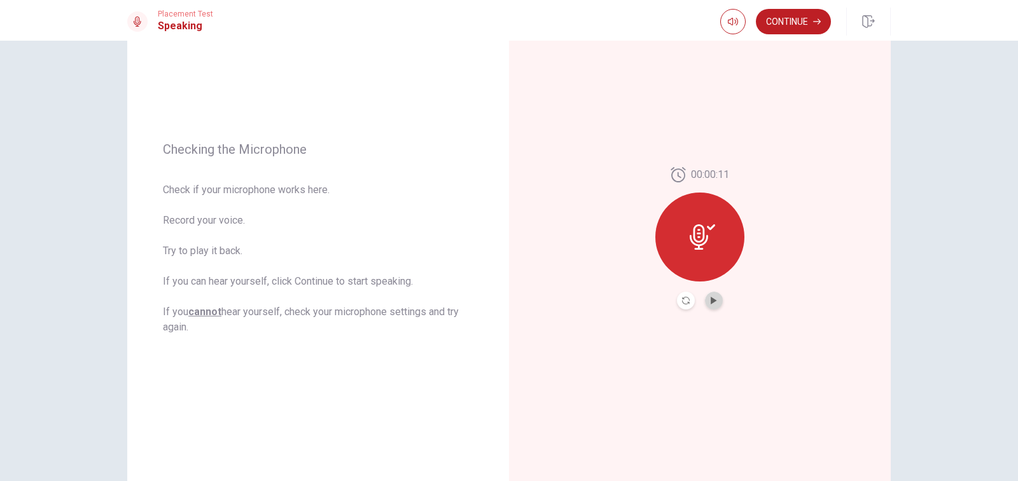
click at [710, 292] on button "Play Audio" at bounding box center [714, 301] width 18 height 18
click at [714, 300] on icon "Play Audio" at bounding box center [713, 301] width 6 height 8
click at [679, 298] on button "Record Again" at bounding box center [686, 301] width 18 height 18
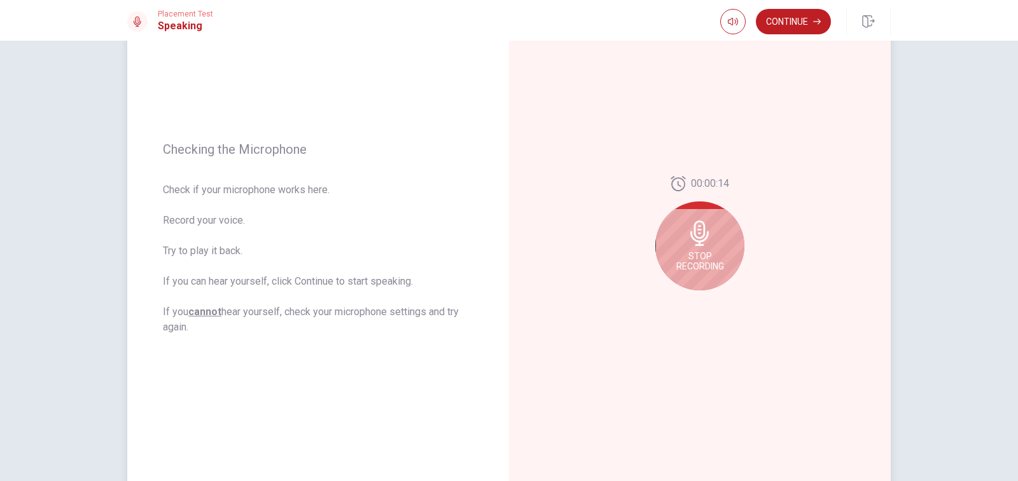
click at [692, 260] on span "Stop Recording" at bounding box center [700, 261] width 48 height 20
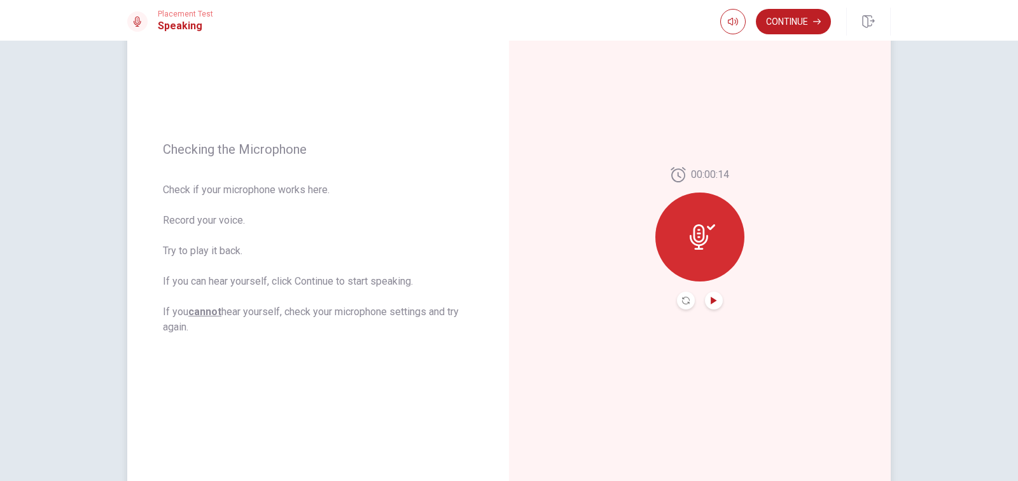
click at [710, 298] on icon "Play Audio" at bounding box center [714, 301] width 8 height 8
click at [684, 298] on icon "Record Again" at bounding box center [686, 301] width 8 height 8
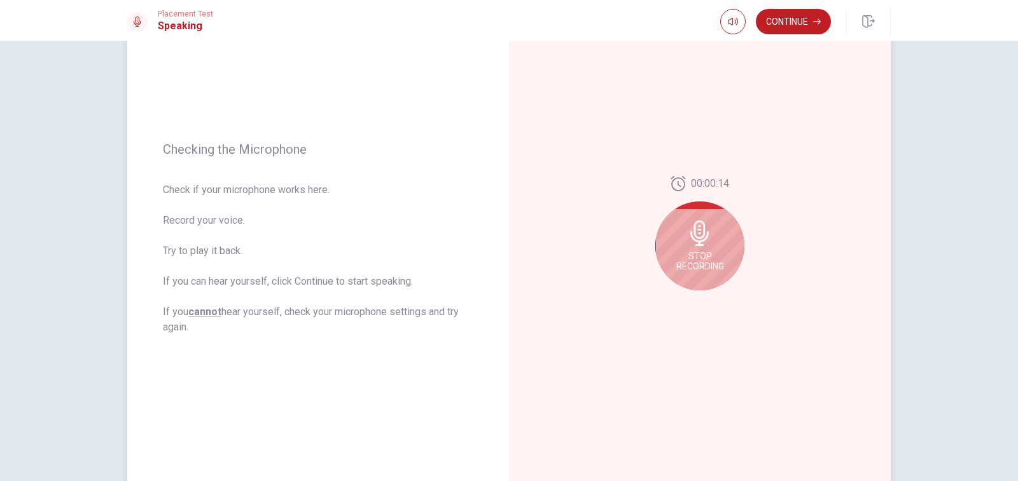
click at [703, 262] on span "Stop Recording" at bounding box center [700, 261] width 48 height 20
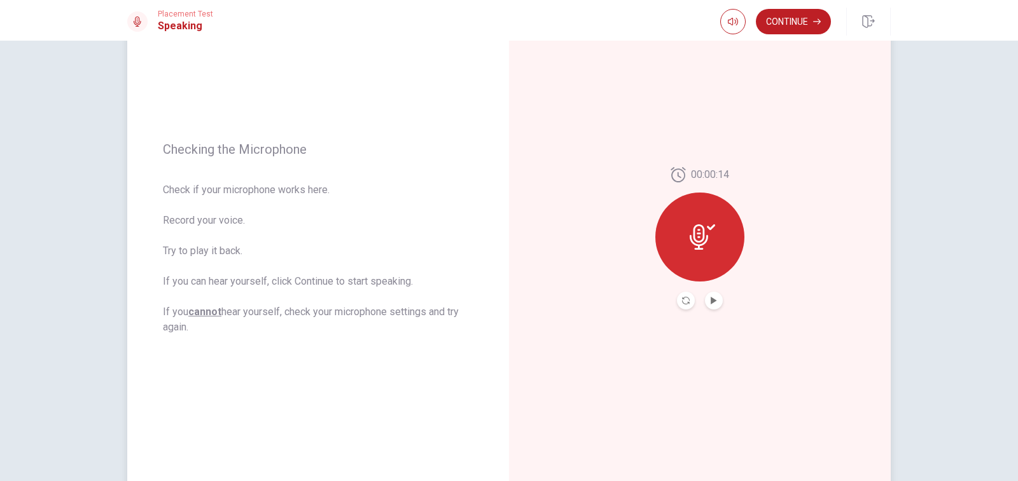
click at [703, 262] on div at bounding box center [699, 237] width 89 height 89
click at [679, 303] on button "Record Again" at bounding box center [686, 301] width 18 height 18
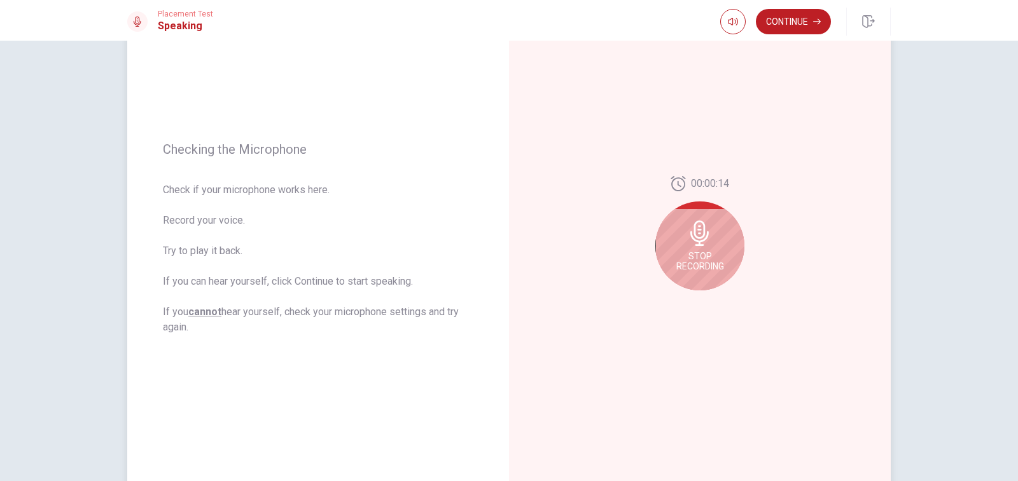
click at [710, 260] on span "Stop Recording" at bounding box center [700, 261] width 48 height 20
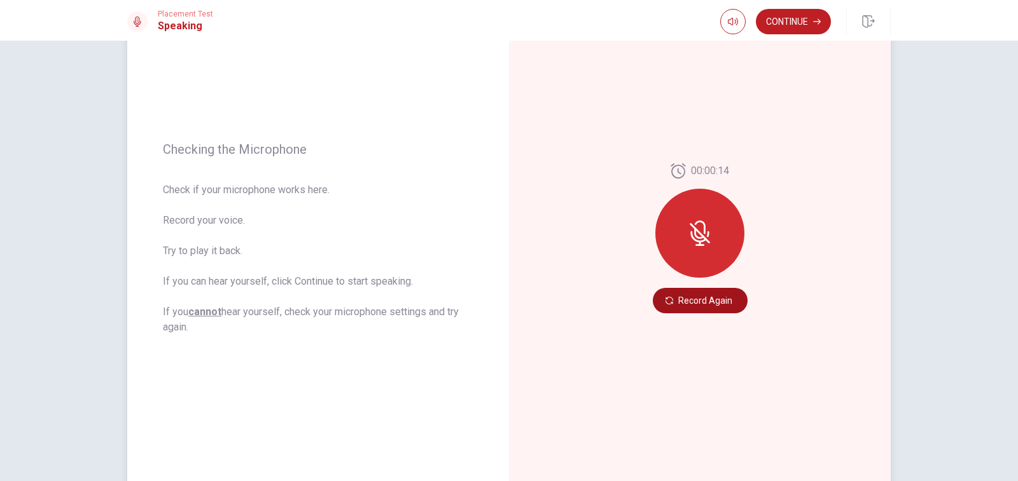
click at [702, 295] on button "Record Again" at bounding box center [700, 300] width 95 height 25
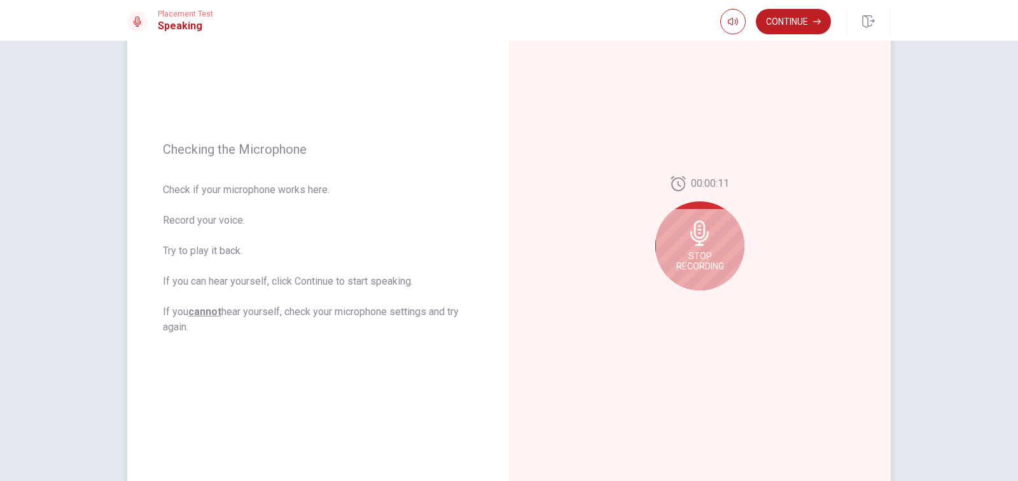
click at [697, 263] on span "Stop Recording" at bounding box center [700, 261] width 48 height 20
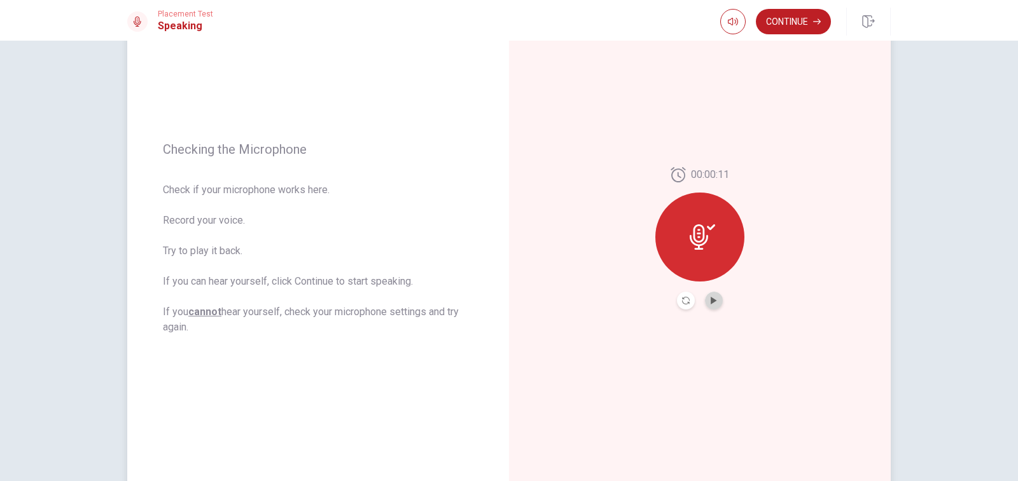
click at [715, 306] on button "Play Audio" at bounding box center [714, 301] width 18 height 18
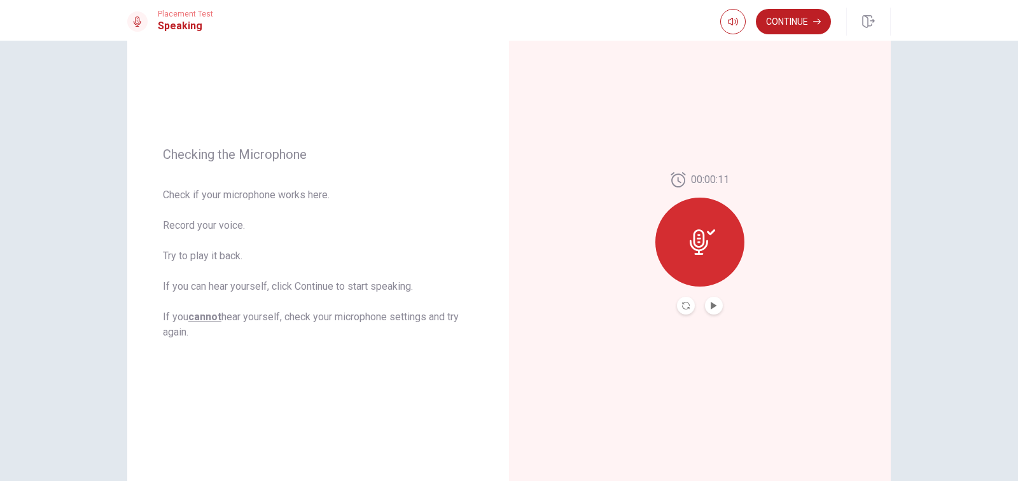
scroll to position [108, 0]
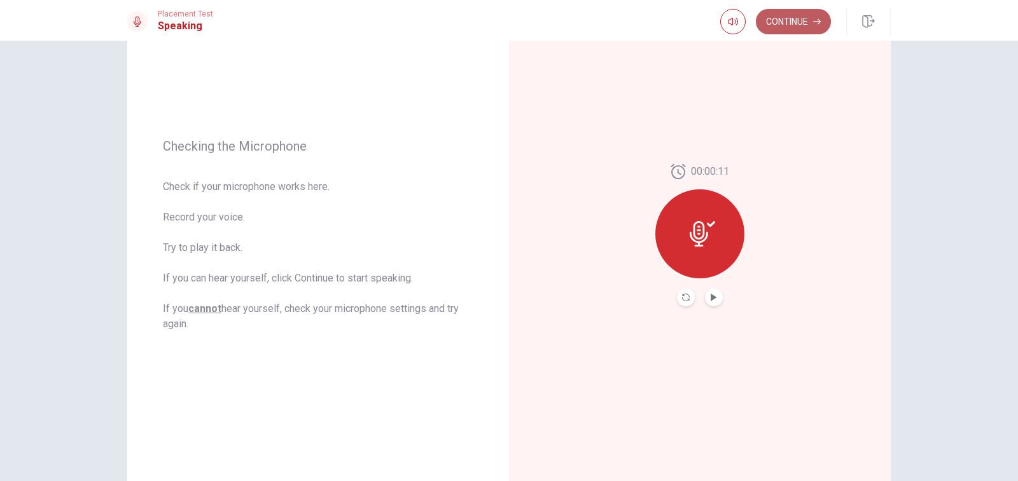
click at [785, 31] on button "Continue" at bounding box center [793, 21] width 75 height 25
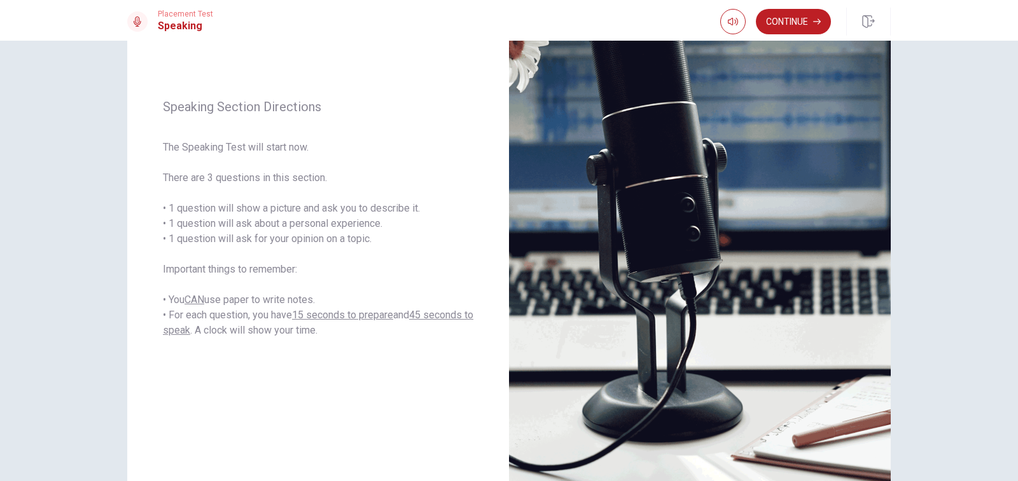
scroll to position [53, 0]
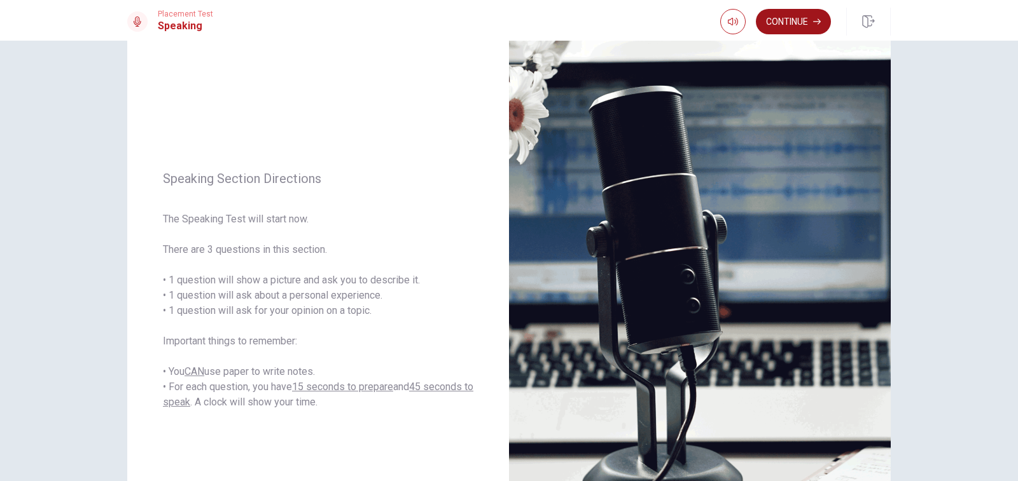
click at [815, 24] on icon "button" at bounding box center [817, 22] width 8 height 8
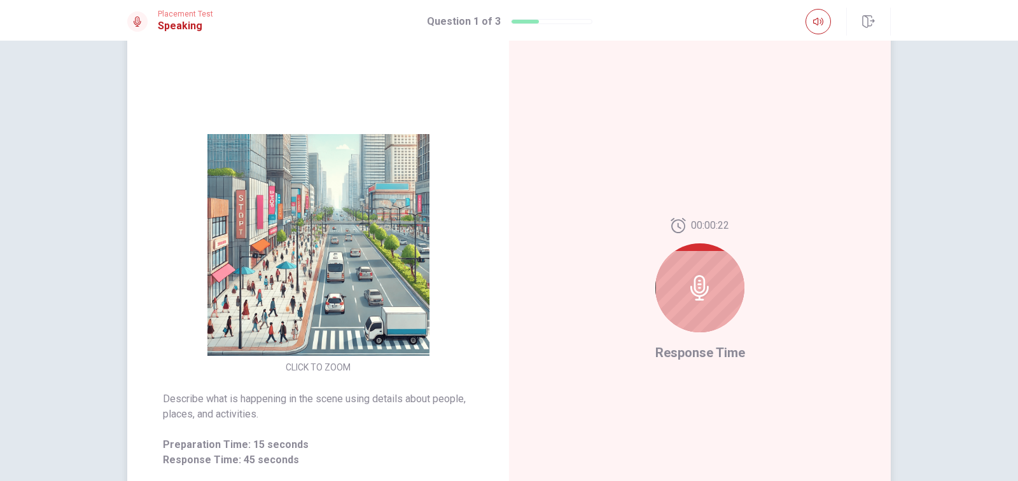
click at [712, 289] on div at bounding box center [699, 288] width 89 height 89
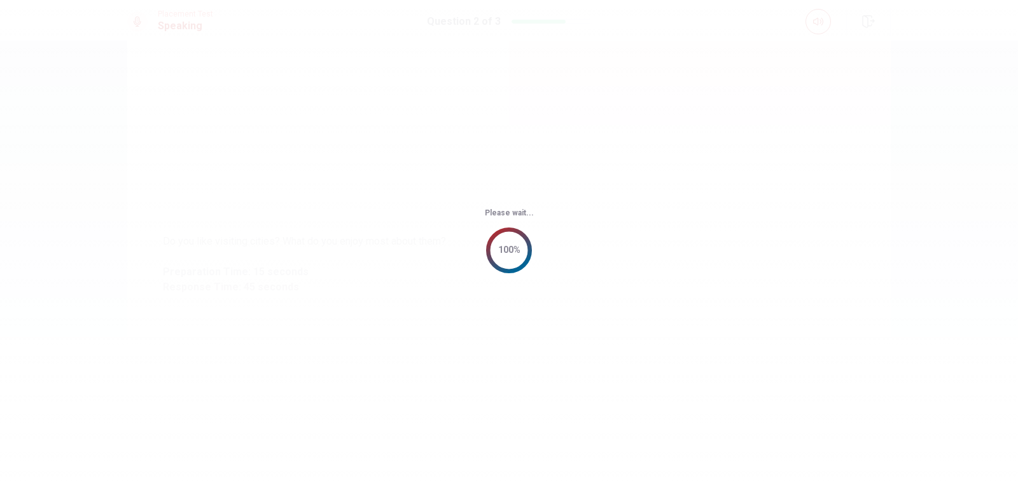
scroll to position [0, 0]
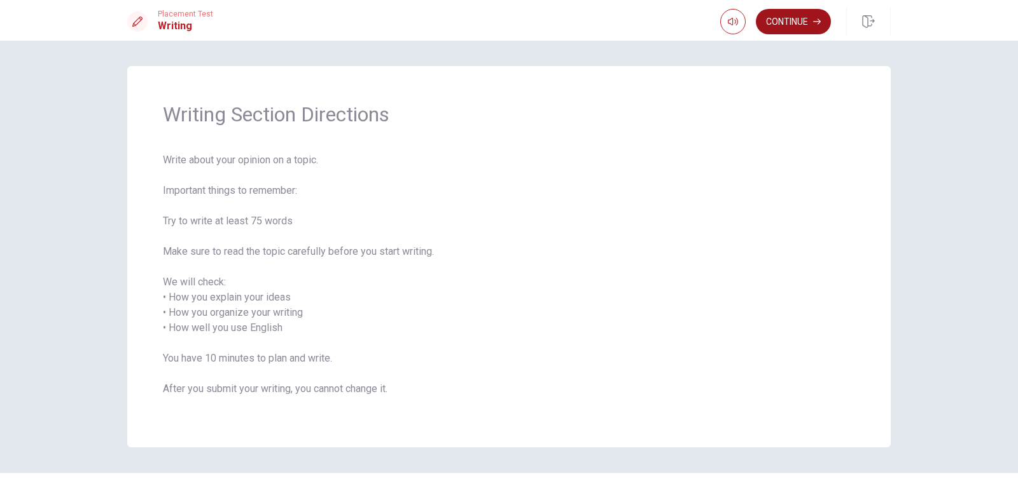
click at [782, 17] on button "Continue" at bounding box center [793, 21] width 75 height 25
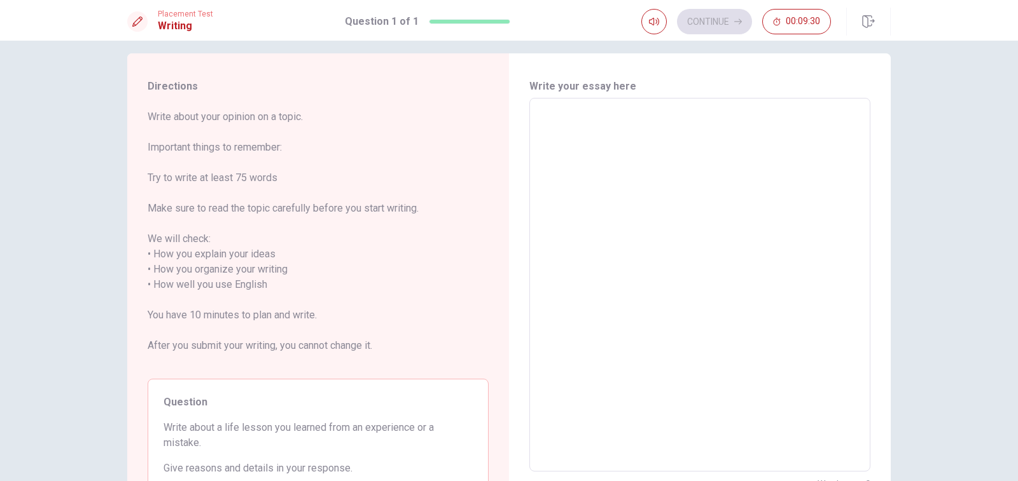
scroll to position [10, 0]
click at [713, 158] on textarea at bounding box center [699, 287] width 323 height 353
type textarea "I"
type textarea "x"
type textarea "I"
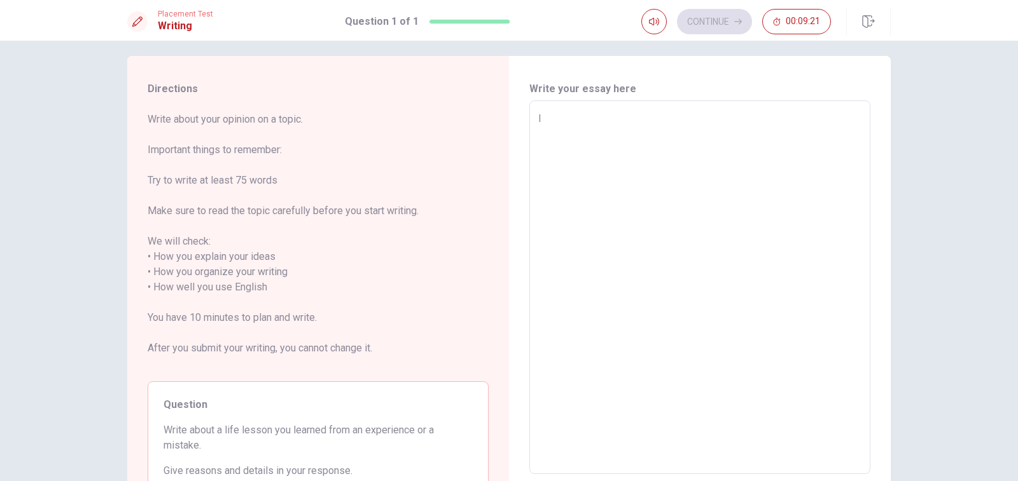
type textarea "x"
type textarea "I w"
type textarea "x"
type textarea "I wa"
type textarea "x"
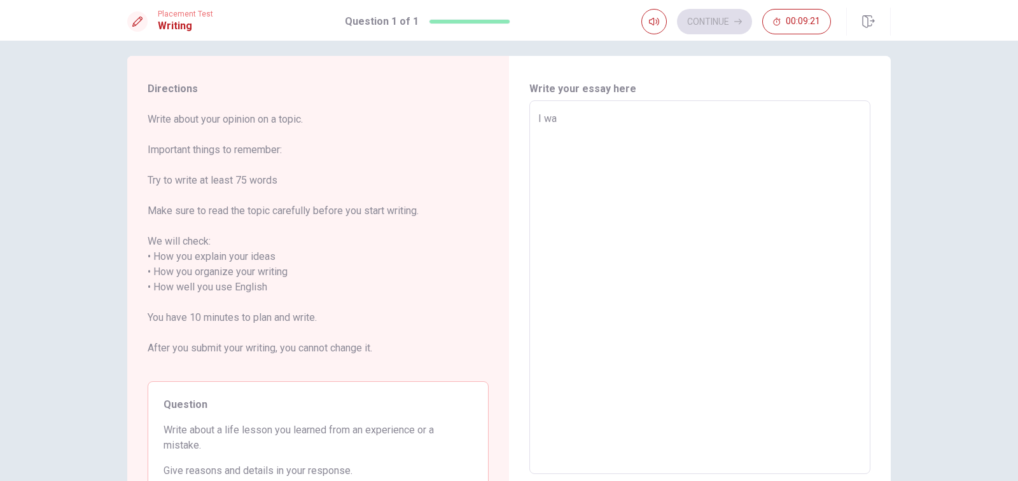
type textarea "I wan"
type textarea "x"
type textarea "I want"
type textarea "x"
type textarea "I want"
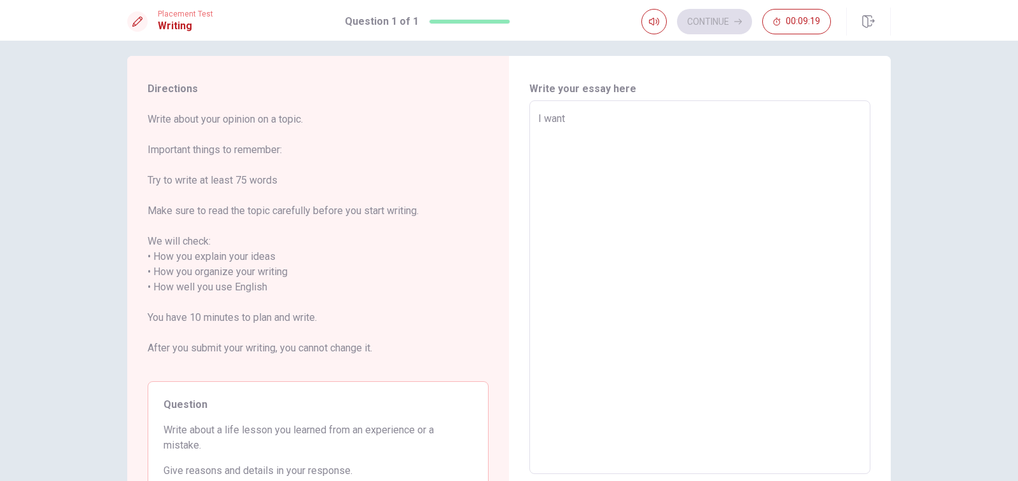
type textarea "x"
type textarea "I want t"
type textarea "x"
type textarea "I want to"
type textarea "x"
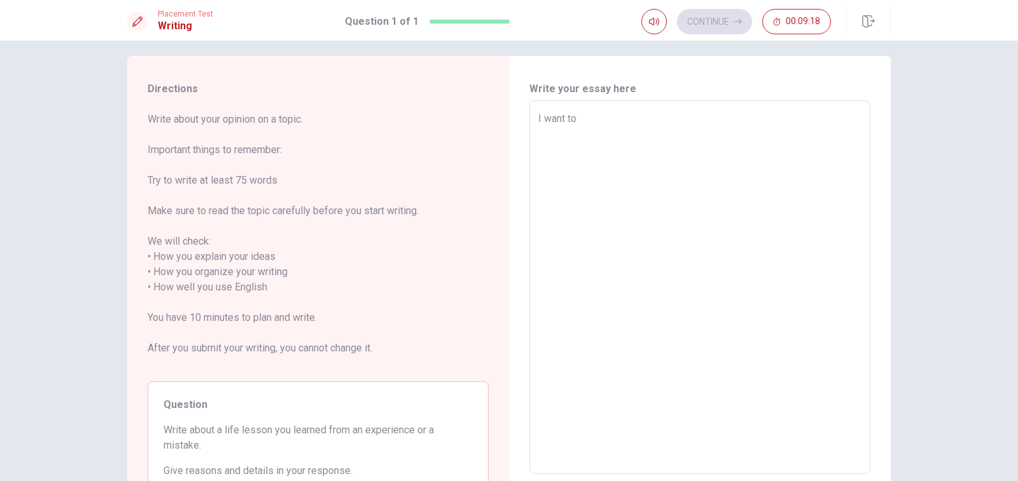
type textarea "I want to"
type textarea "x"
type textarea "I want to"
type textarea "x"
type textarea "I want t"
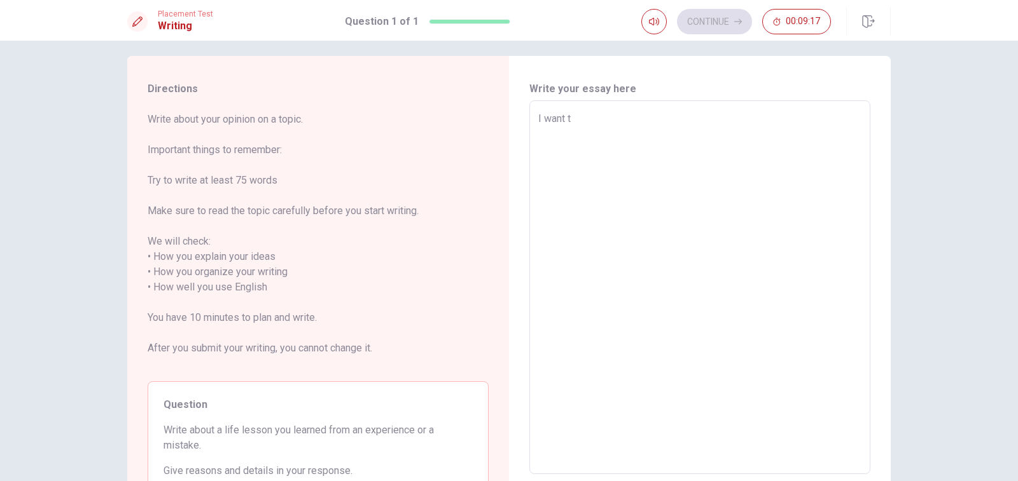
type textarea "x"
type textarea "I want"
type textarea "x"
type textarea "I want"
type textarea "x"
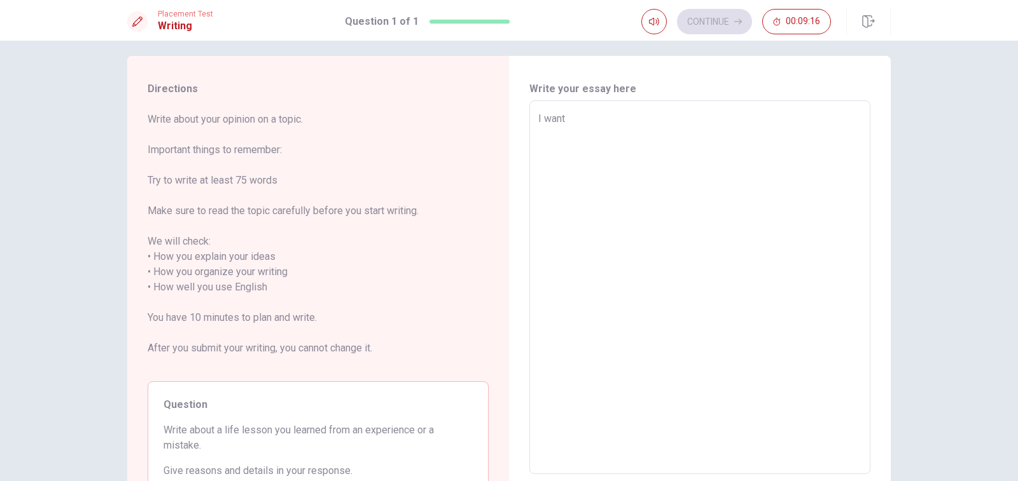
type textarea "I wan"
type textarea "x"
type textarea "I wa"
type textarea "x"
type textarea "I w"
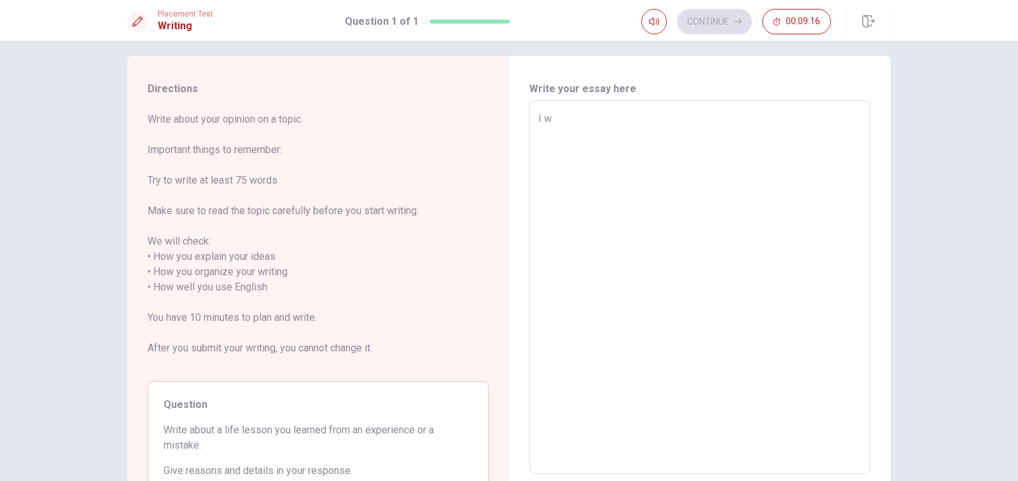
type textarea "x"
type textarea "I"
type textarea "x"
type textarea "I"
type textarea "x"
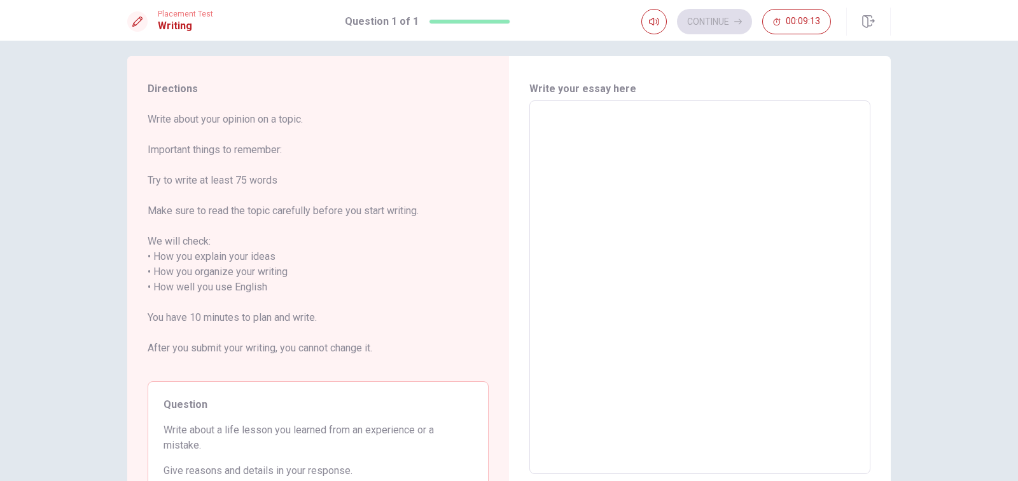
type textarea "h"
type textarea "x"
type textarea "hell"
type textarea "x"
type textarea "hello"
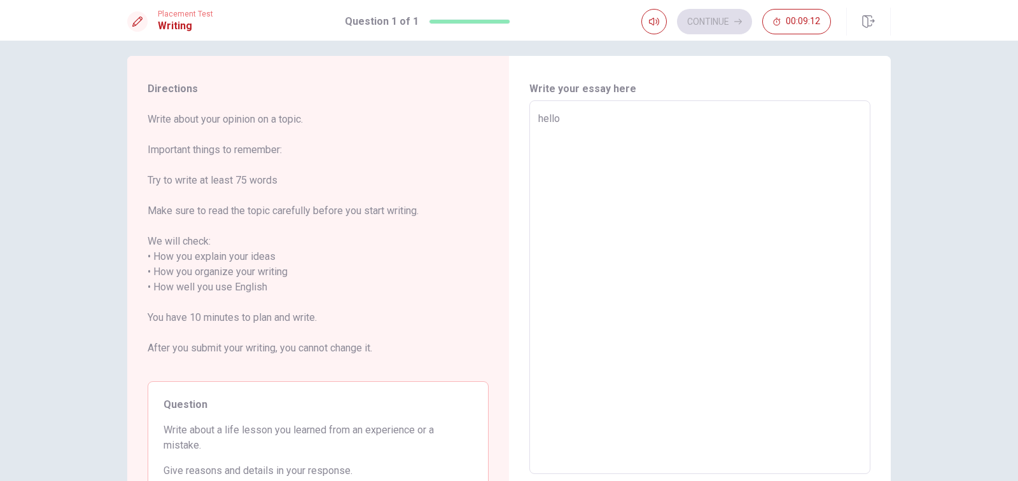
type textarea "x"
type textarea "hello,"
type textarea "x"
type textarea "hello,"
type textarea "x"
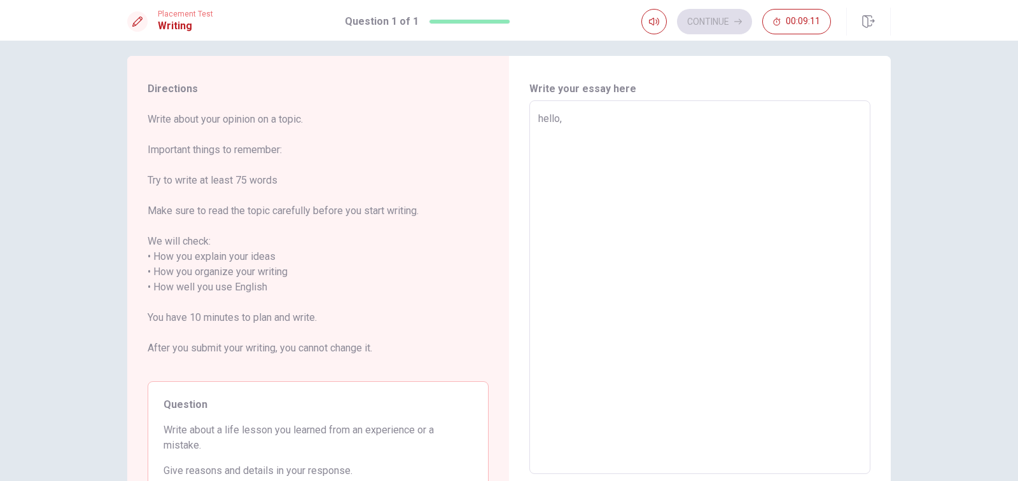
type textarea "hello, i"
type textarea "x"
type textarea "hello, i"
type textarea "x"
type textarea "hello, i w"
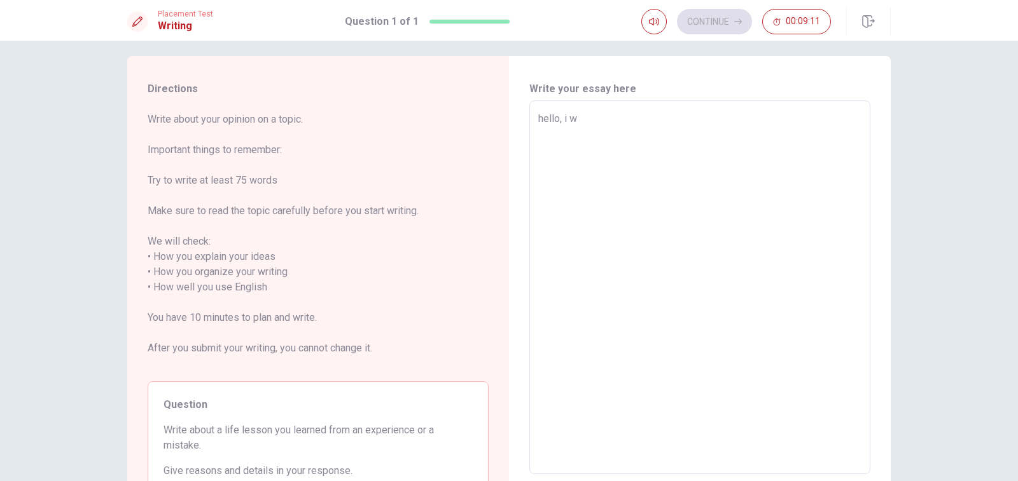
type textarea "x"
type textarea "hello, i [GEOGRAPHIC_DATA]"
type textarea "x"
type textarea "hello, i wan"
type textarea "x"
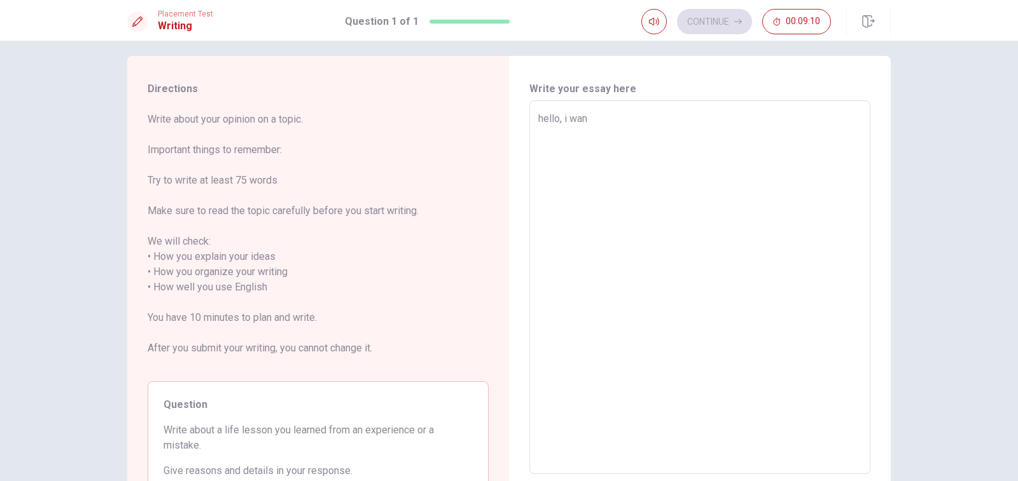
type textarea "hello, i want"
type textarea "x"
type textarea "hello, i wan"
type textarea "x"
type textarea "hello, i wan'"
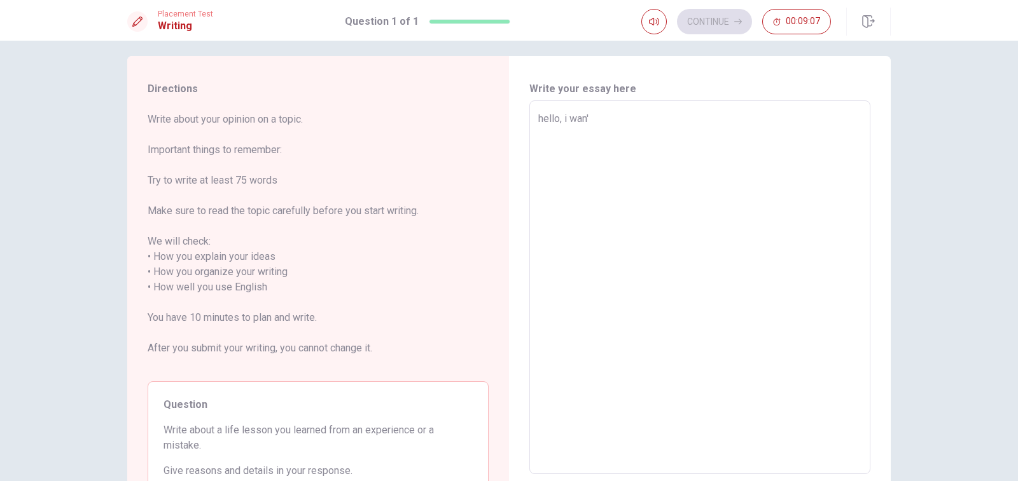
type textarea "x"
type textarea "hello, i wan'y"
type textarea "x"
type textarea "hello, i wan'y"
type textarea "x"
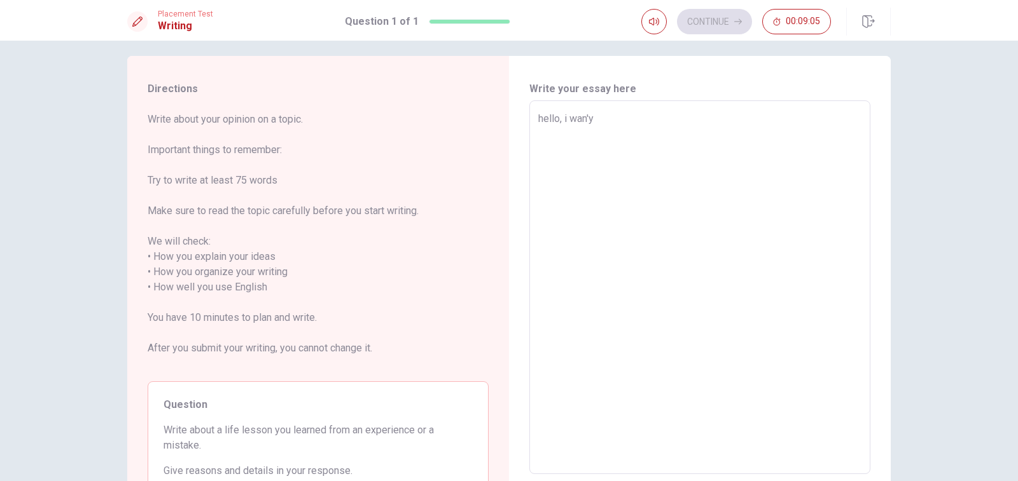
type textarea "hello, i wan'y"
type textarea "x"
type textarea "hello, i wan'"
type textarea "x"
type textarea "hello, i wan't"
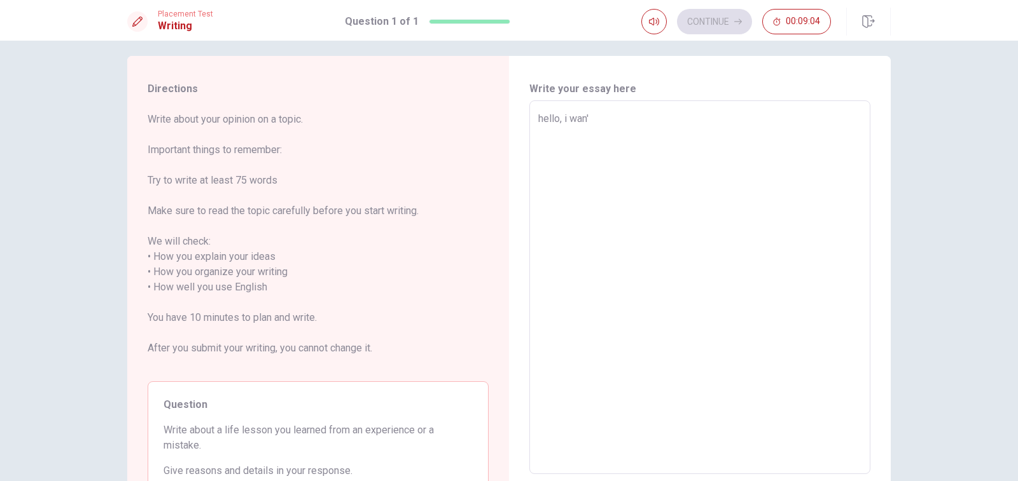
type textarea "x"
type textarea "hello, i wan't"
type textarea "x"
type textarea "hello, i wan't t"
type textarea "x"
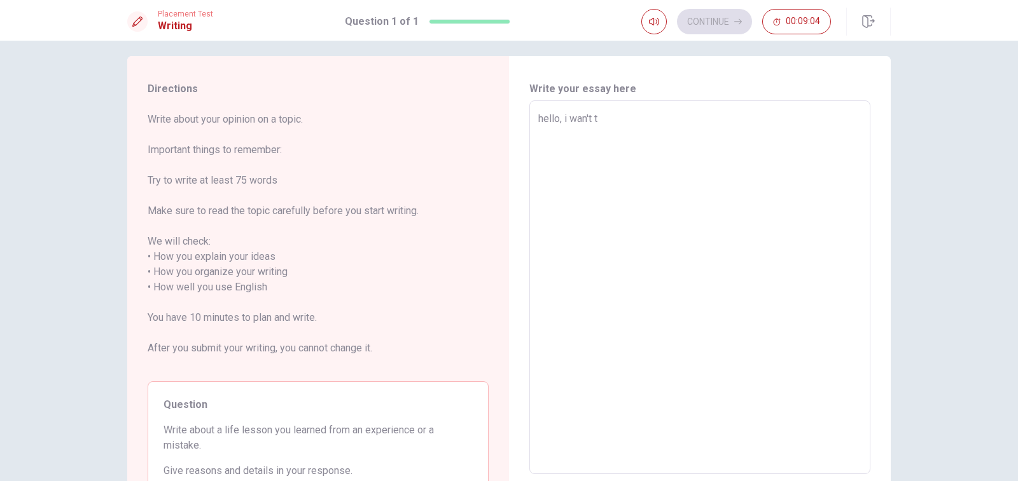
type textarea "hello, i wan't to"
type textarea "x"
type textarea "hello, i wan't to"
type textarea "x"
type textarea "hello, i wan't to e"
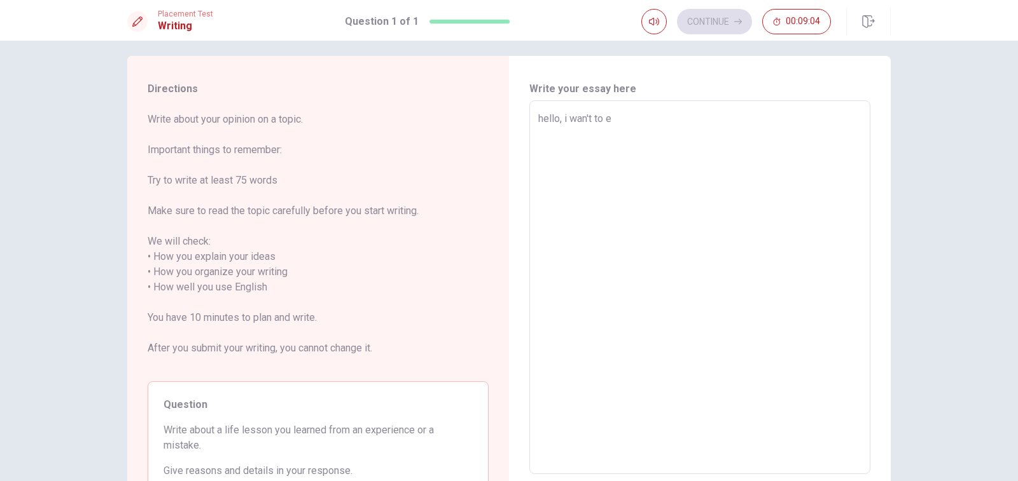
type textarea "x"
type textarea "hello, i wan't to ex"
type textarea "x"
type textarea "hello, i wan't to exp"
type textarea "x"
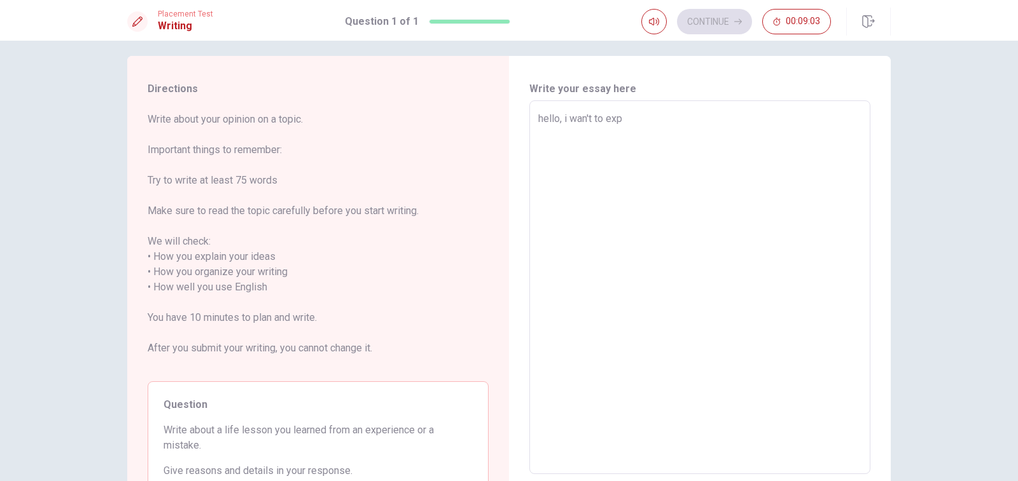
type textarea "hello, i wan't to expl"
type textarea "x"
type textarea "hello, i wan't to expla"
type textarea "x"
type textarea "hello, i wan't to explai"
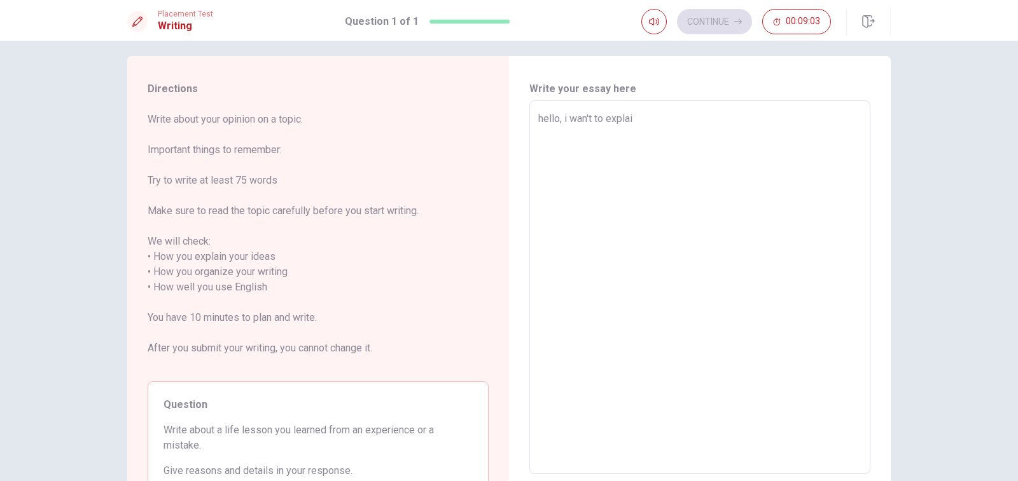
type textarea "x"
type textarea "hello, i wan't to explain"
type textarea "x"
type textarea "hello, i wan't to explain"
type textarea "x"
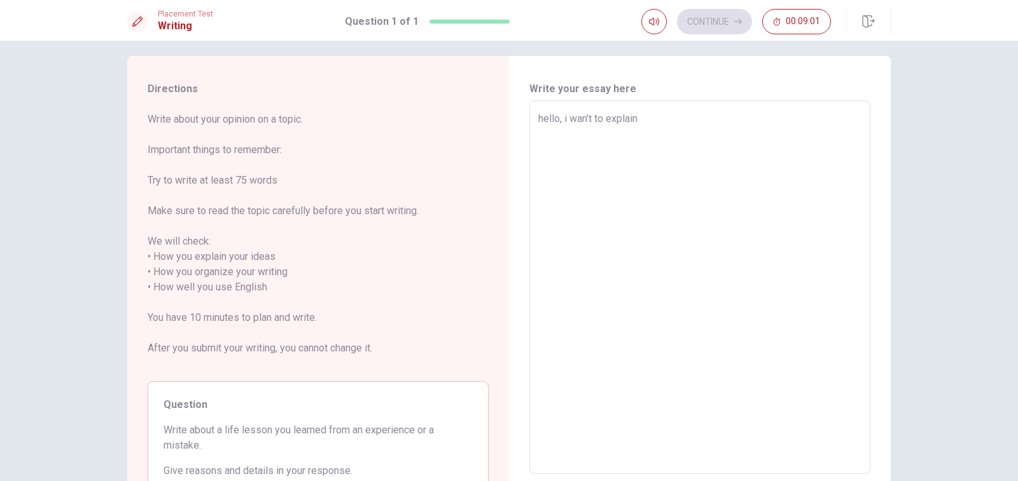
type textarea "hello, i wan't to explain a"
type textarea "x"
type textarea "hello, i wan't to explain a"
type textarea "x"
type textarea "hello, i wan't to explain a l"
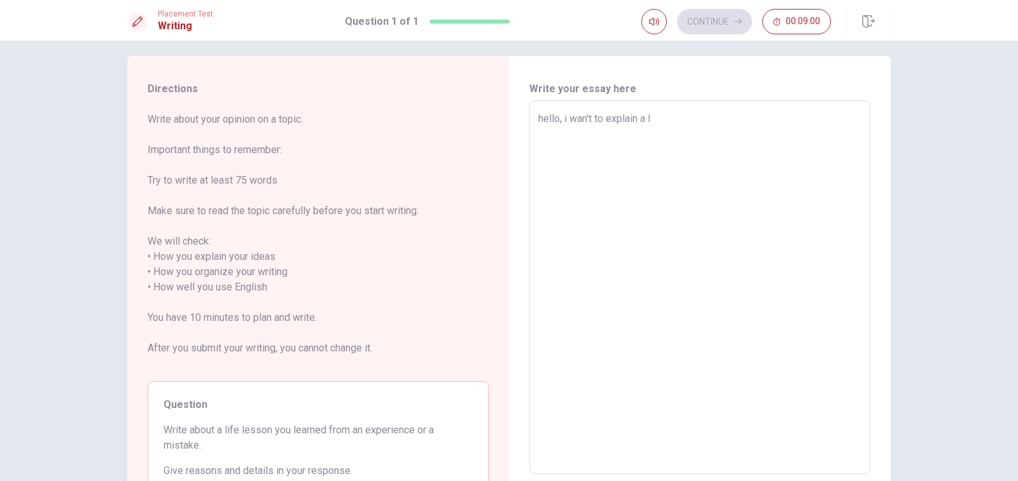
type textarea "x"
type textarea "hello, i wan't to explain a li"
type textarea "x"
type textarea "hello, i wan't to explain a lif"
type textarea "x"
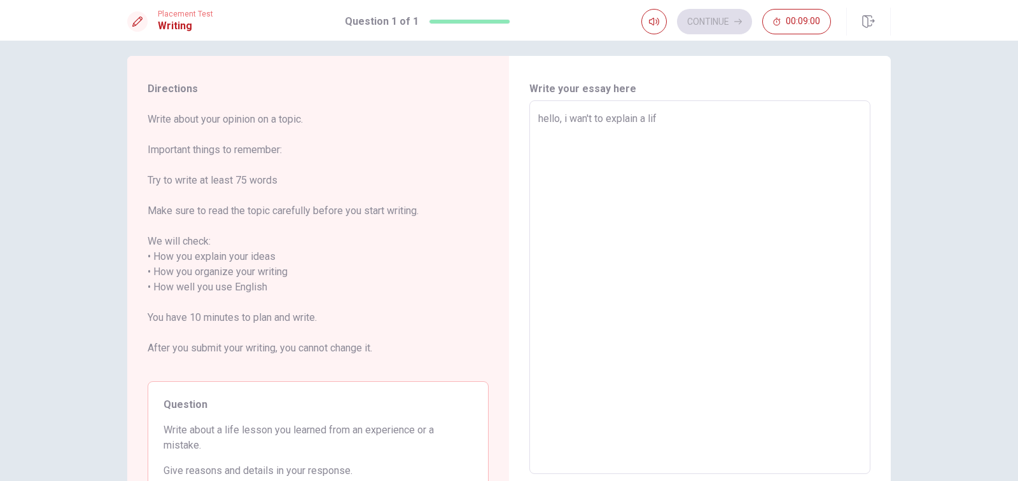
type textarea "hello, i wan't to explain a life"
type textarea "x"
type textarea "hello, i wan't to explain a life"
type textarea "x"
type textarea "hello, i wan't to explain a life l"
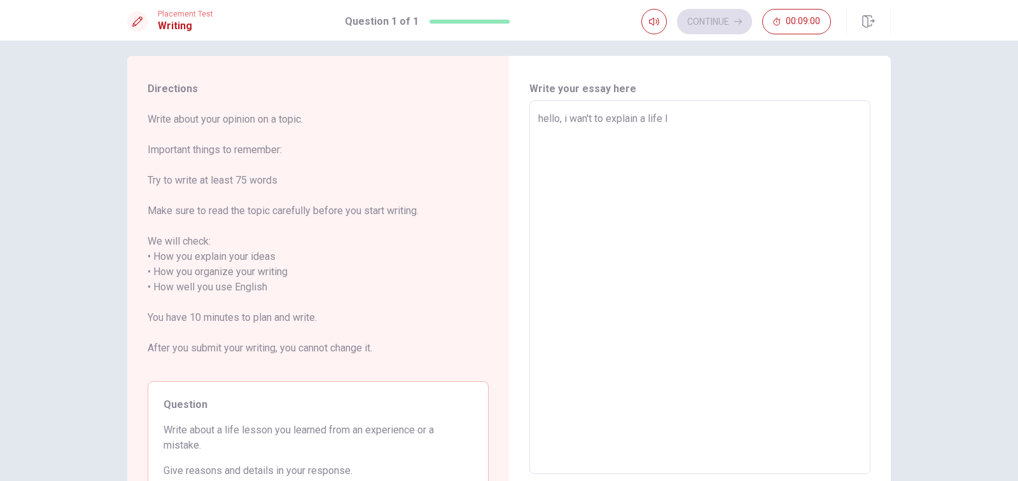
type textarea "x"
type textarea "hello, i wan't to explain a life le"
type textarea "x"
type textarea "hello, i wan't to explain a life les"
type textarea "x"
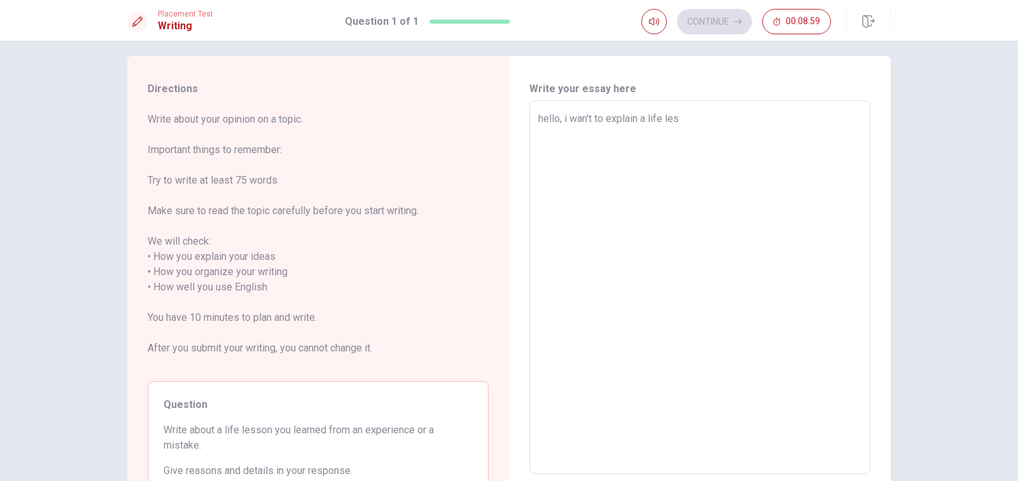
type textarea "hello, i wan't to explain a life less"
type textarea "x"
type textarea "hello, i wan't to explain a life lesso"
type textarea "x"
type textarea "hello, i wan't to explain a life lesson"
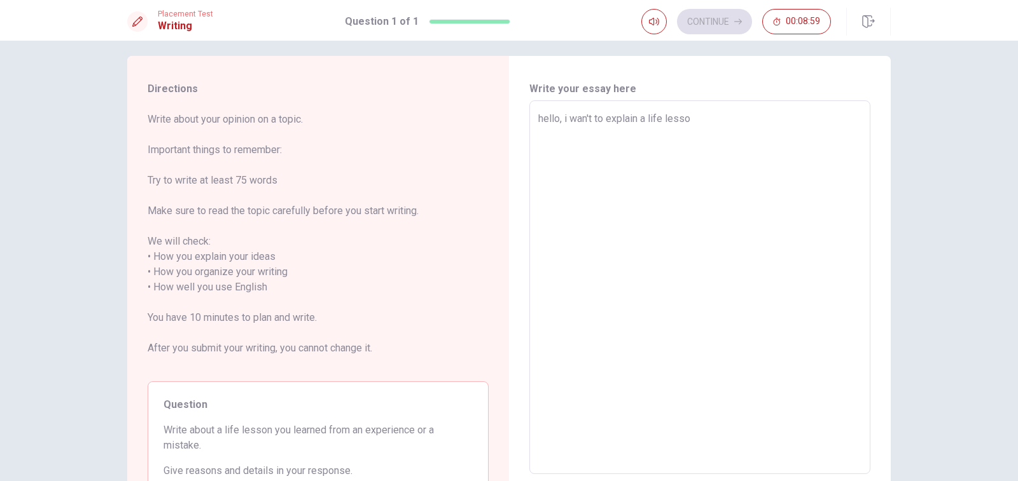
type textarea "x"
type textarea "hello, i wan't to explain a life lesson"
type textarea "x"
type textarea "hello, i wan't to explain a life lesson w"
type textarea "x"
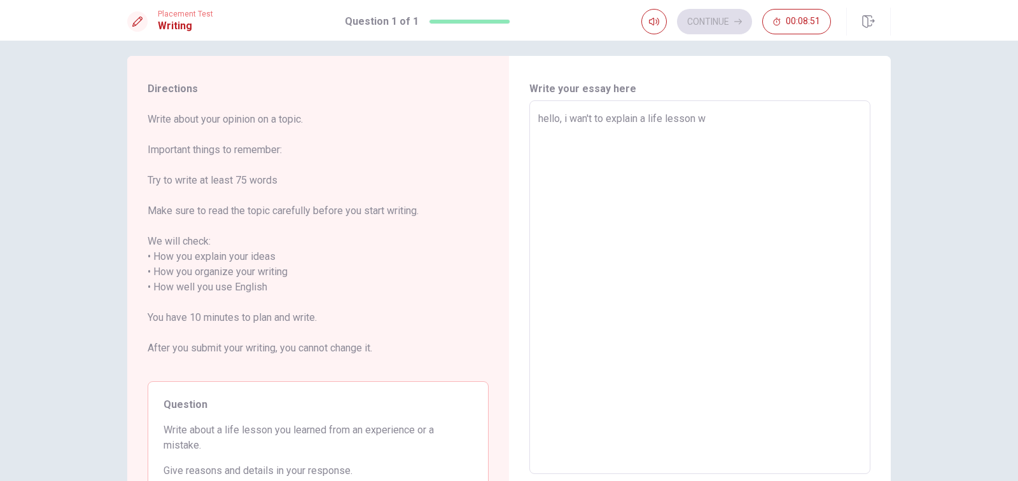
type textarea "hello, i wan't to explain a life lesson wh"
type textarea "x"
type textarea "hello, i wan't to explain a life lesson whi"
type textarea "x"
type textarea "hello, i wan't to explain a life lesson which"
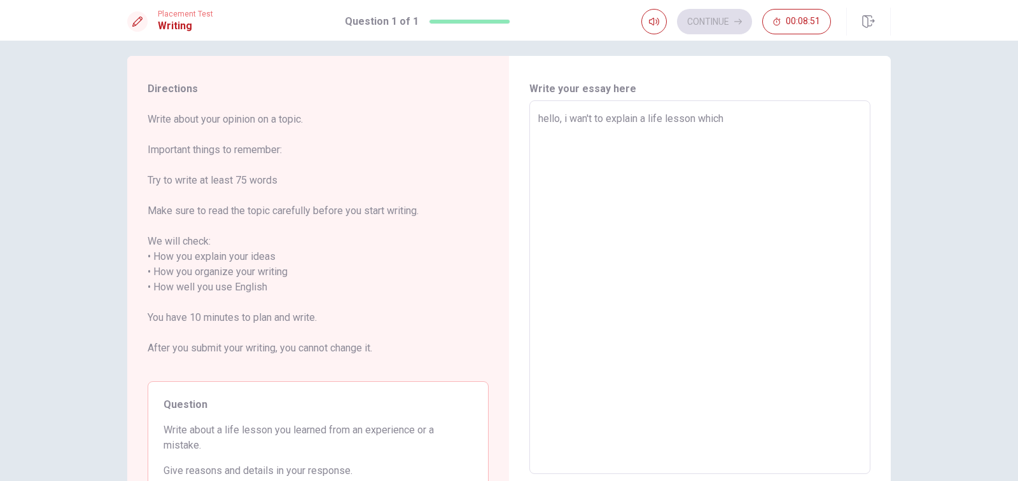
type textarea "x"
type textarea "hello, i wan't to explain a life lesson which"
type textarea "x"
type textarea "hello, i wan't to explain a life lesson which a"
type textarea "x"
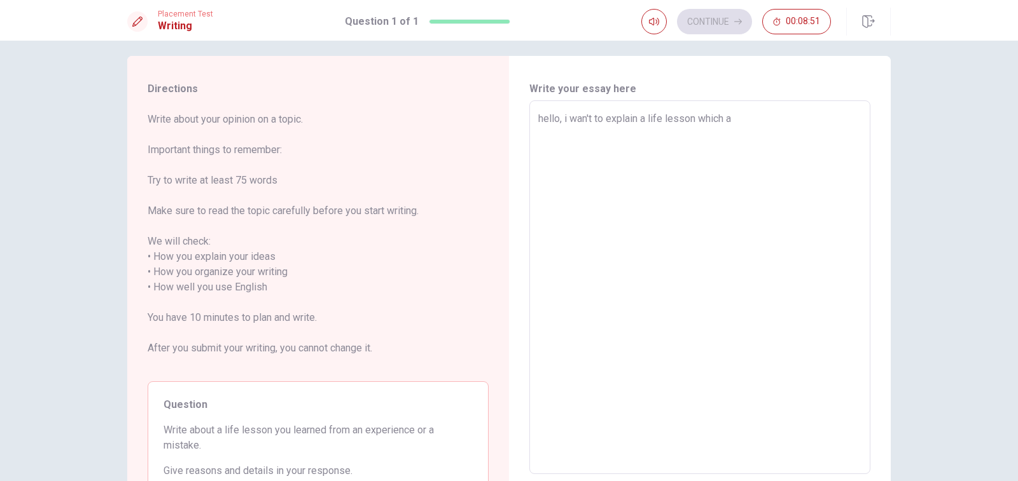
type textarea "hello, i wan't to explain a life lesson which a"
type textarea "x"
type textarea "hello, i wan't to explain a life lesson which a l"
type textarea "x"
type textarea "hello, i wan't to explain a life lesson which a le"
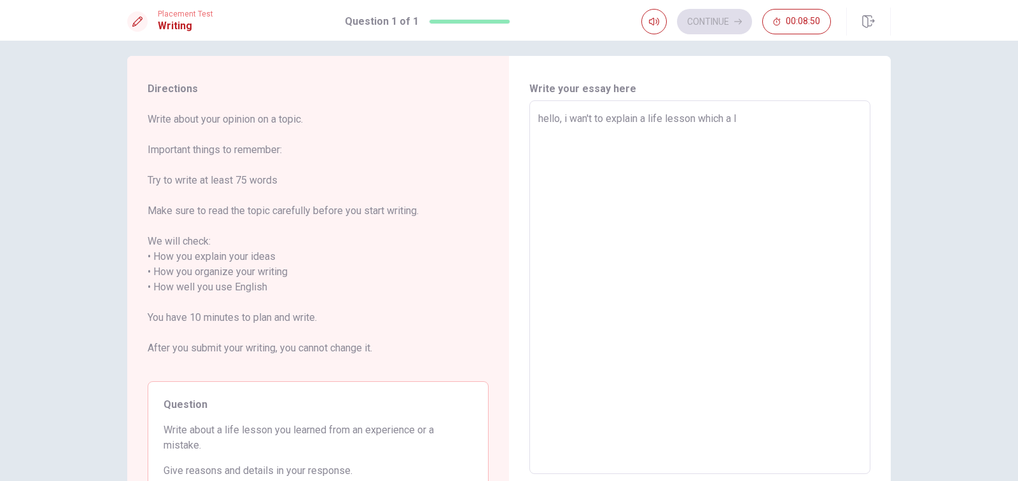
type textarea "x"
type textarea "hello, i wan't to explain a life lesson which a ler"
type textarea "x"
type textarea "hello, i wan't to explain a life lesson which a le"
type textarea "x"
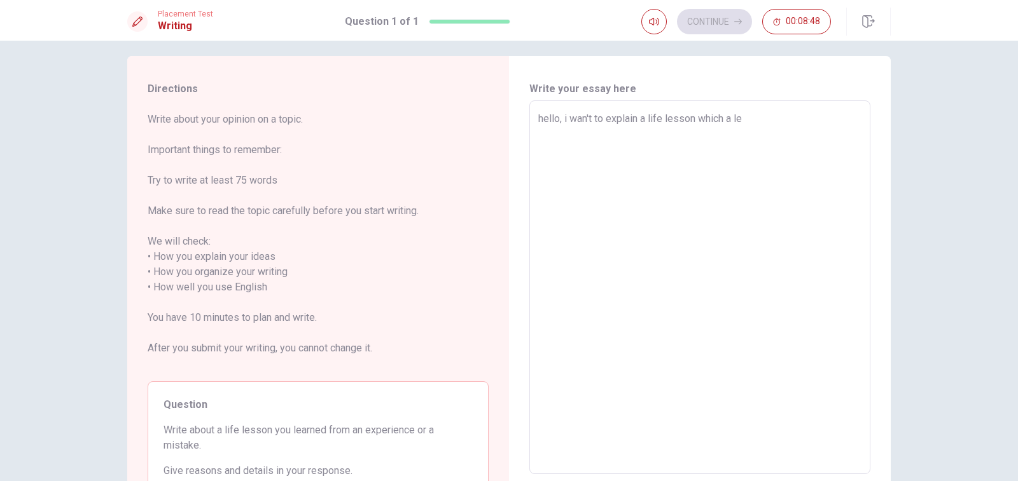
type textarea "hello, i wan't to explain a life lesson which a lea"
type textarea "x"
type textarea "hello, i wan't to explain a life lesson which a [PERSON_NAME]"
type textarea "x"
type textarea "hello, i wan't to explain a life lesson which a learn"
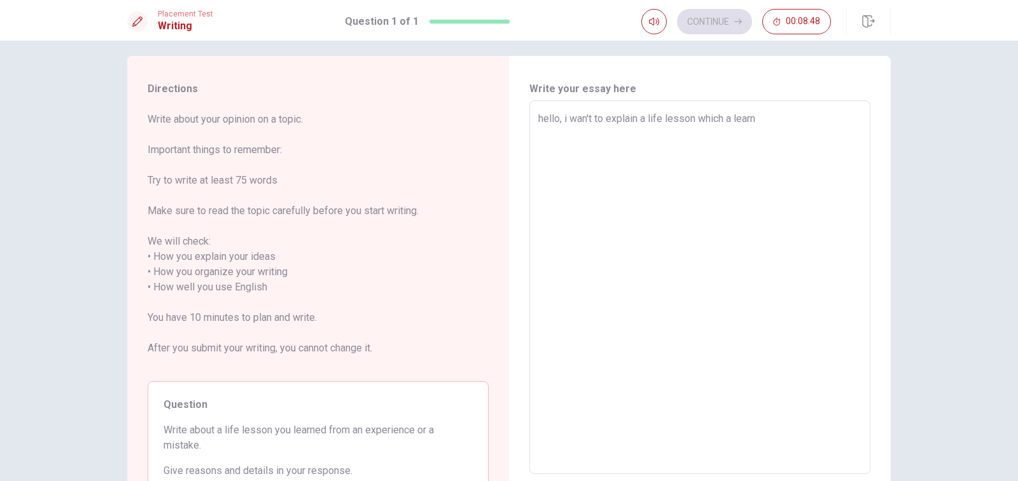
type textarea "x"
type textarea "hello, i wan't to explain a life lesson which a learn"
type textarea "x"
type textarea "hello, i wan't to explain a life lesson which a learn t"
type textarea "x"
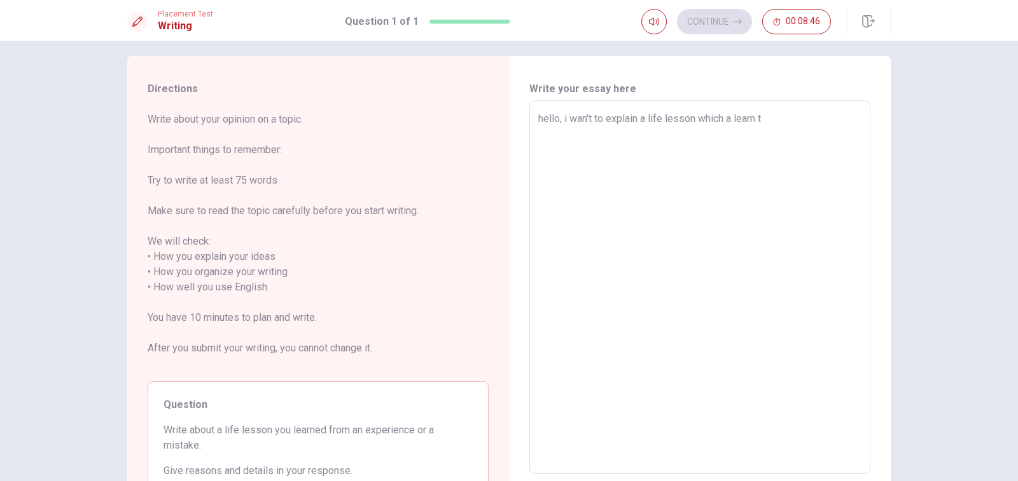
type textarea "hello, i wan't to explain a life lesson which a learn th"
type textarea "x"
type textarea "hello, i wan't to explain a life lesson which a learn thi"
type textarea "x"
type textarea "hello, i wan't to explain a life lesson which a learn this"
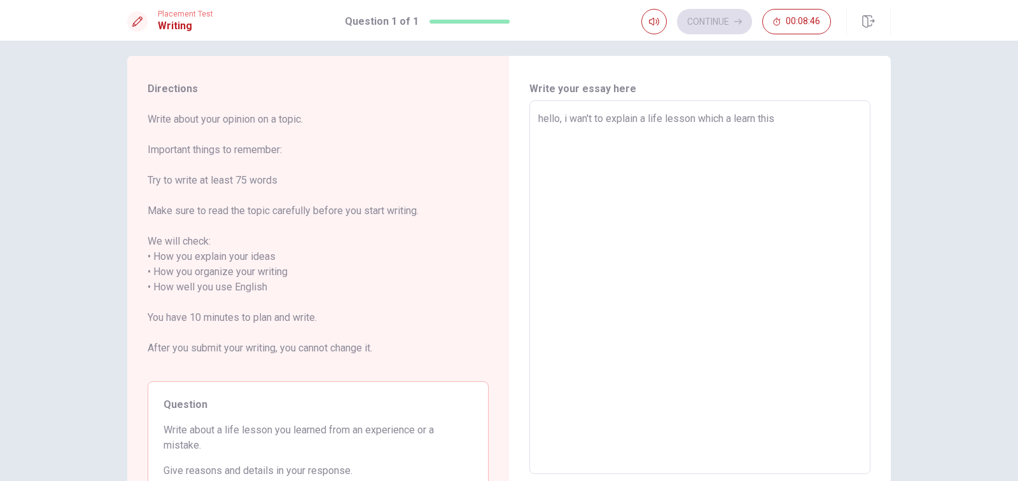
type textarea "x"
type textarea "hello, i wan't to explain a life lesson which a learn this"
type textarea "x"
type textarea "hello, i wan't to explain a life lesson which a learn this y"
type textarea "x"
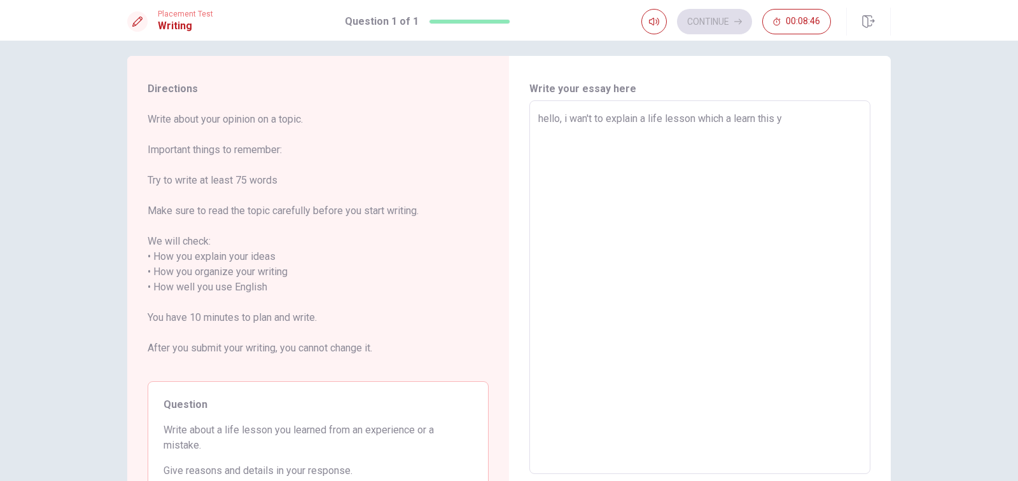
type textarea "hello, i wan't to explain a life lesson which a learn this ye"
type textarea "x"
type textarea "hello, i wan't to explain a life lesson which a learn this yeah"
type textarea "x"
type textarea "hello, i wan't to explain a life lesson which a learn this yeah"
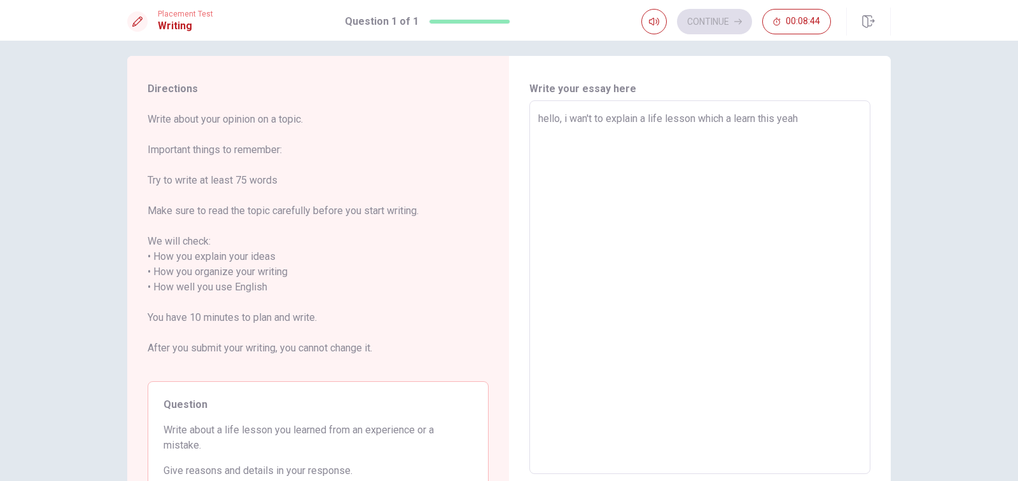
type textarea "x"
type textarea "hello, i wan't to explain a life lesson which a learn this yea"
type textarea "x"
type textarea "hello, i wan't to explain a life lesson which a learn this year"
type textarea "x"
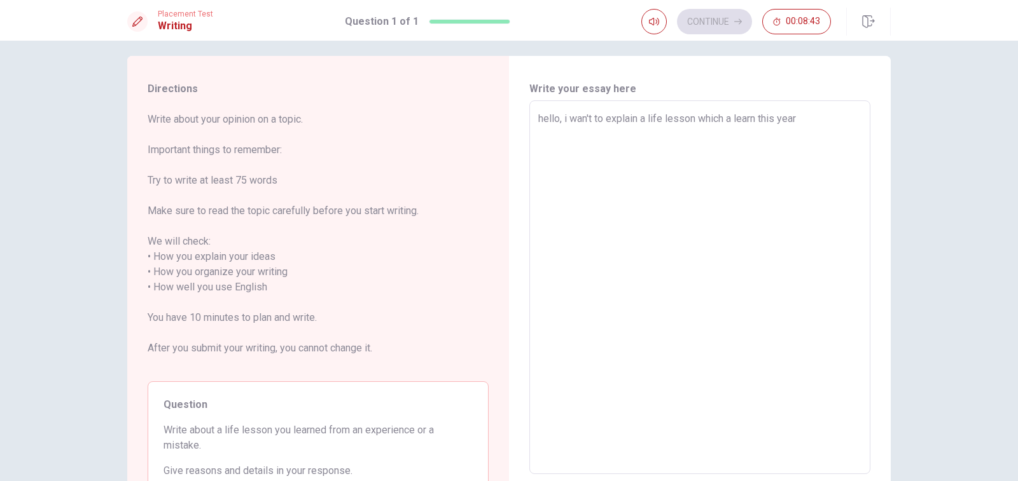
type textarea "hello, i wan't to explain a life lesson which a learn this year"
type textarea "x"
type textarea "hello, i wan't to explain a life lesson which a learn this year a"
type textarea "x"
type textarea "hello, i wan't to explain a life lesson which a learn this year at"
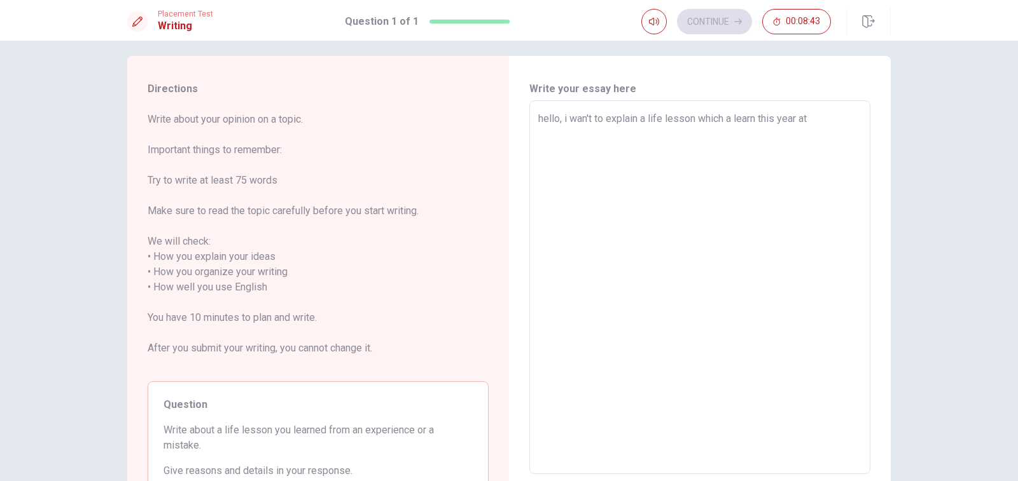
type textarea "x"
type textarea "hello, i wan't to explain a life lesson which a learn this year at"
type textarea "x"
type textarea "hello, i wan't to explain a life lesson which a learn this year at u"
type textarea "x"
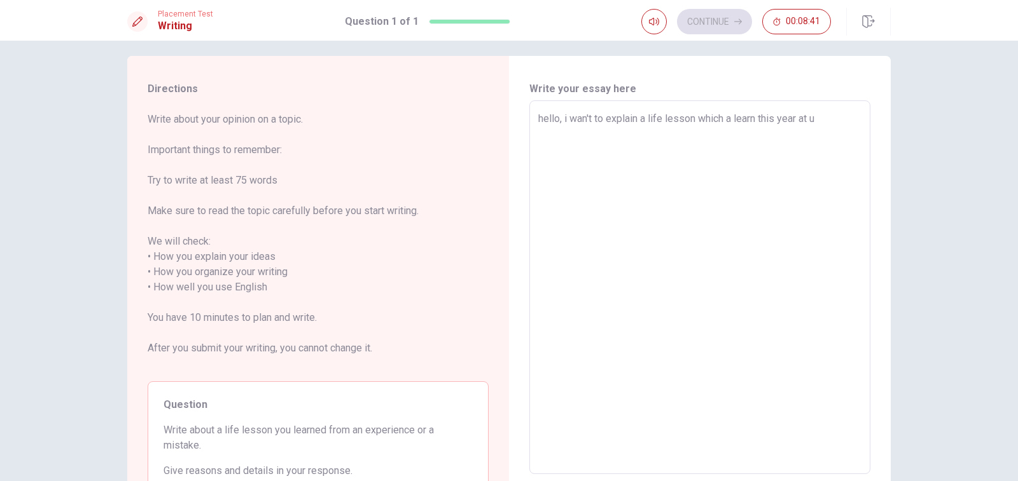
type textarea "hello, i wan't to explain a life lesson which a learn this year at un"
type textarea "x"
type textarea "hello, i wan't to explain a life lesson which a learn this year at [GEOGRAPHIC_…"
type textarea "x"
type textarea "hello, i wan't to explain a life lesson which a learn this year at univ"
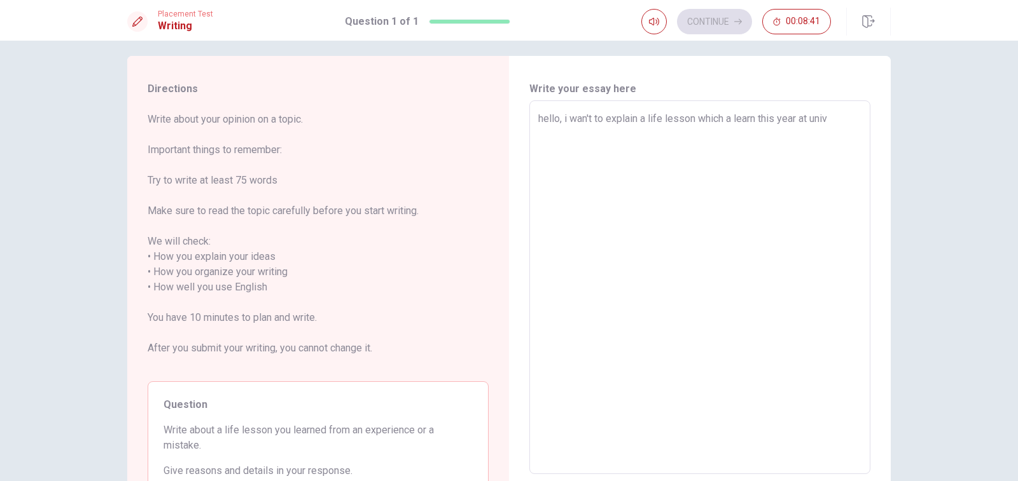
type textarea "x"
type textarea "hello, i wan't to explain a life lesson which a learn this year at unive"
type textarea "x"
type textarea "hello, i wan't to explain a life lesson which a learn this year at univer"
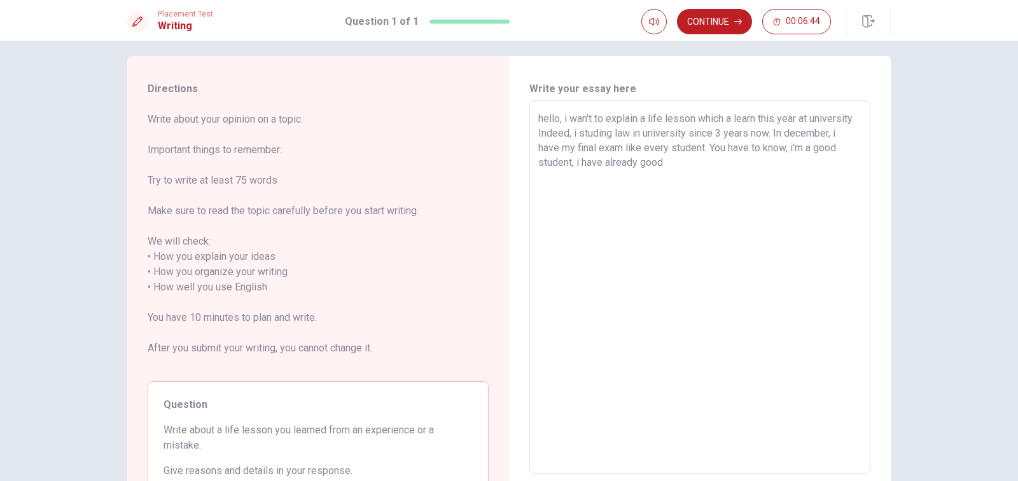
click at [605, 162] on textarea "hello, i wan't to explain a life lesson which a learn this year at university. …" at bounding box center [699, 287] width 323 height 353
click at [610, 167] on textarea "hello, i wan't to explain a life lesson which a learn this year at university. …" at bounding box center [699, 287] width 323 height 353
click at [678, 163] on textarea "hello, i wan't to explain a life lesson which a learn this year at university. …" at bounding box center [699, 287] width 323 height 353
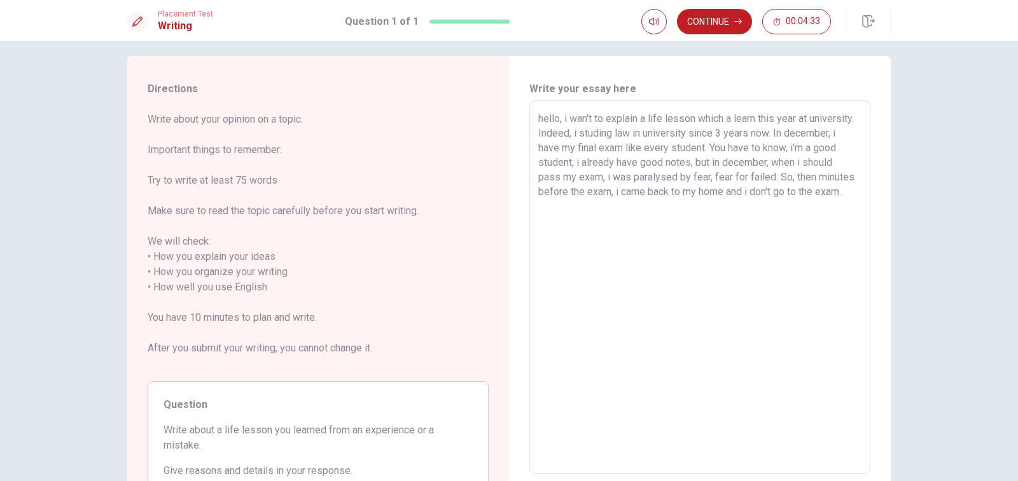
click at [765, 193] on textarea "hello, i wan't to explain a life lesson which a learn this year at university. …" at bounding box center [699, 287] width 323 height 353
click at [780, 195] on textarea "hello, i wan't to explain a life lesson which a learn this year at university. …" at bounding box center [699, 287] width 323 height 353
click at [766, 195] on textarea "hello, i wan't to explain a life lesson which a learn this year at university. …" at bounding box center [699, 287] width 323 height 353
click at [853, 193] on textarea "hello, i wan't to explain a life lesson which a learn this year at university. …" at bounding box center [699, 287] width 323 height 353
click at [651, 221] on textarea "hello, i wan't to explain a life lesson which a learn this year at university. …" at bounding box center [699, 287] width 323 height 353
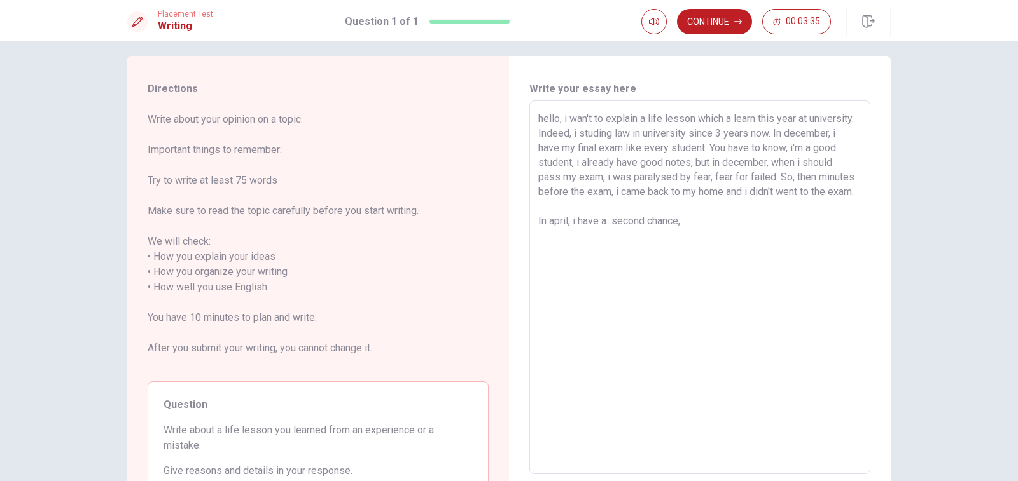
click at [681, 223] on textarea "hello, i wan't to explain a life lesson which a learn this year at university. …" at bounding box center [699, 287] width 323 height 353
click at [716, 225] on textarea "hello, i wan't to explain a life lesson which a learn this year at university. …" at bounding box center [699, 287] width 323 height 353
click at [710, 230] on textarea "hello, i wan't to explain a life lesson which a learn this year at university. …" at bounding box center [699, 287] width 323 height 353
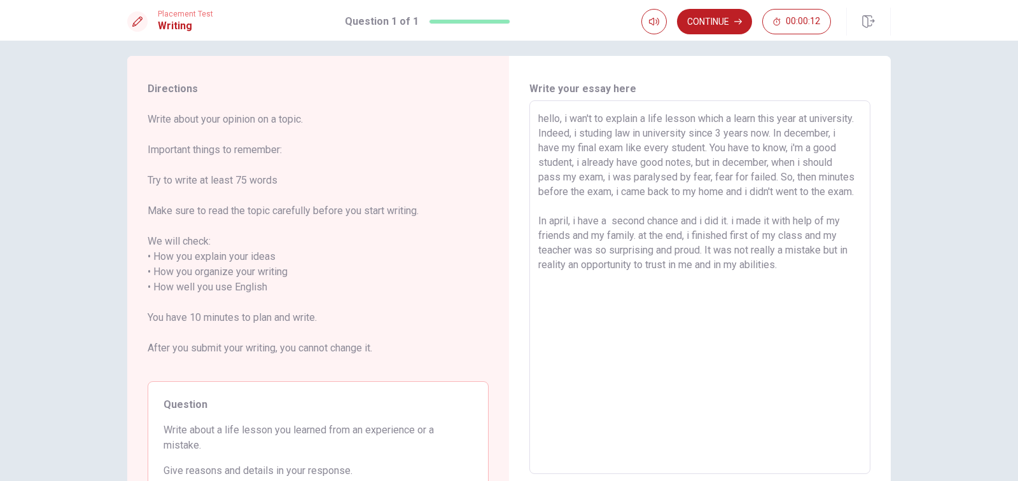
click at [688, 165] on textarea "hello, i wan't to explain a life lesson which a learn this year at university. …" at bounding box center [699, 287] width 323 height 353
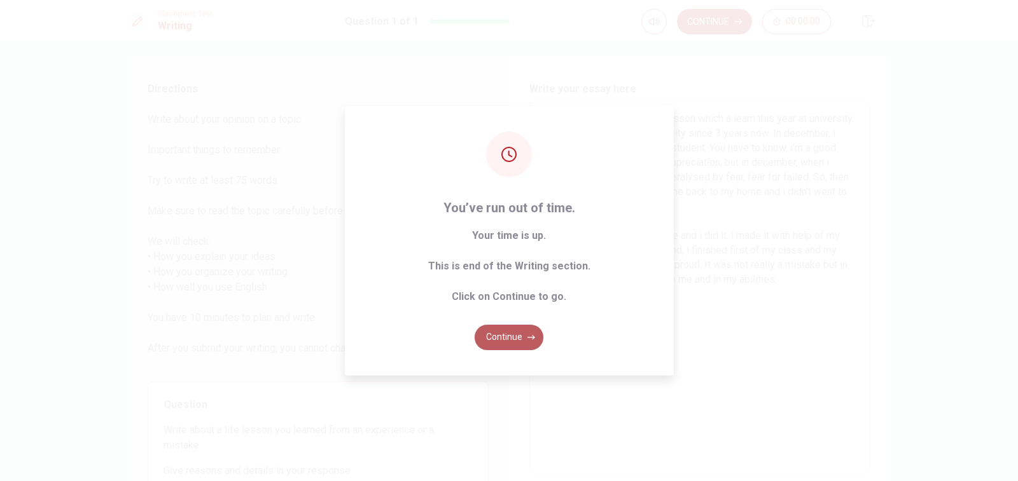
click at [511, 346] on button "Continue" at bounding box center [508, 337] width 69 height 25
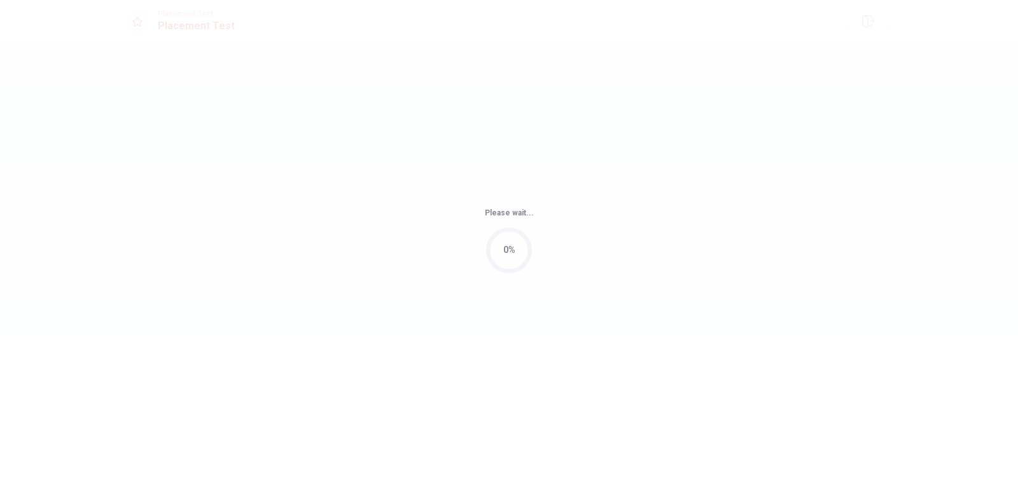
scroll to position [0, 0]
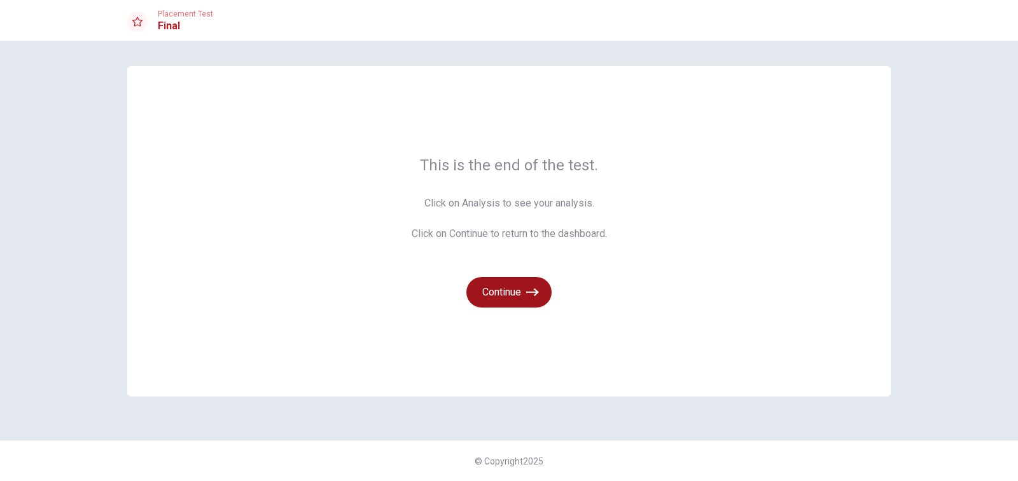
click at [511, 294] on button "Continue" at bounding box center [508, 292] width 85 height 31
